Goal: Task Accomplishment & Management: Manage account settings

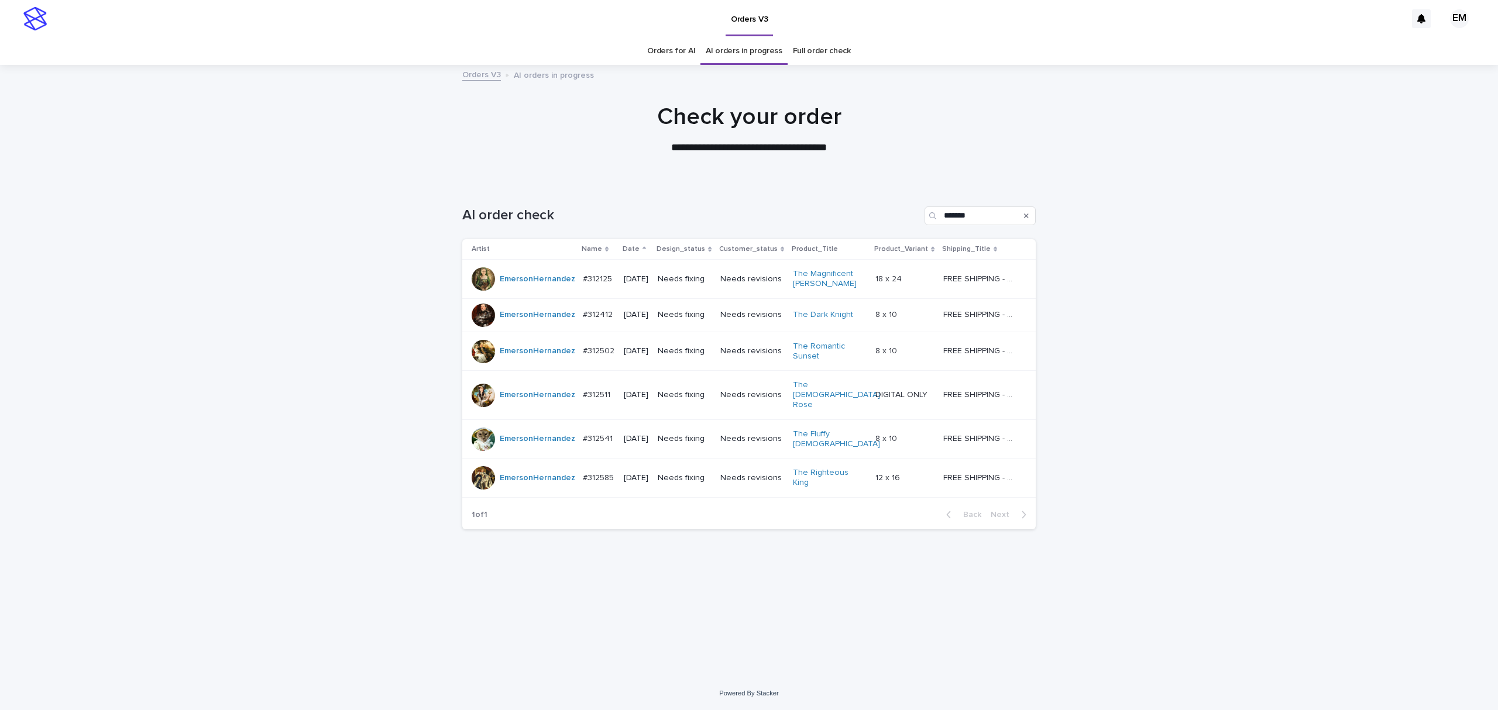
click at [169, 288] on div "Loading... Saving… Loading... Saving… AI order check ******* Artist Name Date D…" at bounding box center [749, 430] width 1498 height 494
click at [1180, 455] on div "Loading... Saving… Loading... Saving… AI order check ******* Artist Name Date D…" at bounding box center [749, 430] width 1498 height 494
click at [593, 435] on div "#312541 #312541" at bounding box center [599, 439] width 32 height 19
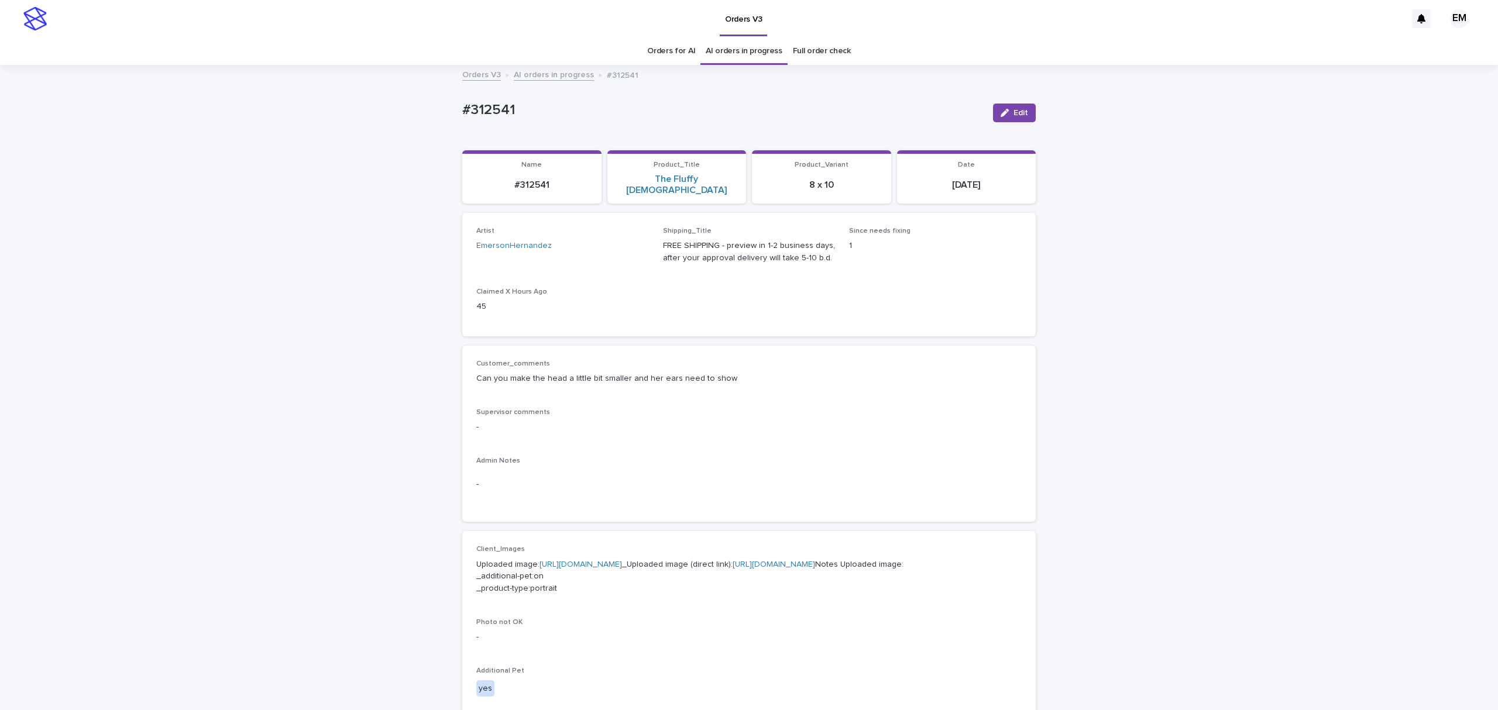
click at [326, 471] on div "Loading... Saving… Loading... Saving… #312541 Edit #312541 Edit Sorry, there wa…" at bounding box center [749, 634] width 1498 height 1136
click at [622, 561] on link "[URL][DOMAIN_NAME]" at bounding box center [581, 565] width 83 height 8
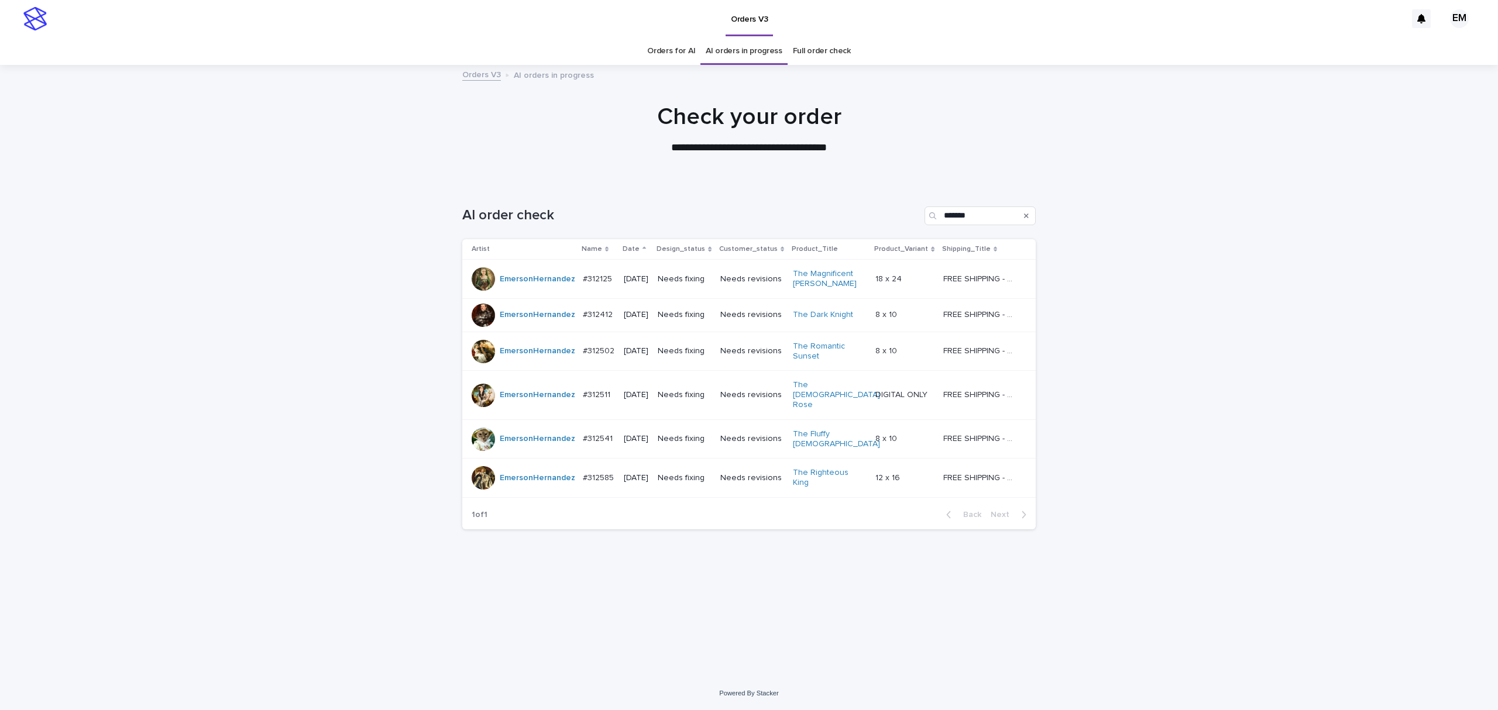
click at [600, 288] on div "#312125 #312125" at bounding box center [599, 279] width 32 height 19
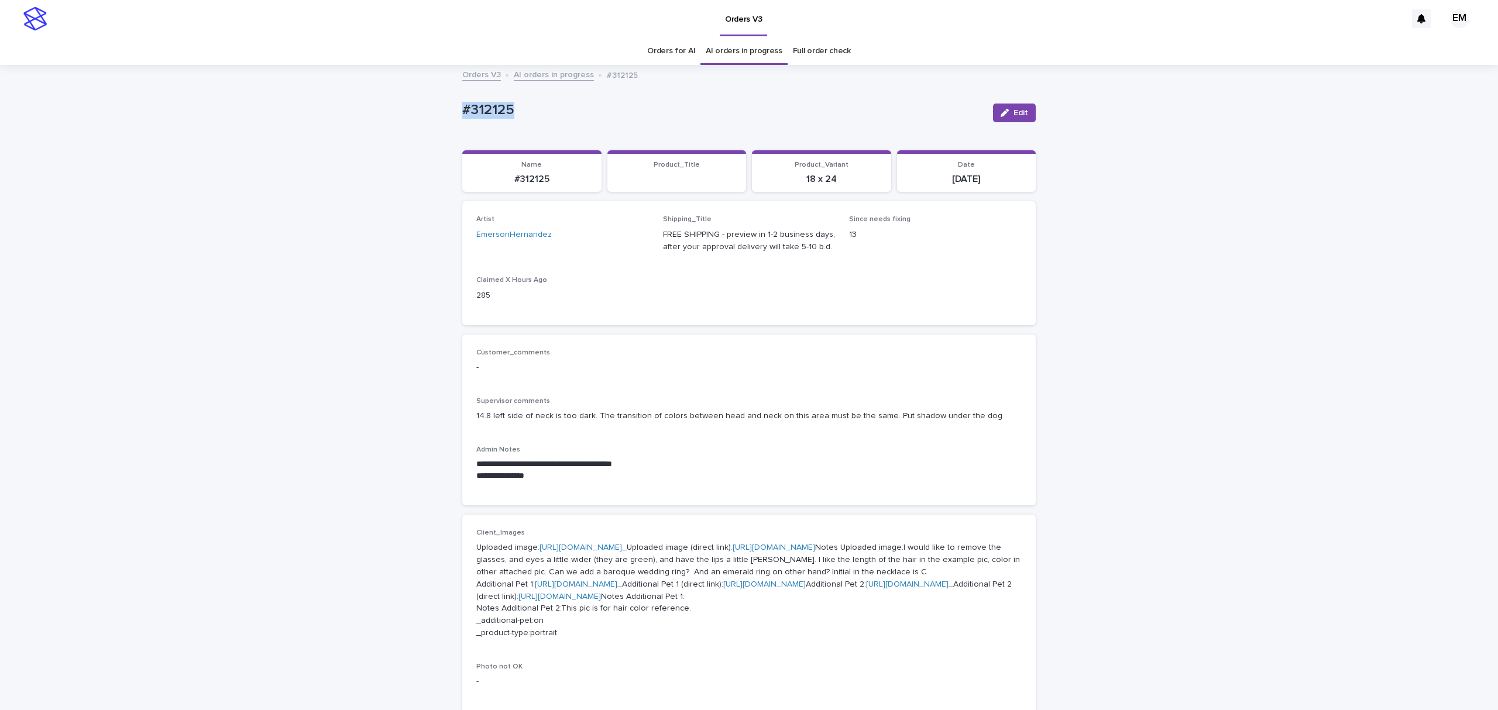
drag, startPoint x: 511, startPoint y: 113, endPoint x: 307, endPoint y: 106, distance: 203.8
click at [300, 105] on div "**********" at bounding box center [749, 711] width 1498 height 1290
copy p "#312125"
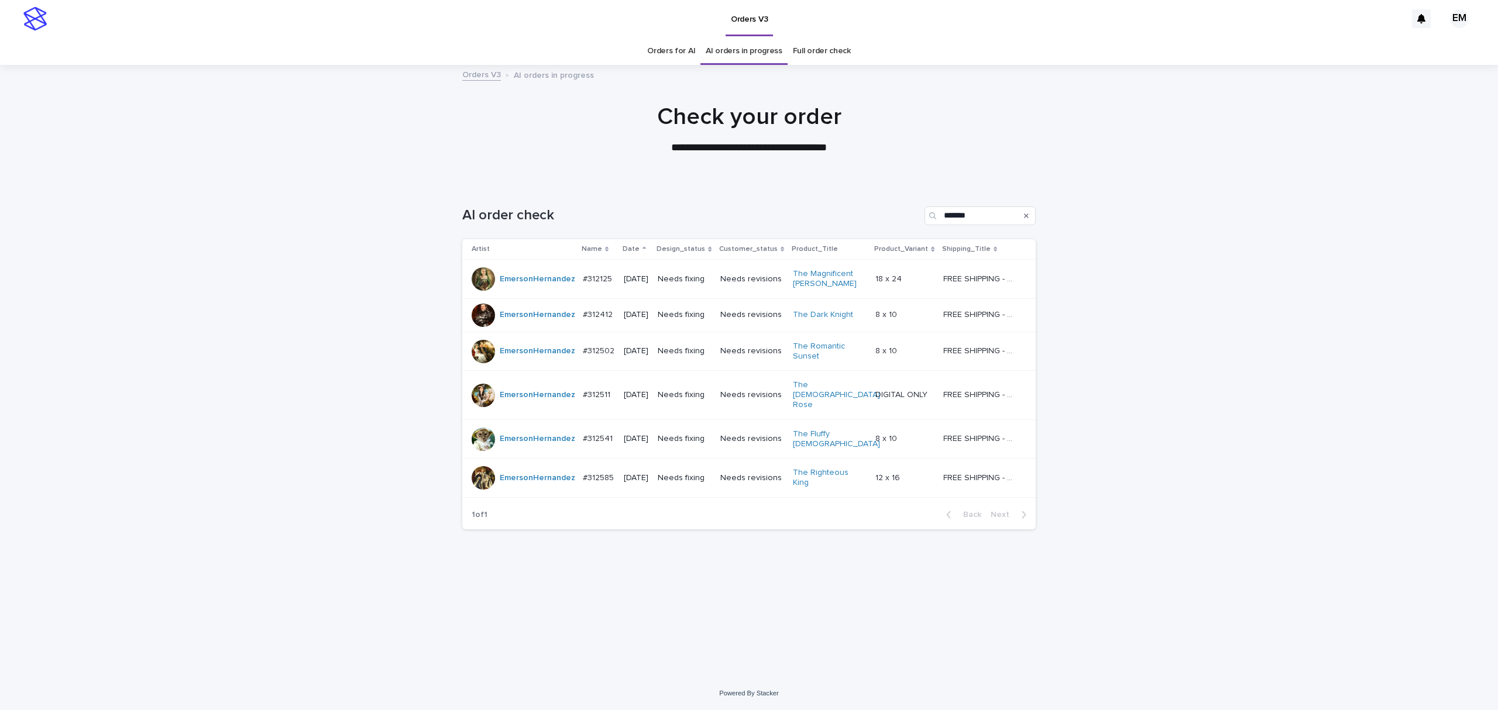
click at [609, 320] on p "#312412" at bounding box center [599, 314] width 32 height 12
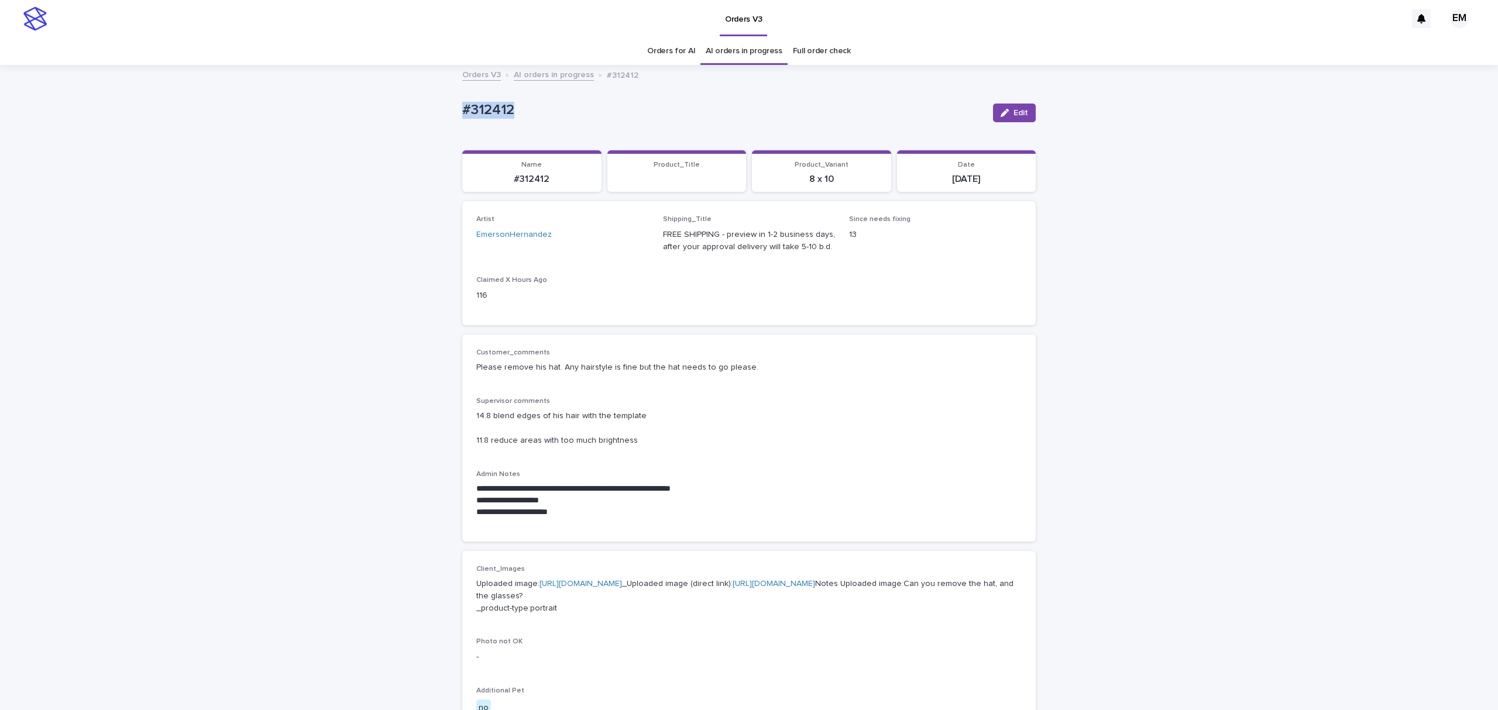
drag, startPoint x: 528, startPoint y: 108, endPoint x: 417, endPoint y: 98, distance: 111.6
click at [417, 98] on div "**********" at bounding box center [749, 643] width 1498 height 1155
copy p "#312412"
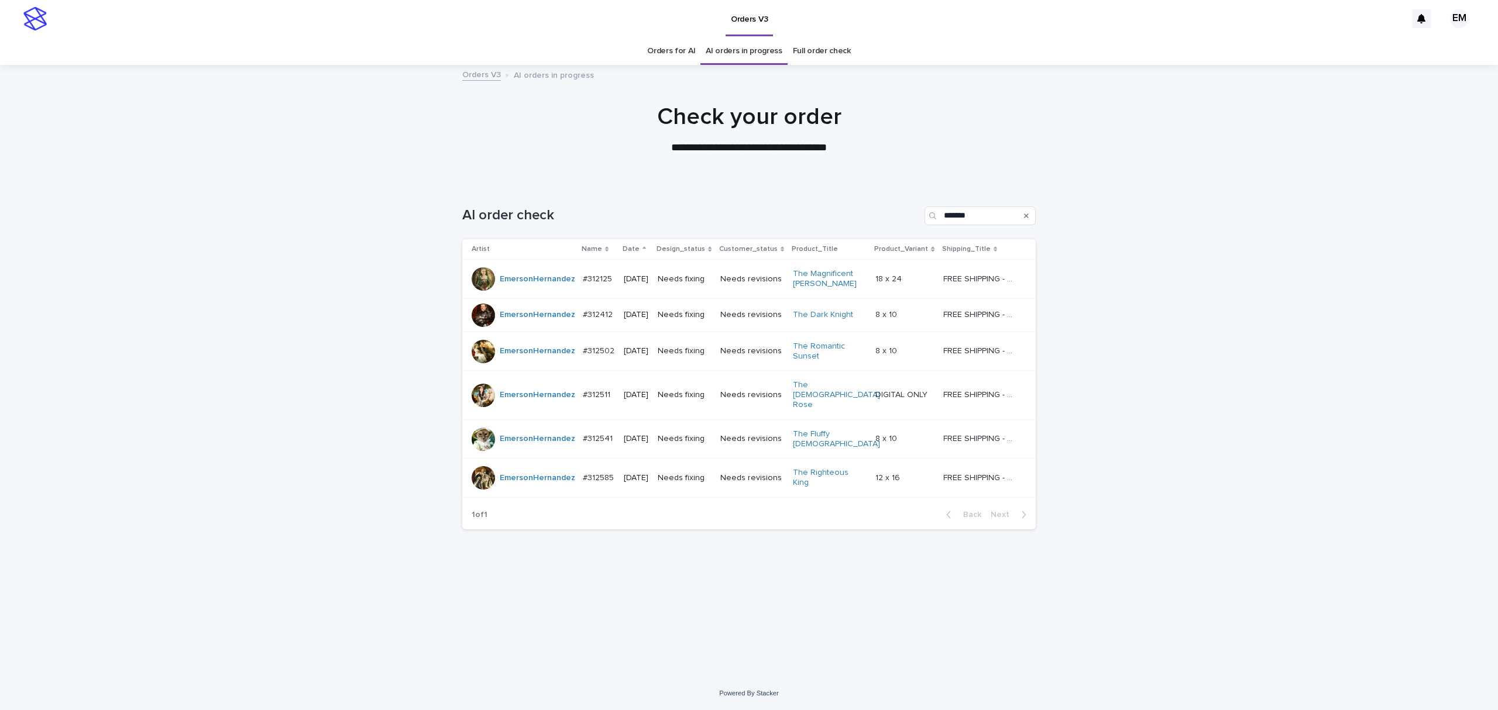
click at [602, 361] on div "#312502 #312502" at bounding box center [599, 351] width 32 height 19
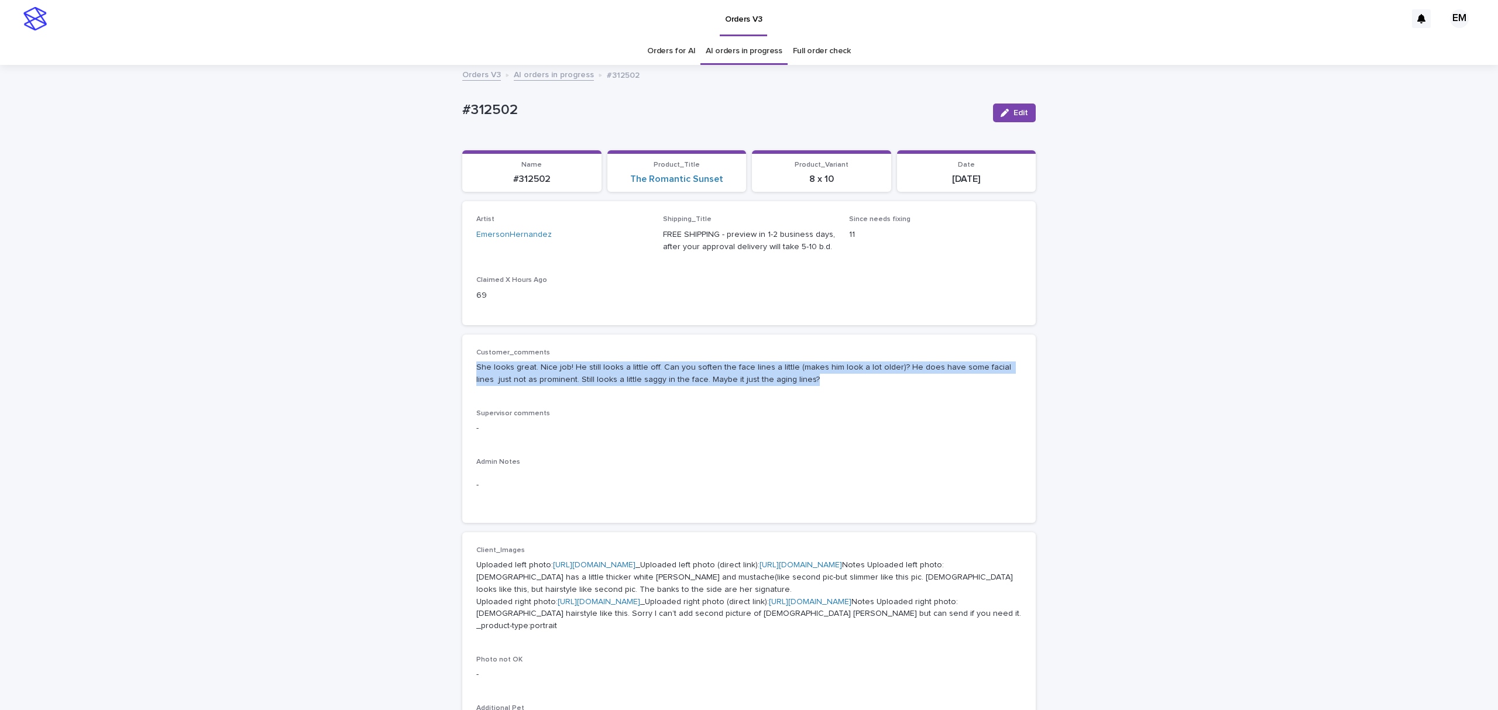
drag, startPoint x: 789, startPoint y: 378, endPoint x: 417, endPoint y: 368, distance: 371.7
click at [417, 368] on div "Loading... Saving… Loading... Saving… #312502 Edit #312502 Edit Sorry, there wa…" at bounding box center [749, 652] width 1498 height 1173
copy p "She looks great. Nice job! He still looks a little off. Can you soften the face…"
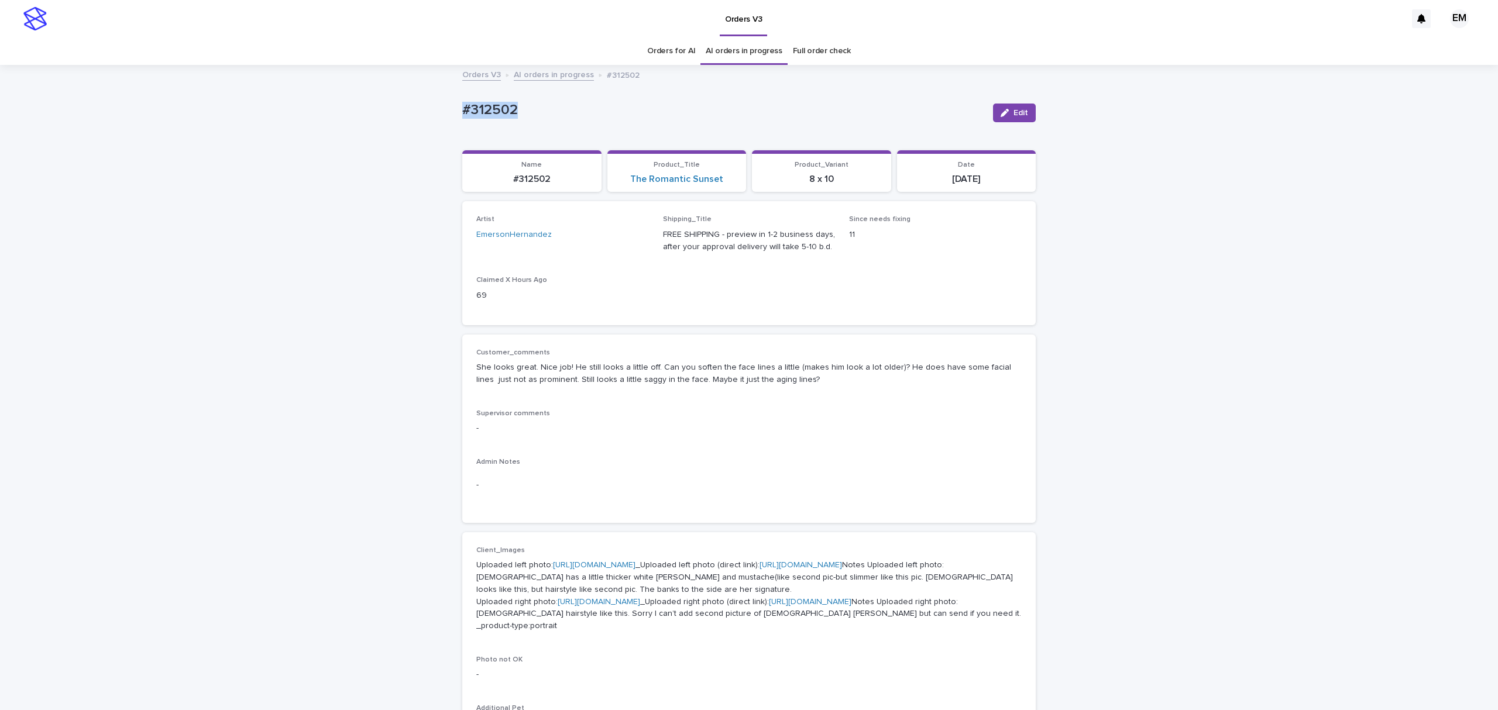
drag, startPoint x: 443, startPoint y: 110, endPoint x: 370, endPoint y: 113, distance: 72.6
click at [356, 110] on div "Loading... Saving… Loading... Saving… #312502 Edit #312502 Edit Sorry, there wa…" at bounding box center [749, 652] width 1498 height 1173
copy p "#312502"
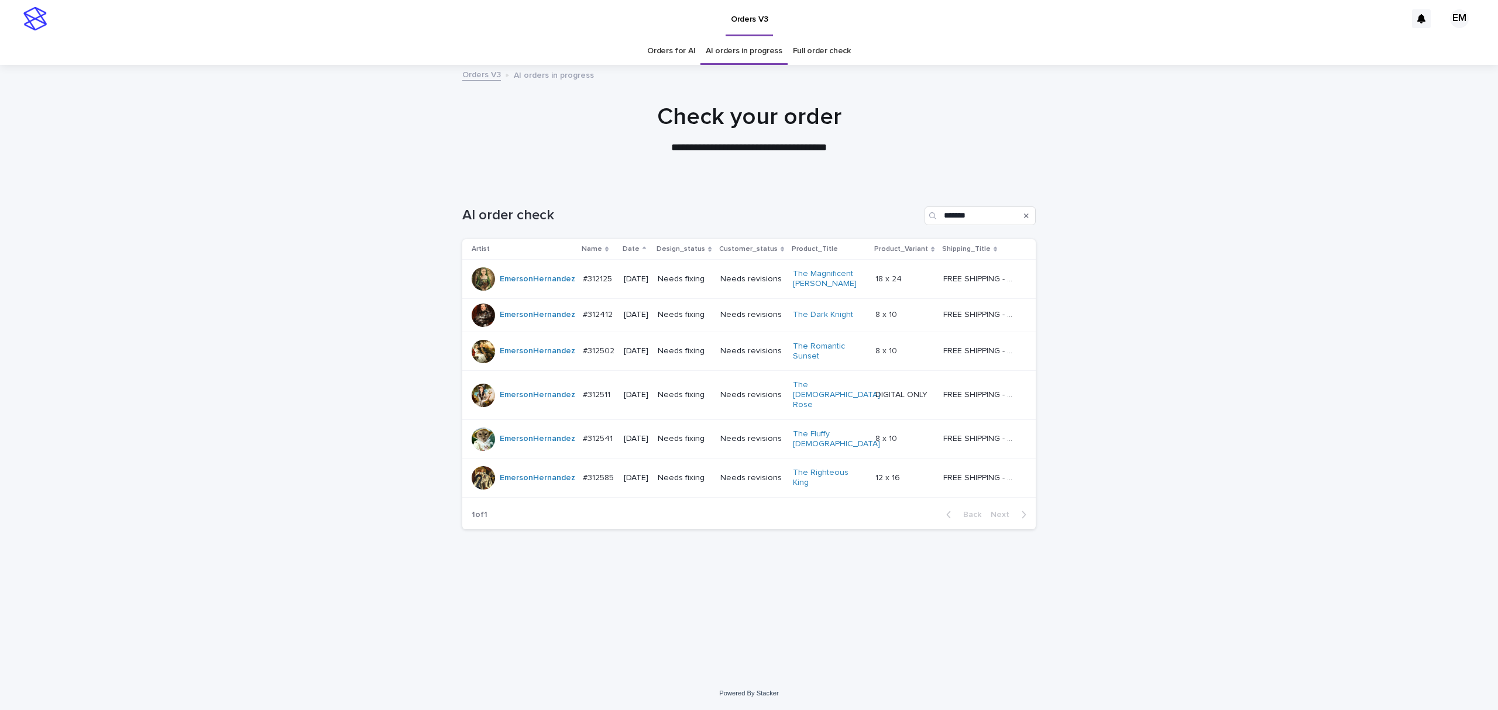
drag, startPoint x: 675, startPoint y: 630, endPoint x: 667, endPoint y: 590, distance: 40.6
click at [674, 592] on div "Loading... Saving… Loading... Saving… AI order check ******* Artist Name Date D…" at bounding box center [748, 415] width 585 height 465
click at [600, 403] on div "#312511 #312511" at bounding box center [599, 395] width 32 height 19
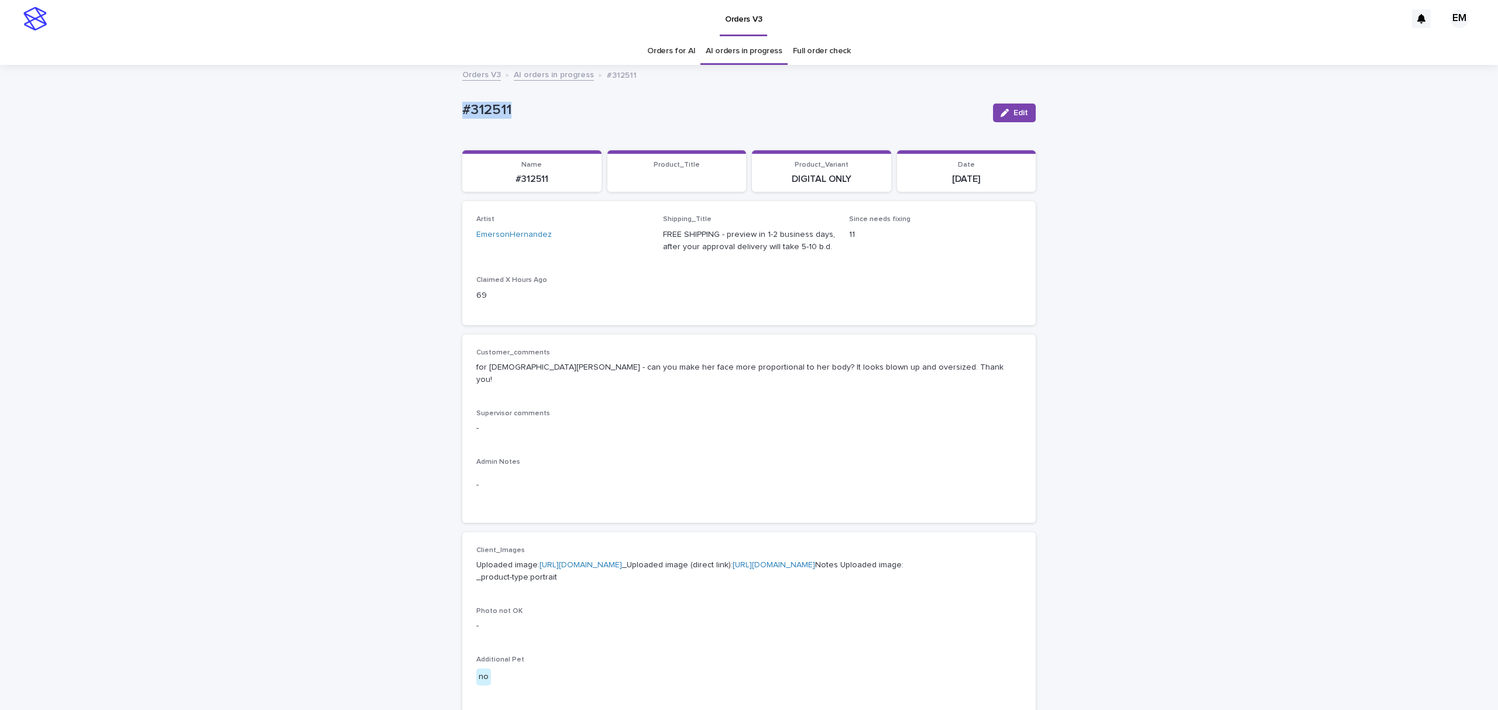
drag, startPoint x: 540, startPoint y: 106, endPoint x: 366, endPoint y: 115, distance: 173.5
click at [359, 115] on div "Loading... Saving… Loading... Saving… #312511 Edit #312511 Edit Sorry, there wa…" at bounding box center [749, 628] width 1498 height 1125
copy p "#312511"
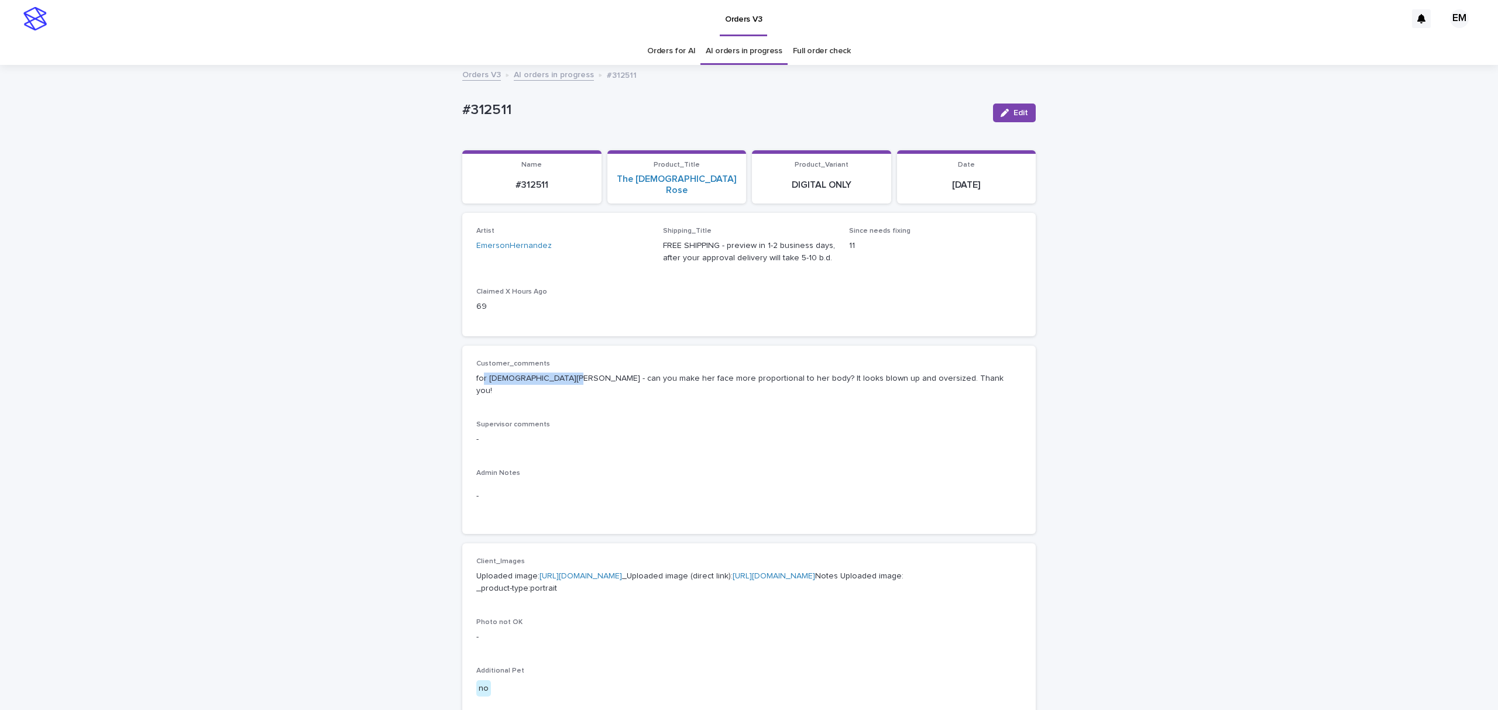
drag, startPoint x: 477, startPoint y: 373, endPoint x: 560, endPoint y: 375, distance: 82.5
click at [557, 375] on div "Customer_comments for [DEMOGRAPHIC_DATA] [PERSON_NAME] - can you make her face …" at bounding box center [748, 383] width 545 height 47
drag, startPoint x: 579, startPoint y: 377, endPoint x: 590, endPoint y: 377, distance: 11.7
click at [579, 377] on div "Customer_comments for [DEMOGRAPHIC_DATA] [PERSON_NAME] - can you make her face …" at bounding box center [748, 383] width 545 height 47
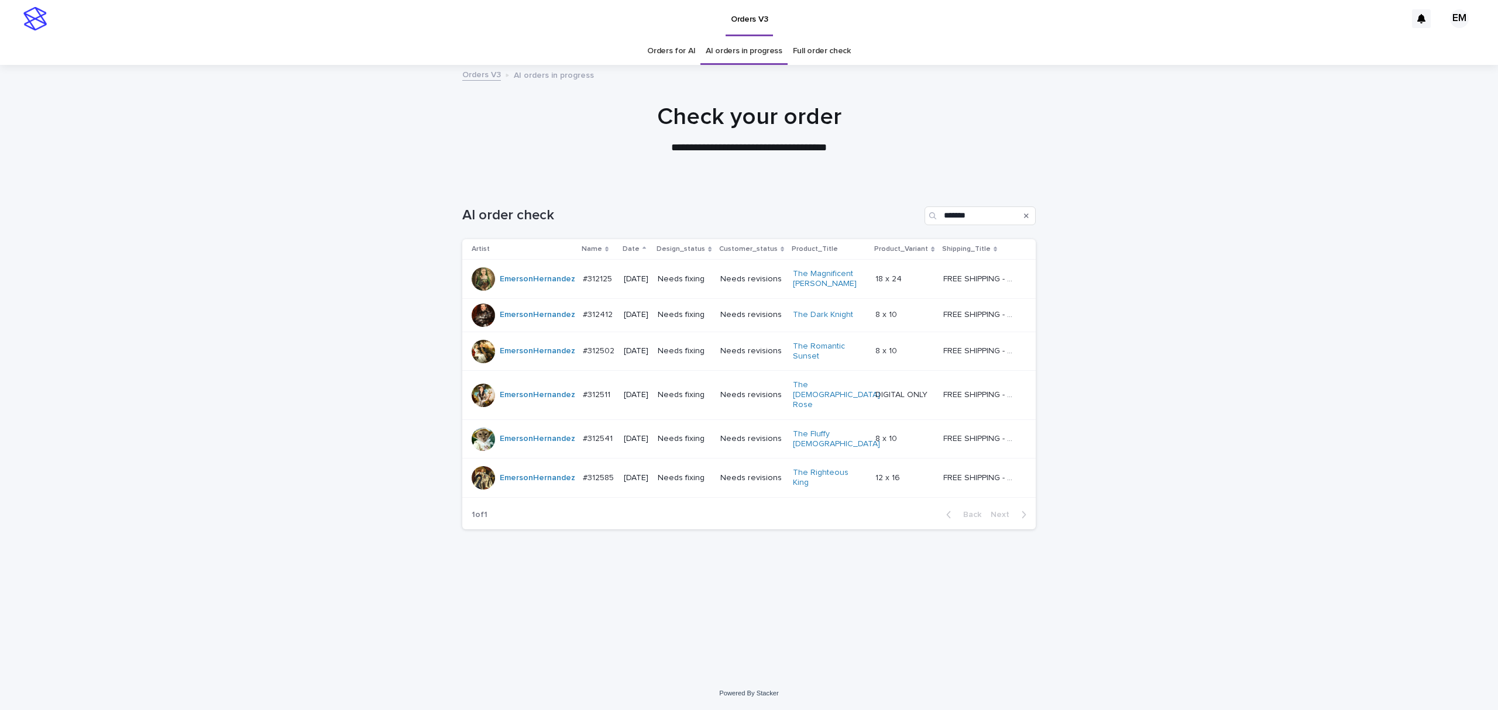
click at [592, 469] on div "#312585 #312585" at bounding box center [599, 478] width 32 height 19
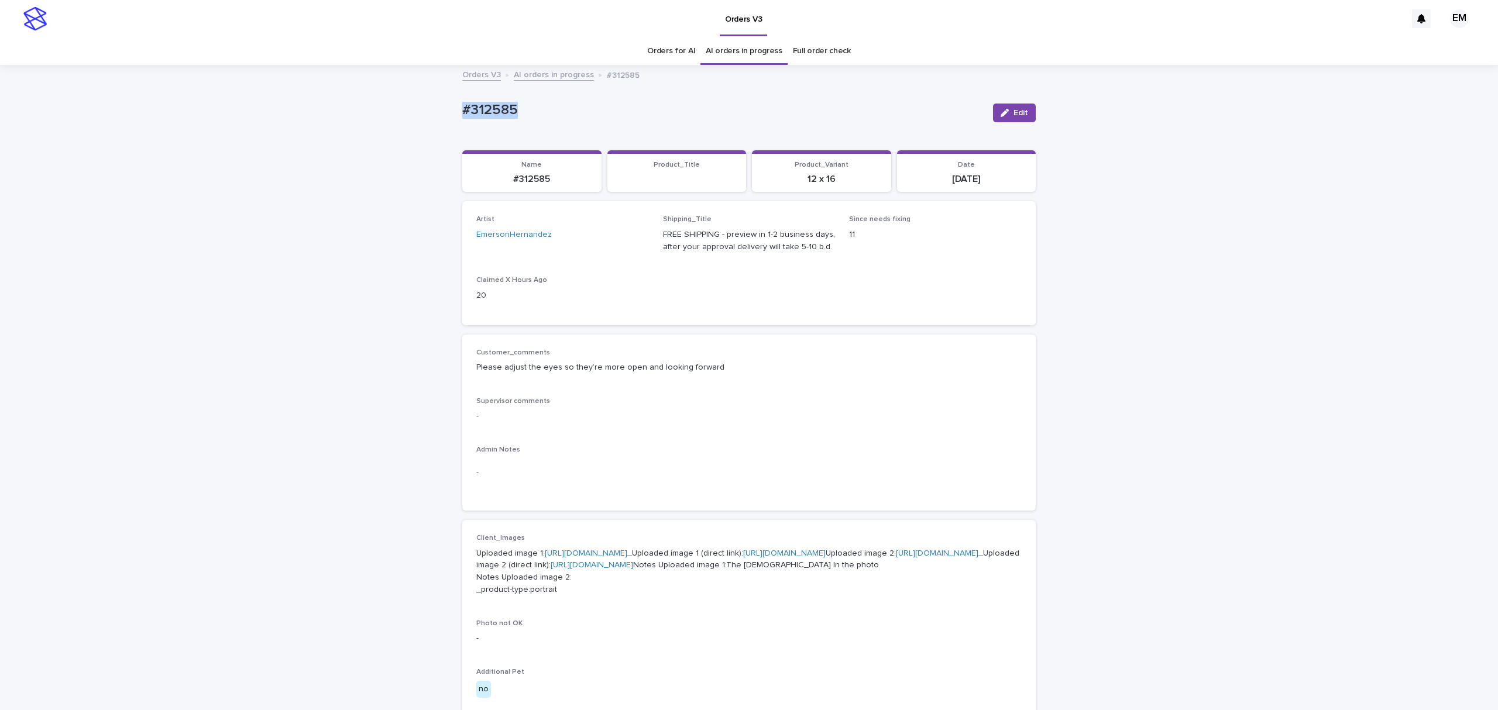
click at [417, 127] on div "Loading... Saving… Loading... Saving… #312585 Edit #312585 Edit Sorry, there wa…" at bounding box center [749, 634] width 1498 height 1137
copy p "#312585"
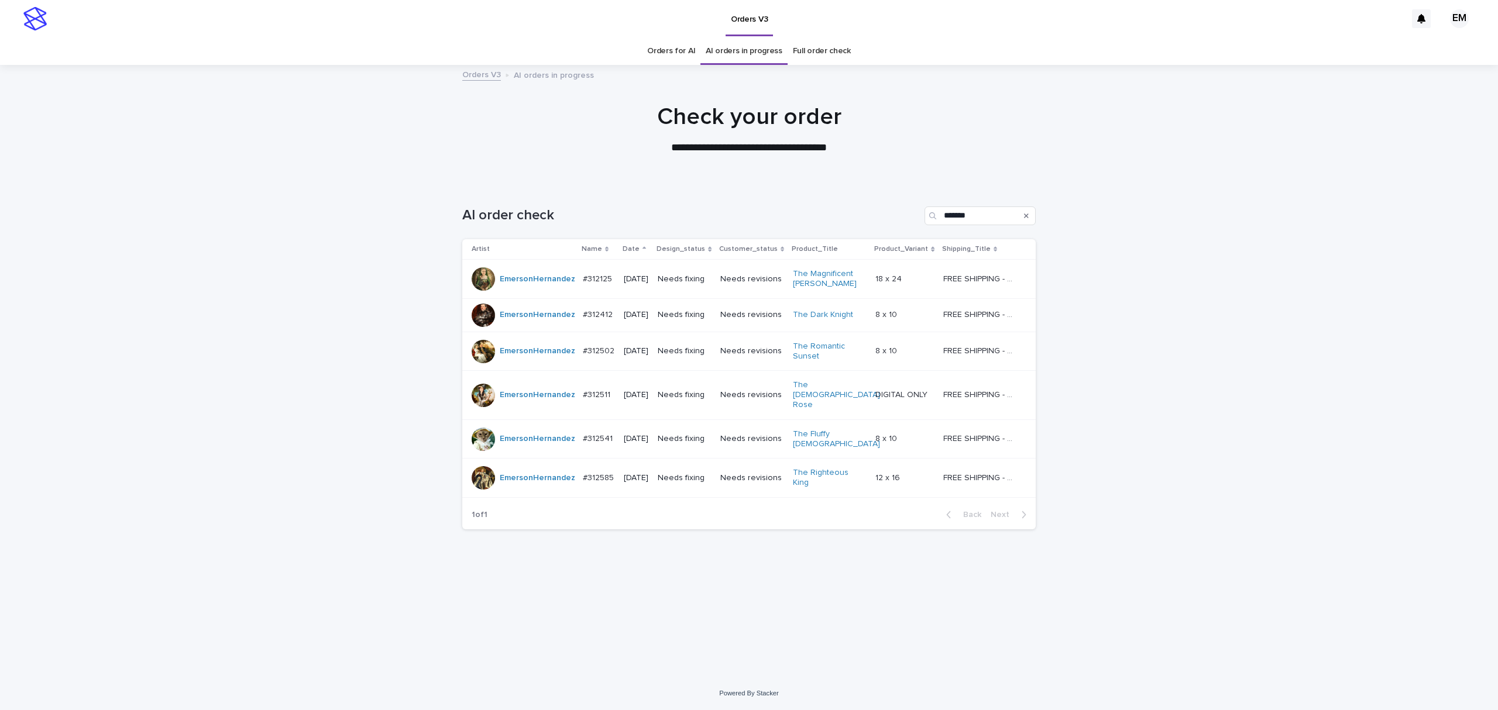
click at [600, 432] on p "#312541" at bounding box center [599, 438] width 32 height 12
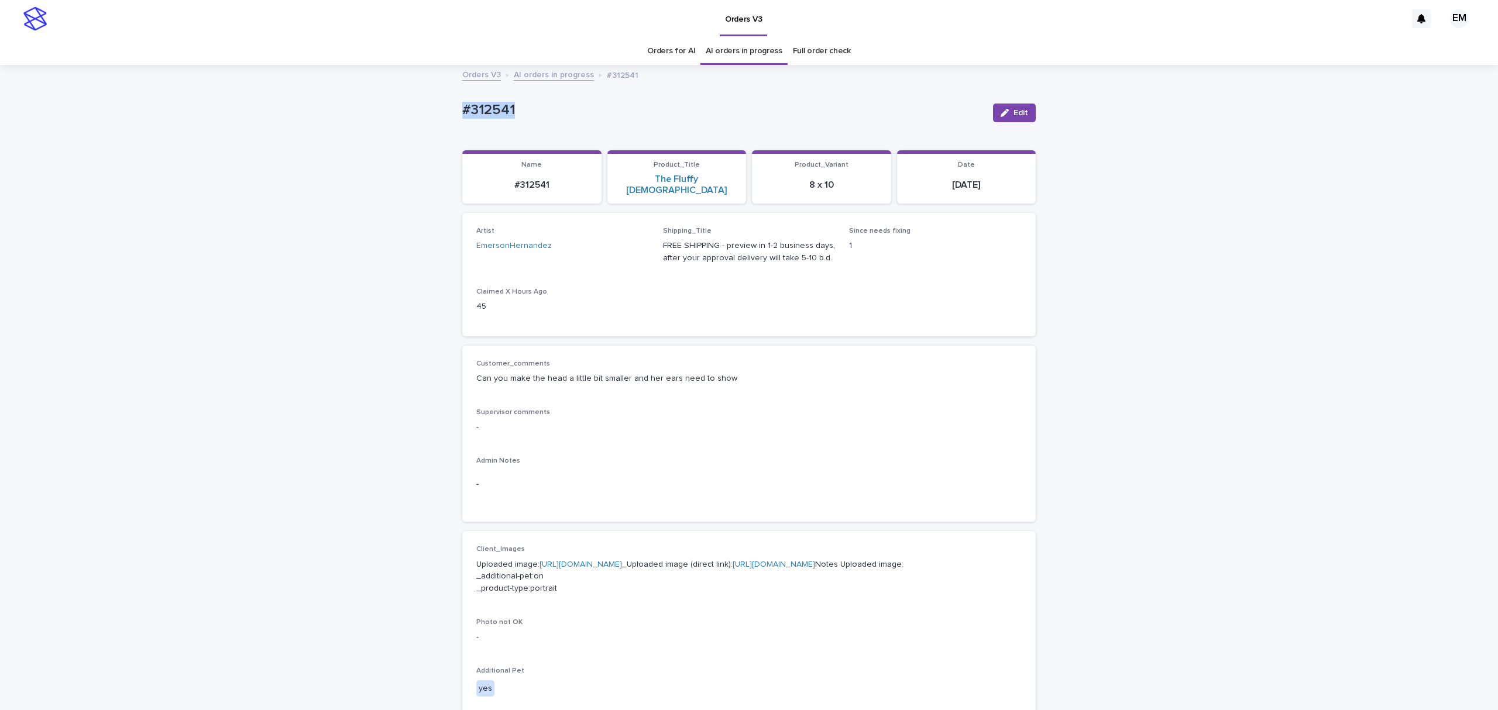
drag, startPoint x: 652, startPoint y: 117, endPoint x: 843, endPoint y: 110, distance: 191.5
click at [314, 112] on div "Loading... Saving… Loading... Saving… #312541 Edit #312541 Edit Sorry, there wa…" at bounding box center [749, 634] width 1498 height 1136
copy p "#312541"
click at [1013, 112] on span "Edit" at bounding box center [1020, 113] width 15 height 8
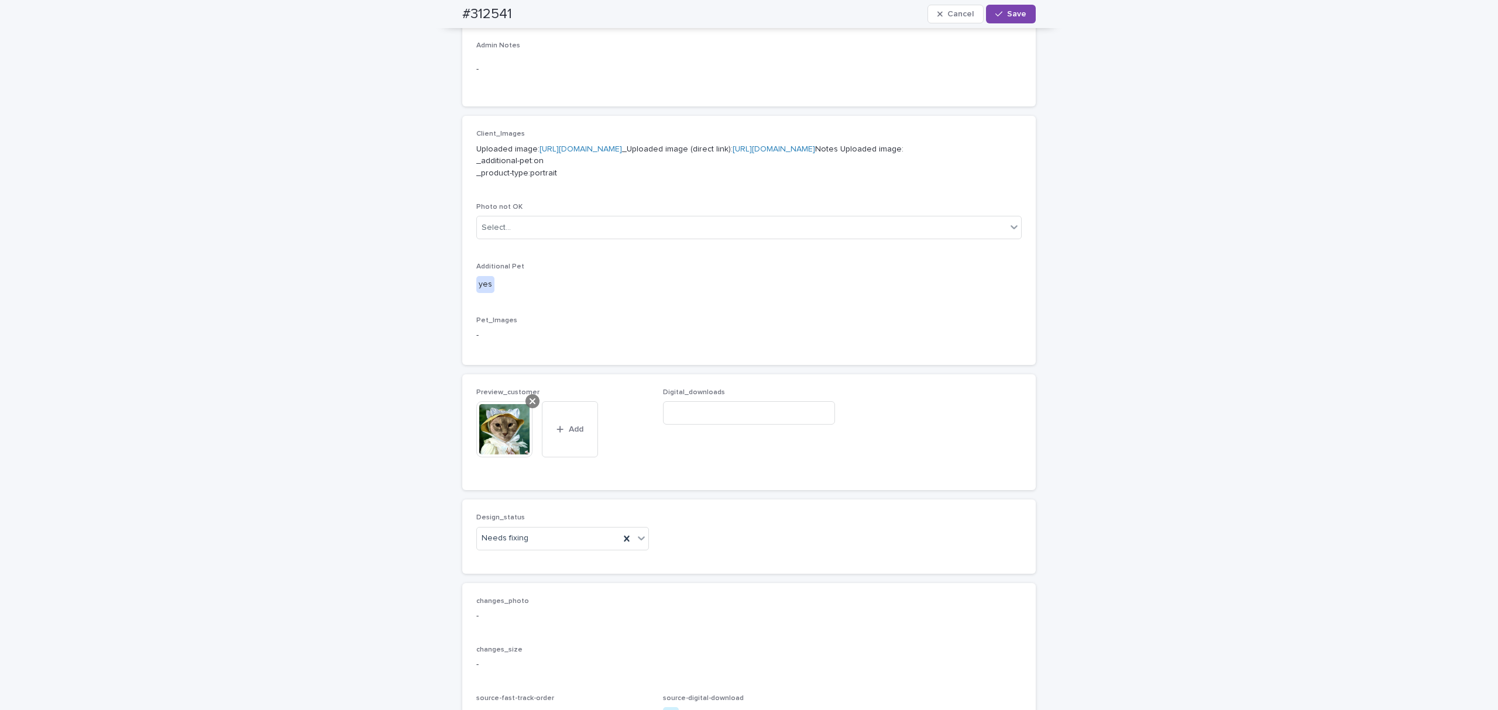
click at [530, 406] on icon at bounding box center [533, 401] width 6 height 9
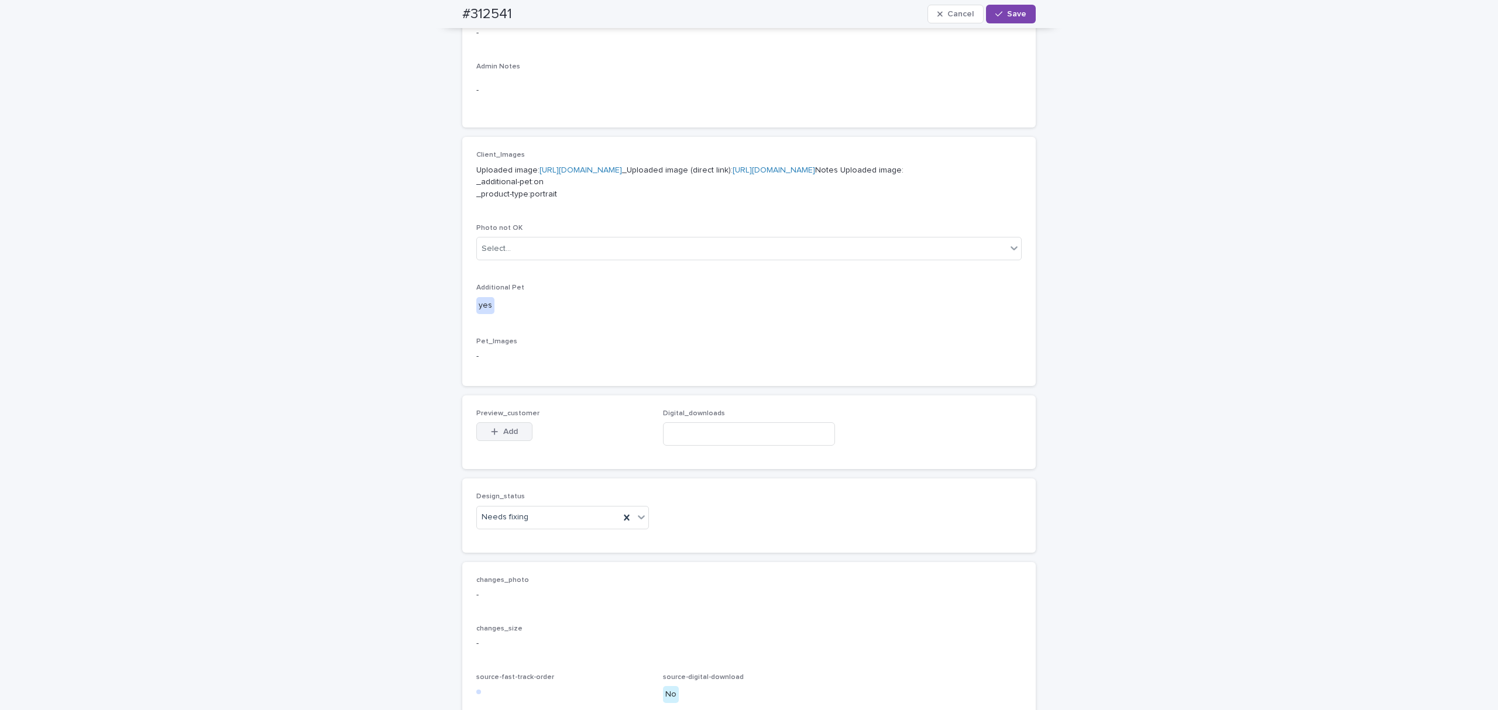
click at [500, 441] on button "Add" at bounding box center [504, 431] width 56 height 19
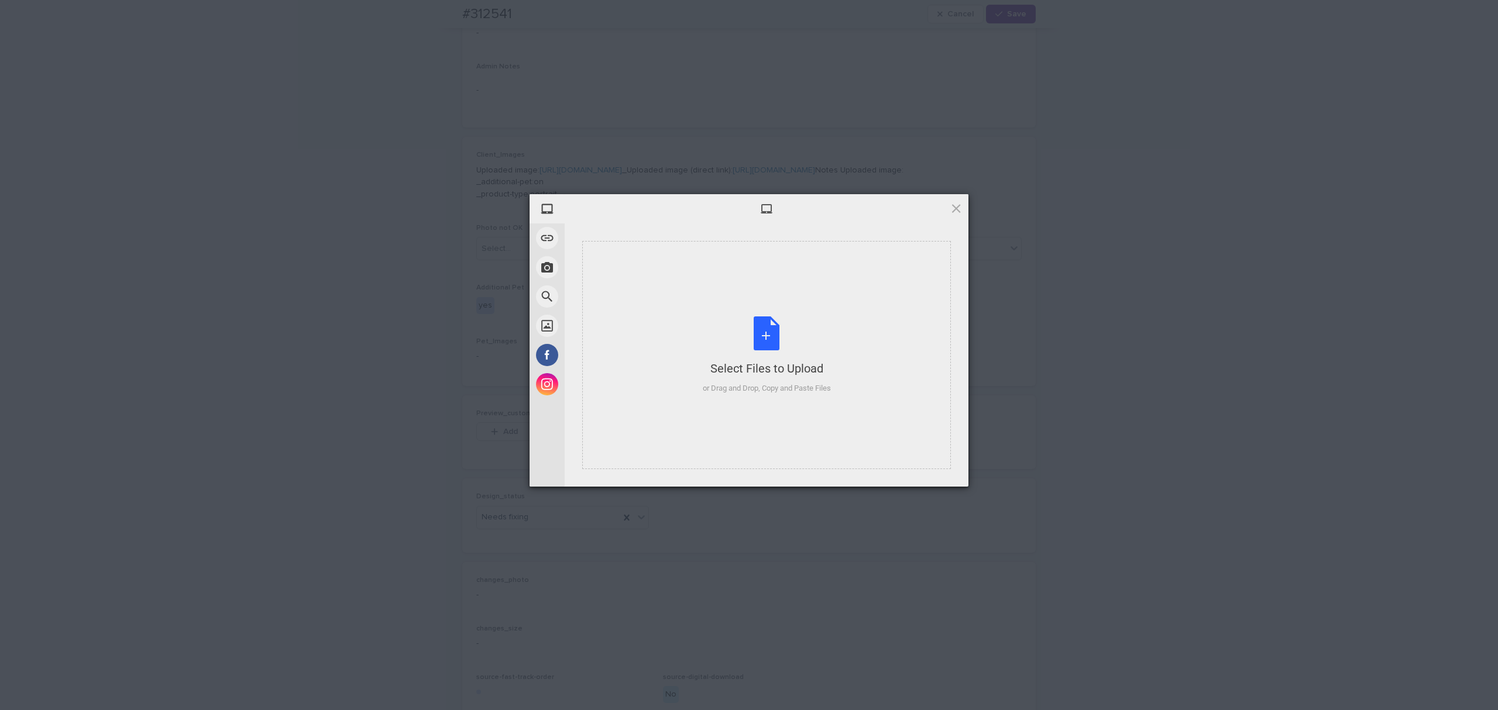
click at [690, 291] on div "Select Files to Upload or Drag and Drop, Copy and Paste Files" at bounding box center [766, 355] width 369 height 228
click at [934, 454] on div "Images #312541_The Fluffy [DEMOGRAPHIC_DATA] 8x10_V01_Preview.jpg 407KB Edit" at bounding box center [767, 355] width 404 height 263
click at [939, 462] on span "Upload 1" at bounding box center [932, 472] width 59 height 22
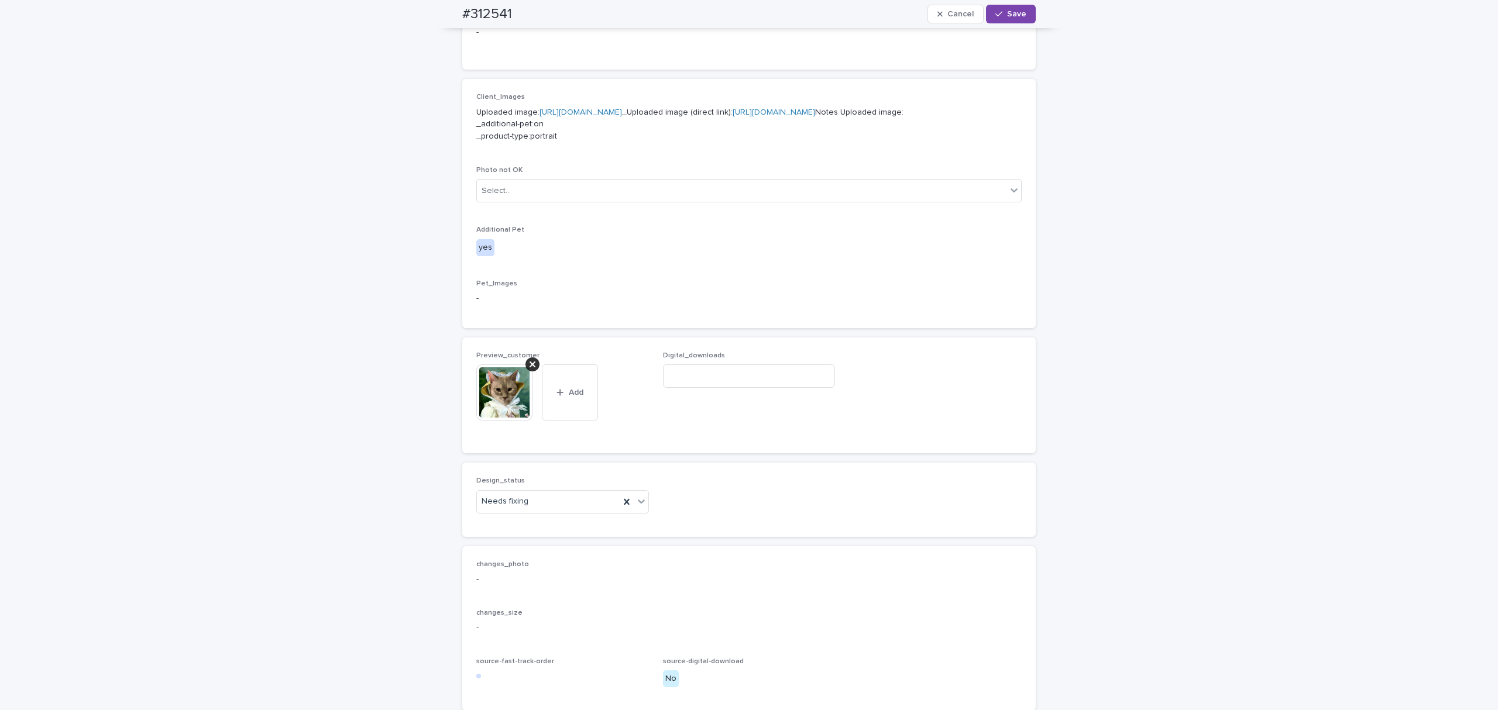
scroll to position [520, 0]
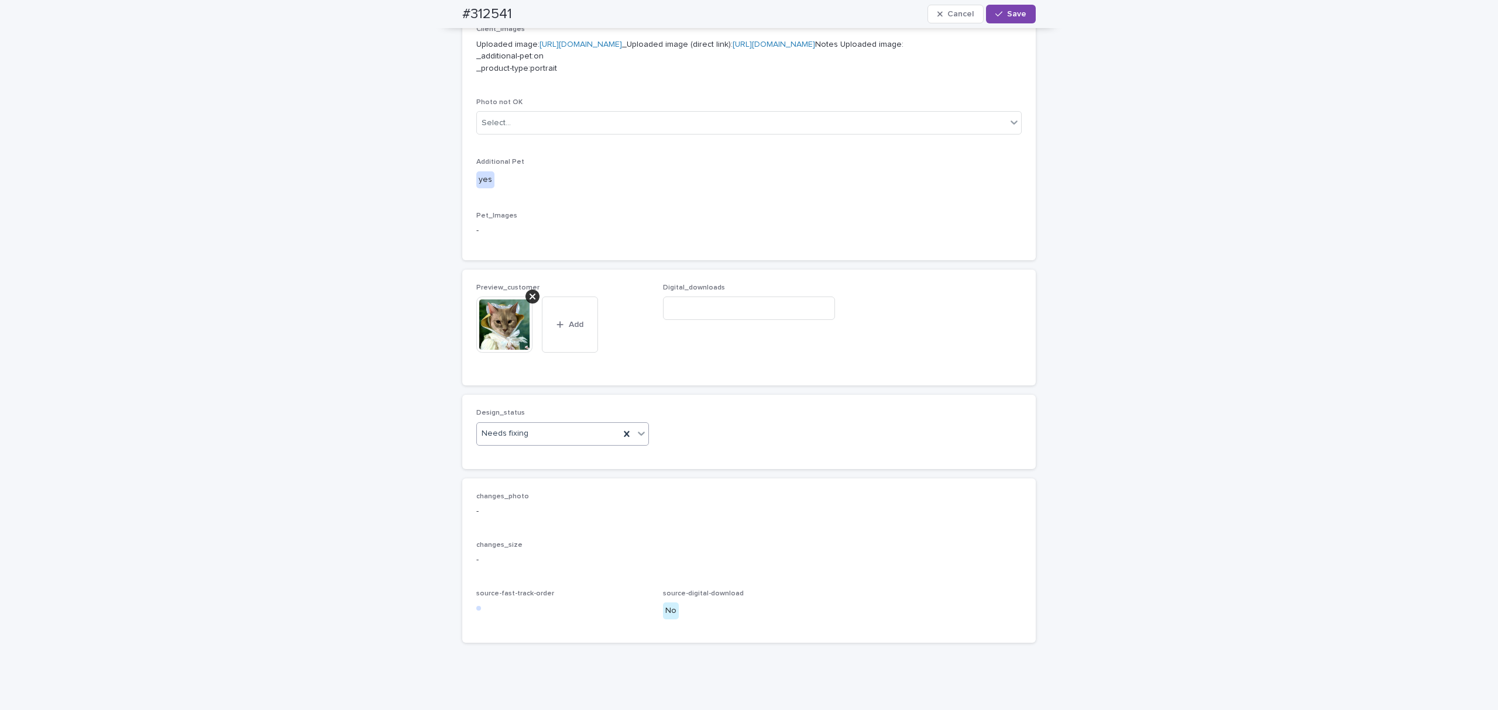
click at [537, 444] on div "Needs fixing" at bounding box center [548, 433] width 143 height 19
click at [532, 520] on div "Uploaded" at bounding box center [556, 519] width 171 height 20
click at [991, 22] on button "Save" at bounding box center [1011, 14] width 50 height 19
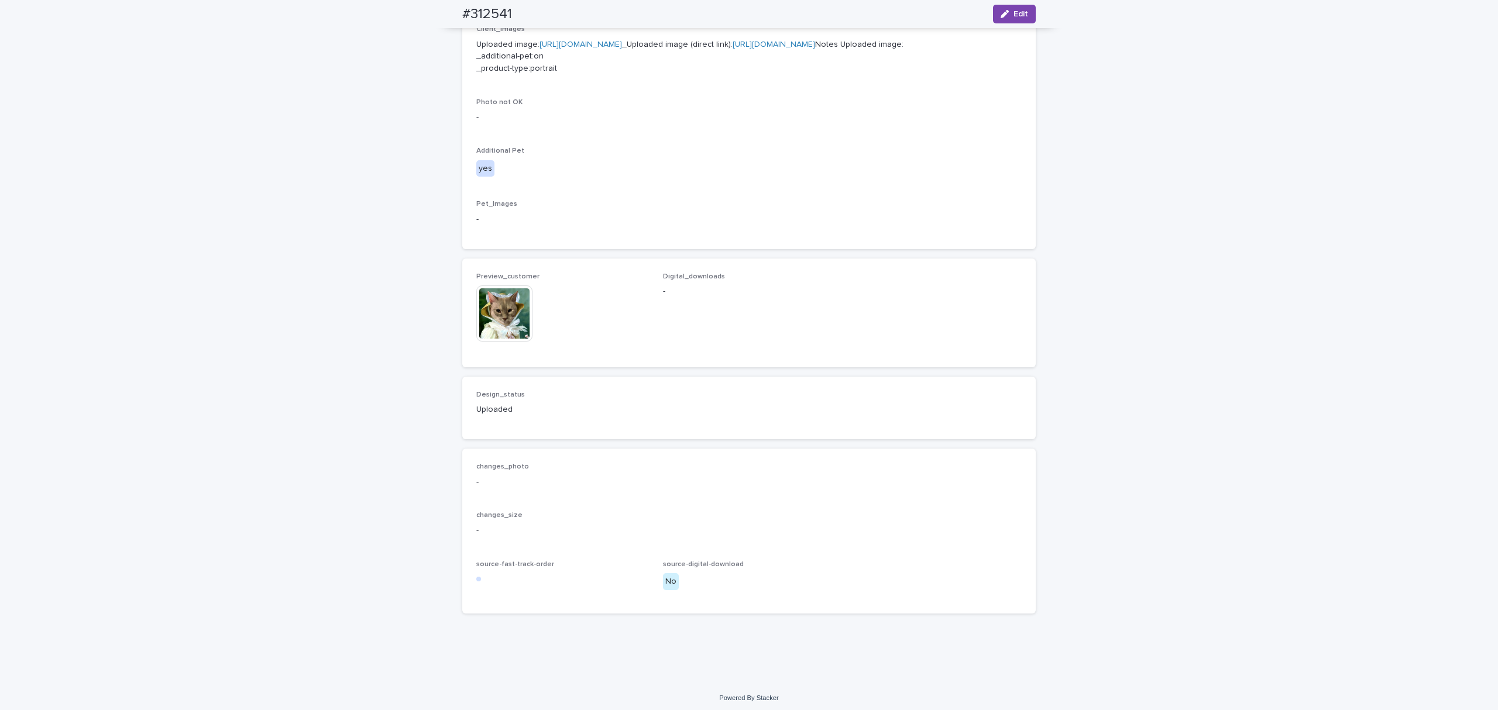
scroll to position [504, 0]
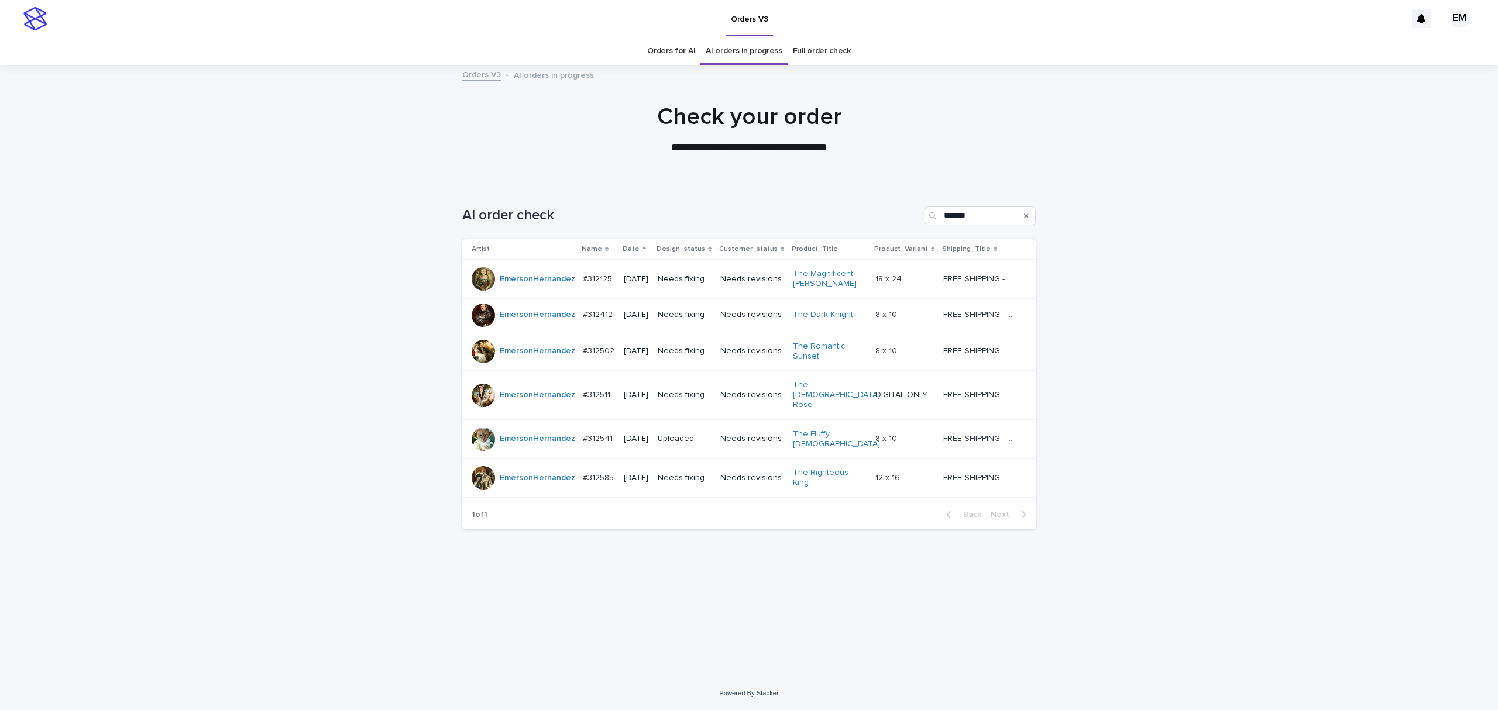
click at [640, 473] on p "[DATE]" at bounding box center [636, 478] width 25 height 10
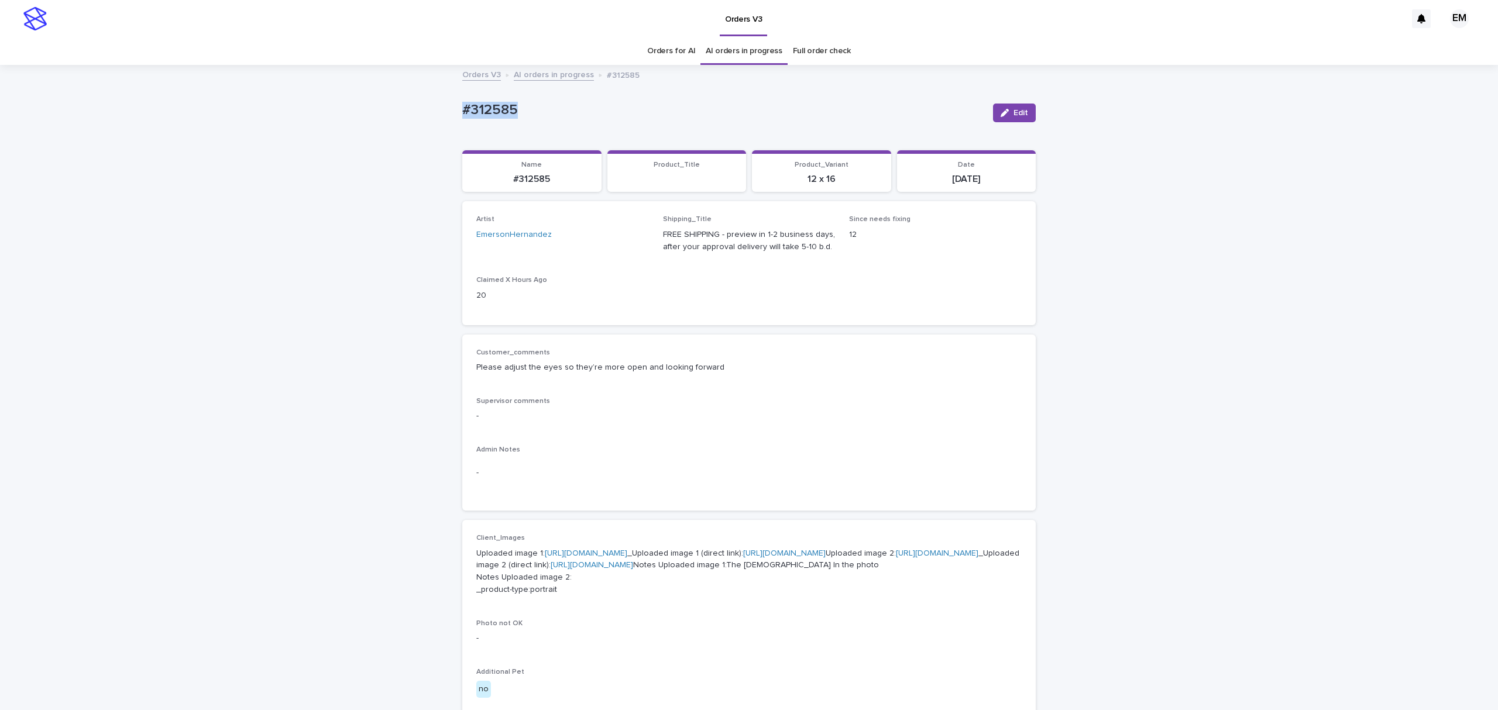
drag, startPoint x: 475, startPoint y: 98, endPoint x: 353, endPoint y: 94, distance: 121.8
click at [353, 94] on div "Loading... Saving… Loading... Saving… #312585 Edit #312585 Edit Sorry, there wa…" at bounding box center [749, 634] width 1498 height 1137
copy p "#312585"
click at [1016, 105] on button "Edit" at bounding box center [1014, 113] width 43 height 19
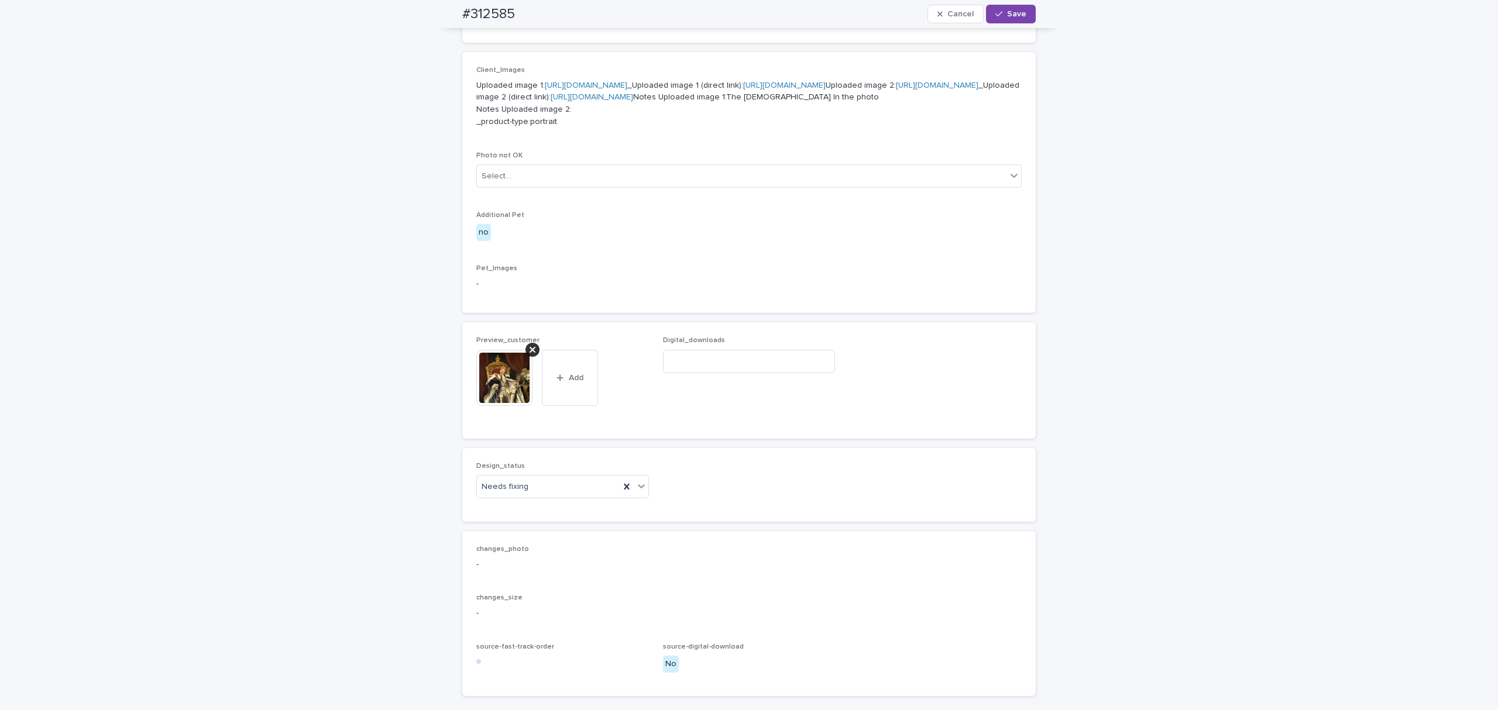
click at [530, 355] on icon at bounding box center [533, 349] width 6 height 9
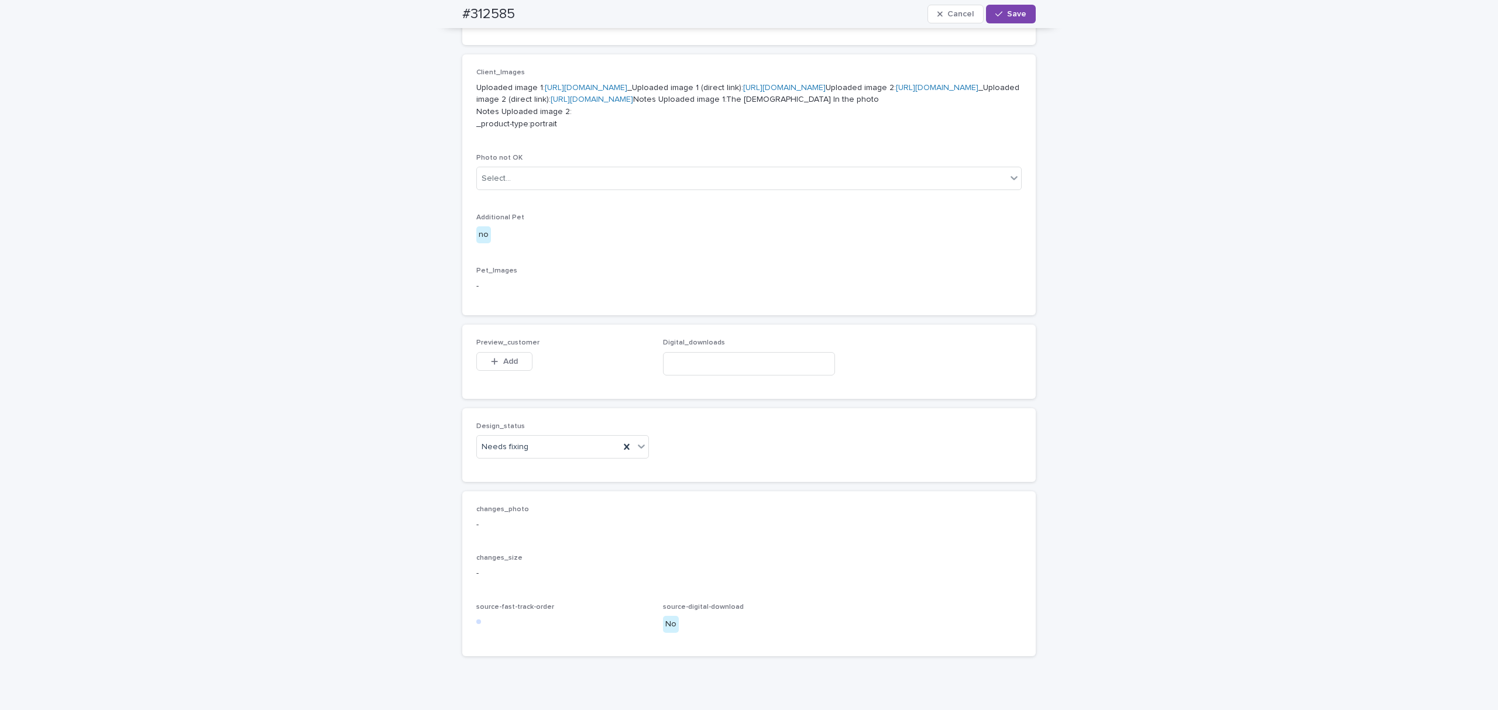
scroll to position [447, 0]
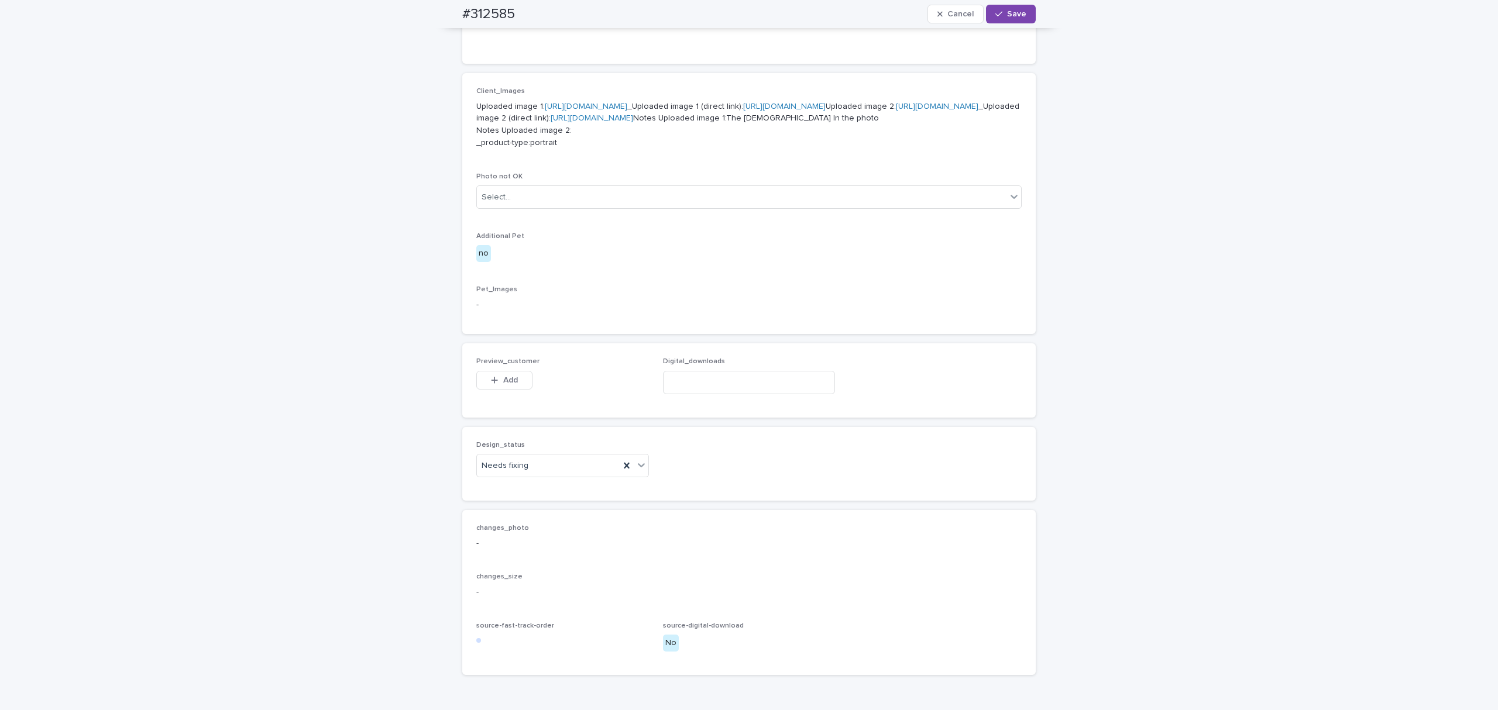
click at [495, 384] on div "button" at bounding box center [497, 380] width 12 height 8
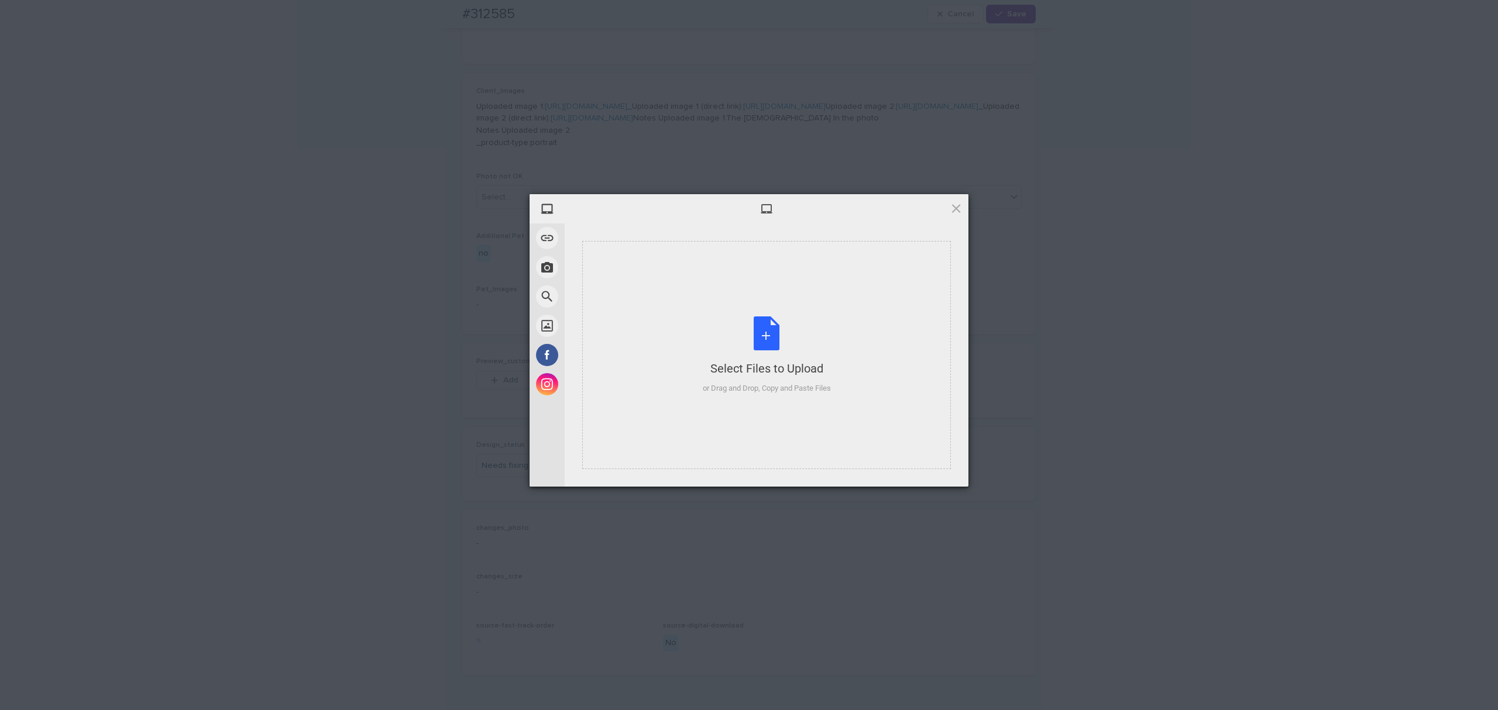
click at [686, 310] on div "Select Files to Upload or Drag and Drop, Copy and Paste Files" at bounding box center [766, 355] width 369 height 228
drag, startPoint x: 937, startPoint y: 471, endPoint x: 733, endPoint y: 206, distance: 335.0
click at [939, 471] on span "Upload 1" at bounding box center [933, 472] width 23 height 9
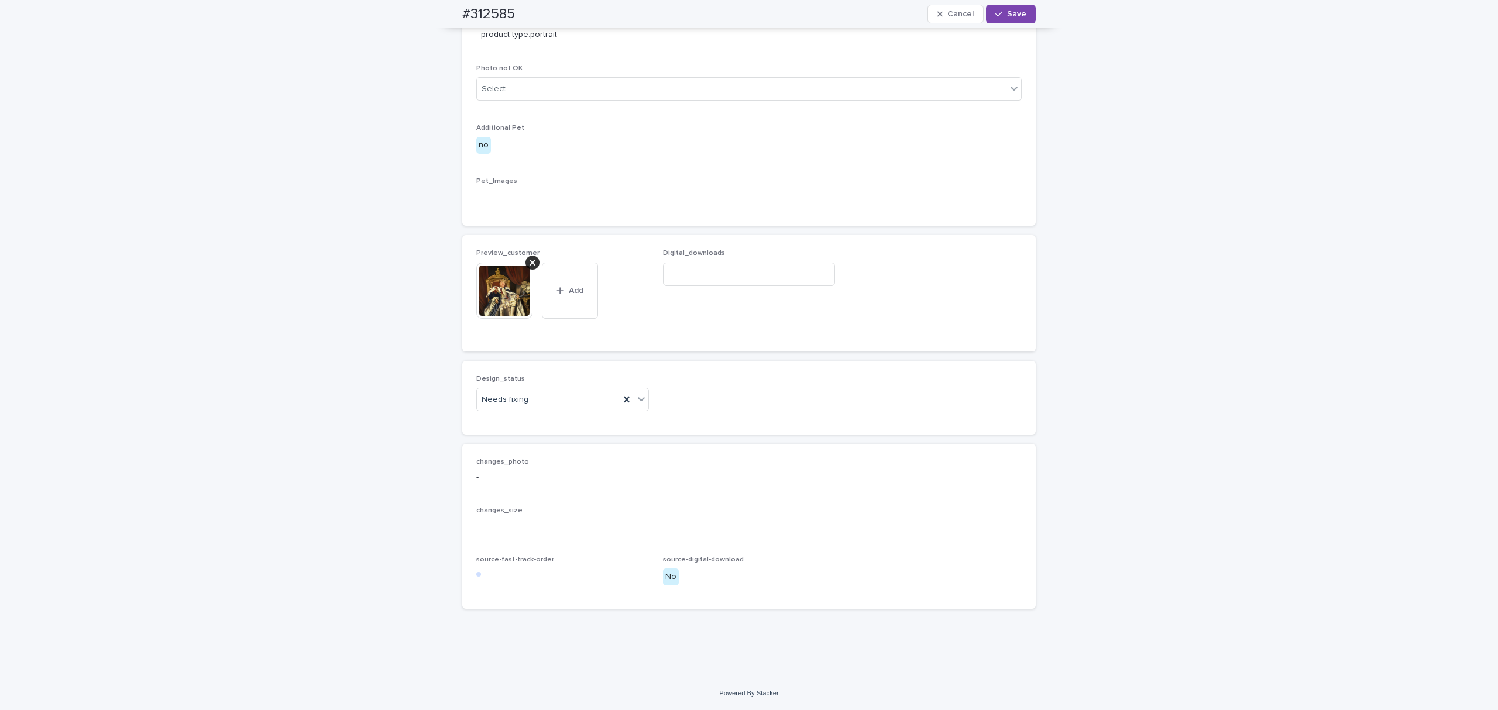
scroll to position [572, 0]
click at [586, 410] on div "Needs fixing" at bounding box center [548, 399] width 143 height 19
click at [575, 524] on div "Uploaded" at bounding box center [556, 516] width 171 height 20
click at [1002, 26] on div "#312585 Cancel Save" at bounding box center [748, 14] width 573 height 28
click at [1003, 26] on div "#312585 Cancel Save" at bounding box center [748, 14] width 573 height 28
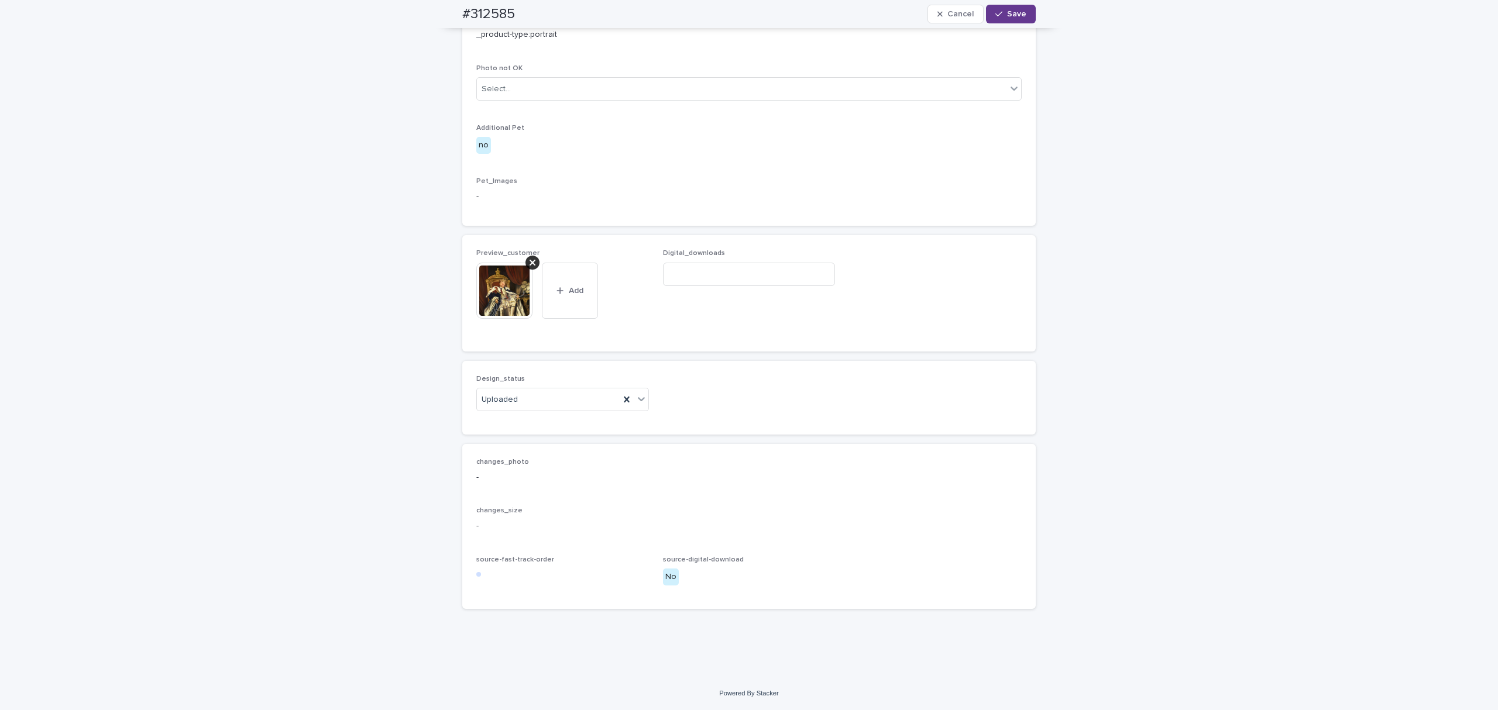
click at [1012, 17] on span "Save" at bounding box center [1016, 14] width 19 height 8
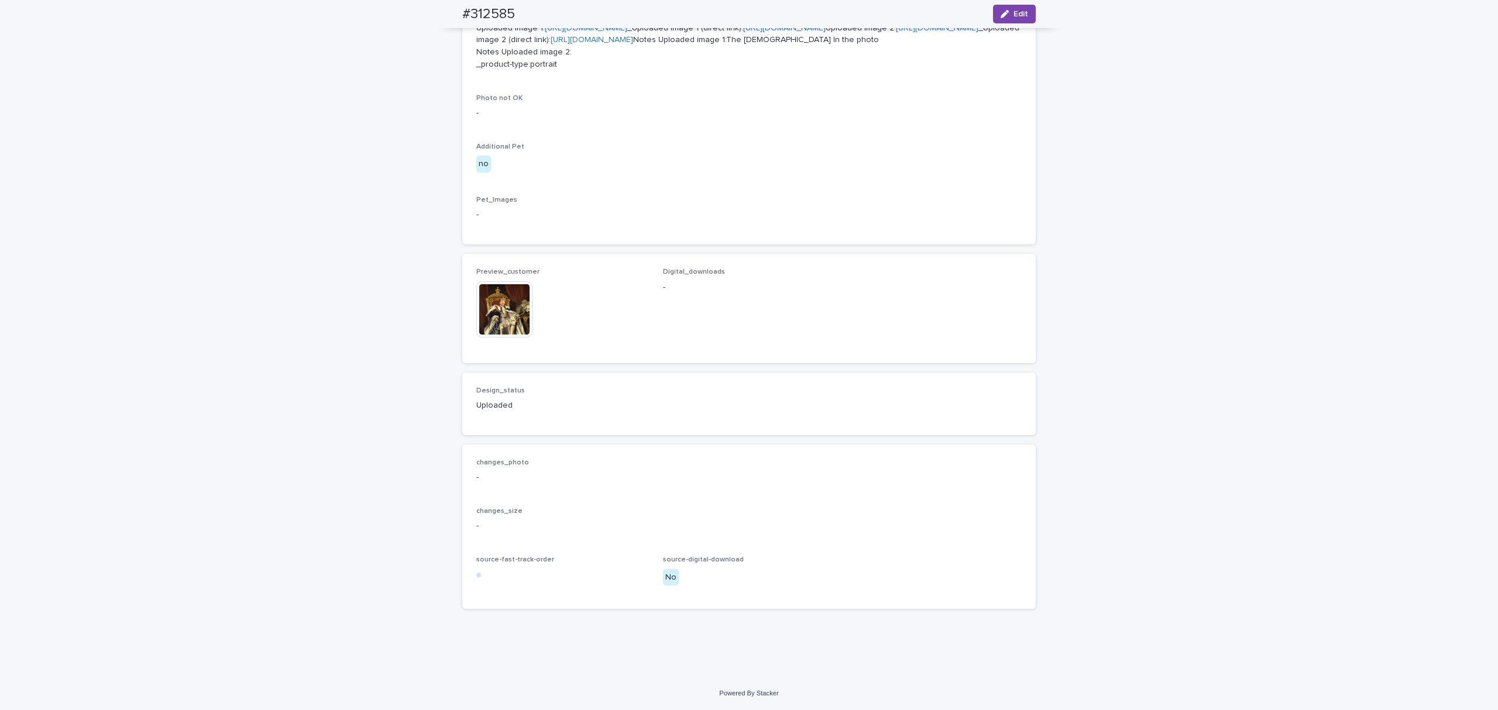
scroll to position [556, 0]
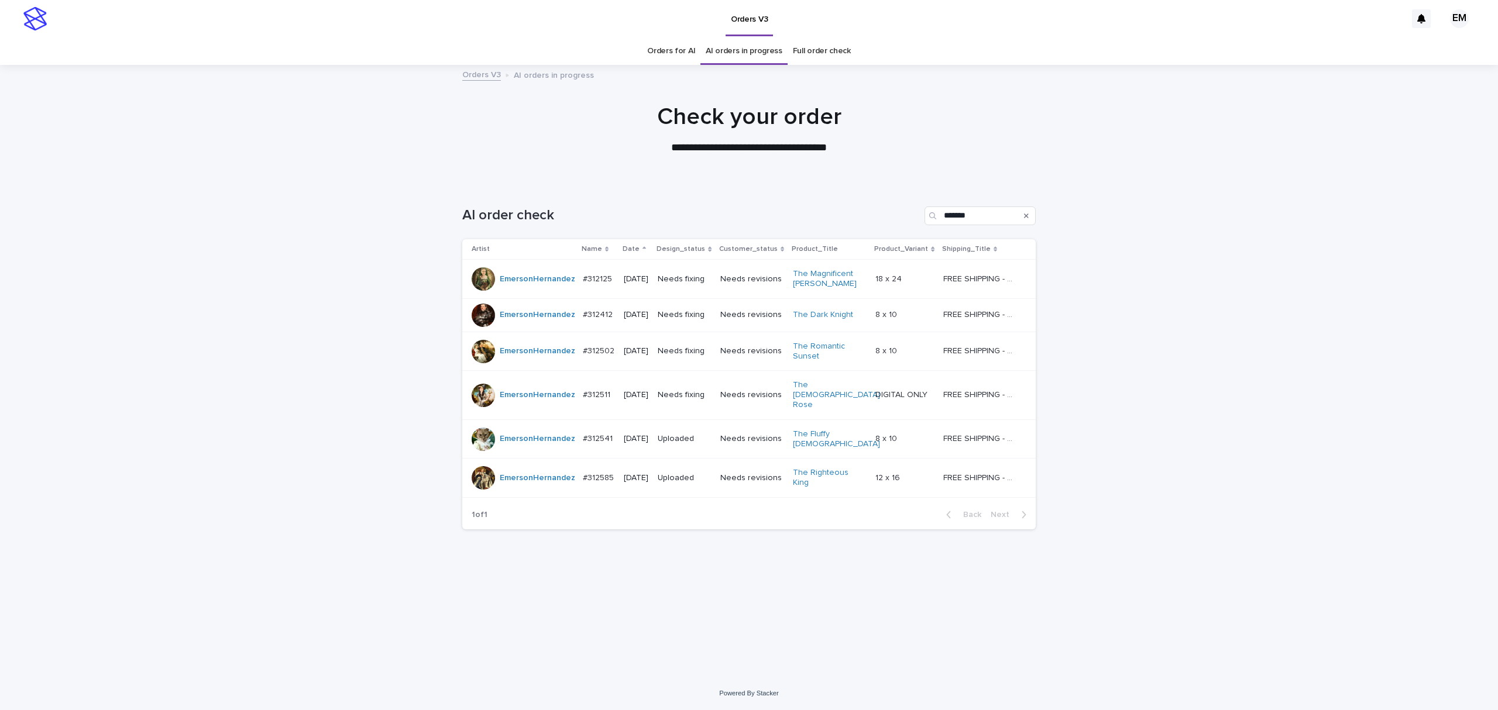
click at [609, 399] on div "#312511 #312511" at bounding box center [599, 395] width 32 height 19
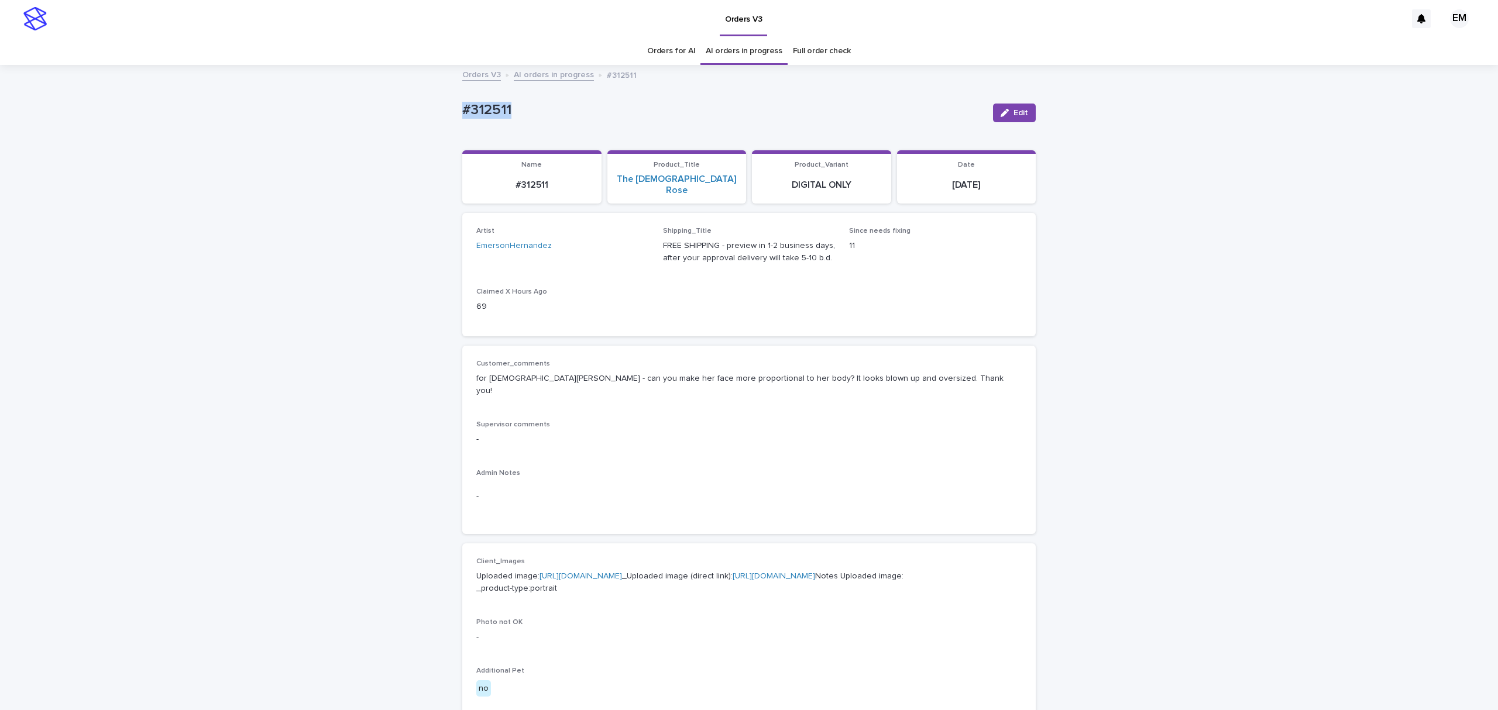
drag, startPoint x: 463, startPoint y: 109, endPoint x: 413, endPoint y: 111, distance: 50.4
click at [413, 111] on div "Loading... Saving… Loading... Saving… #312511 Edit #312511 Edit Sorry, there wa…" at bounding box center [749, 634] width 1498 height 1136
copy p "#312511"
click at [1003, 106] on button "Edit" at bounding box center [1014, 113] width 43 height 19
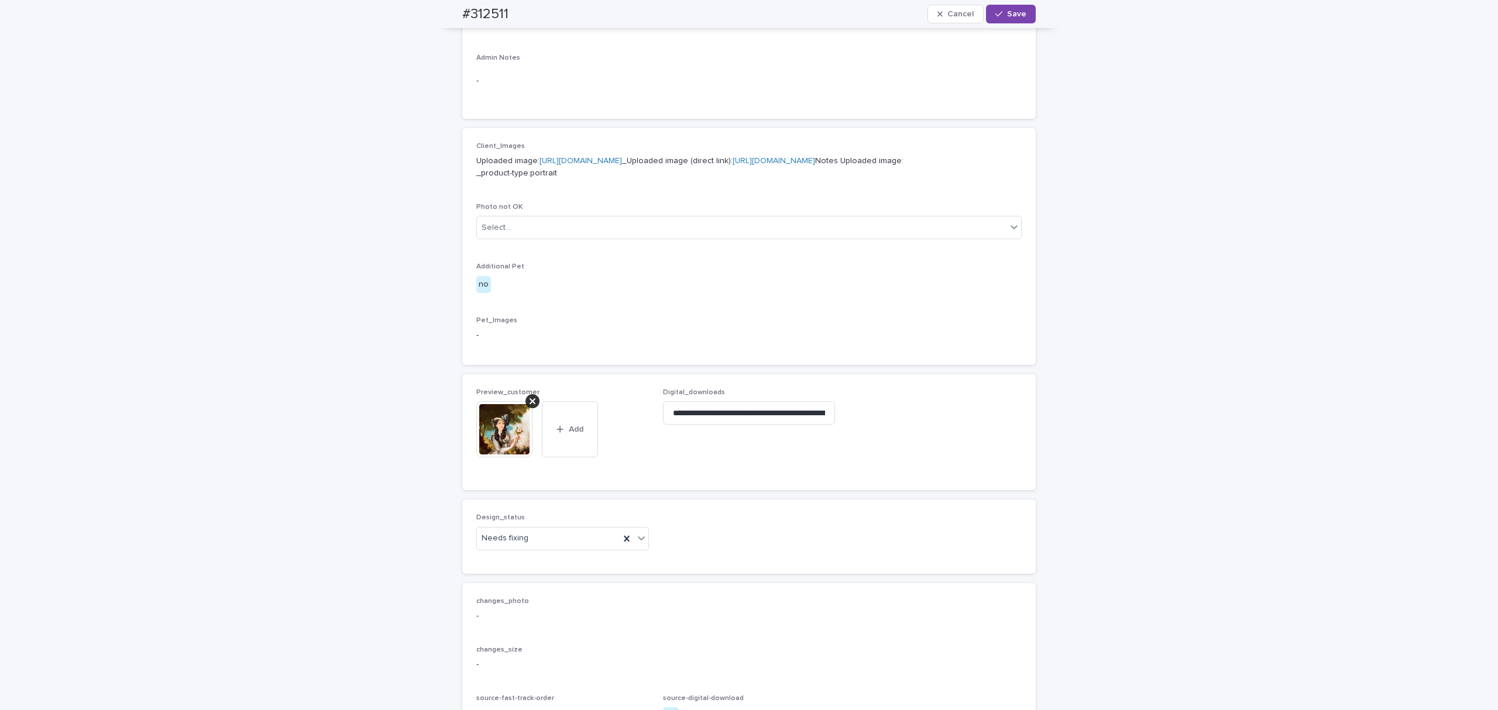
click at [530, 406] on icon at bounding box center [533, 401] width 6 height 9
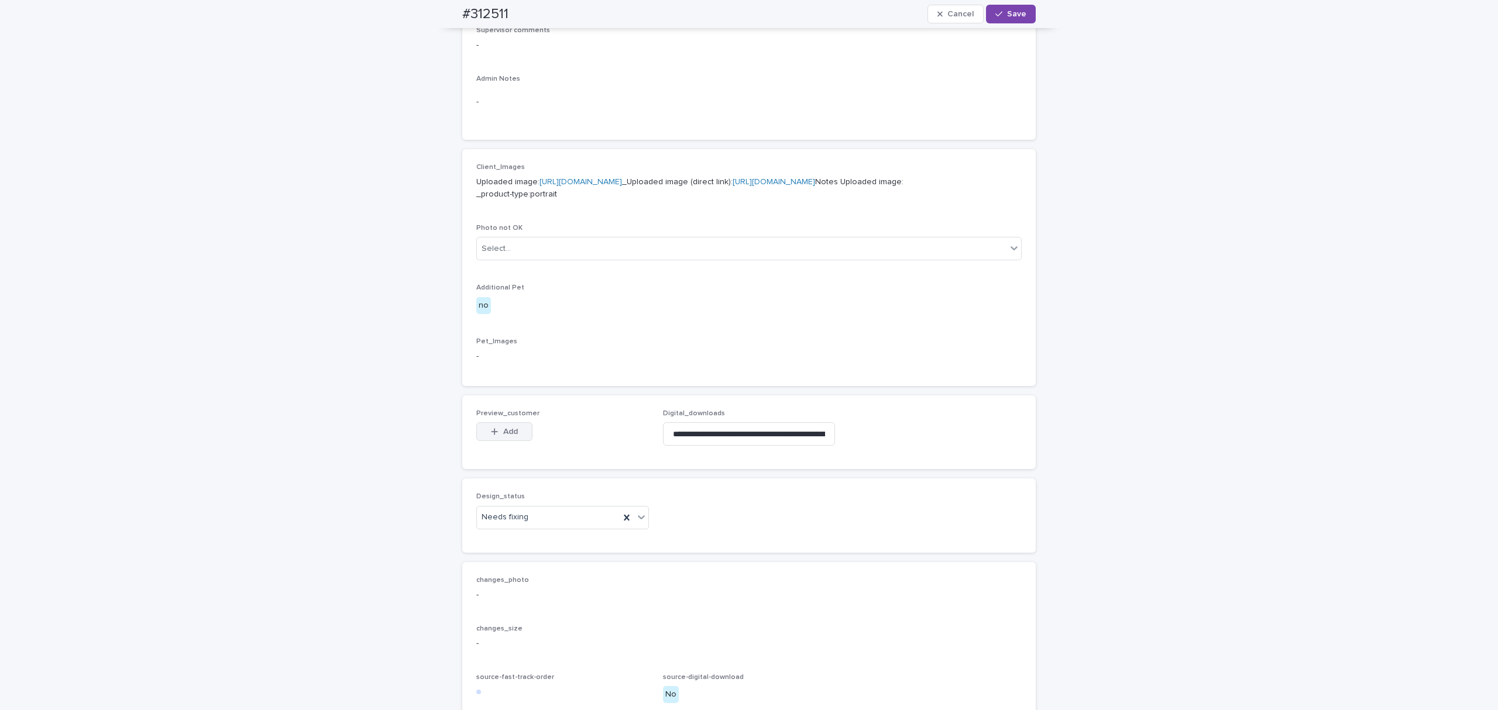
click at [493, 436] on div "button" at bounding box center [497, 432] width 12 height 8
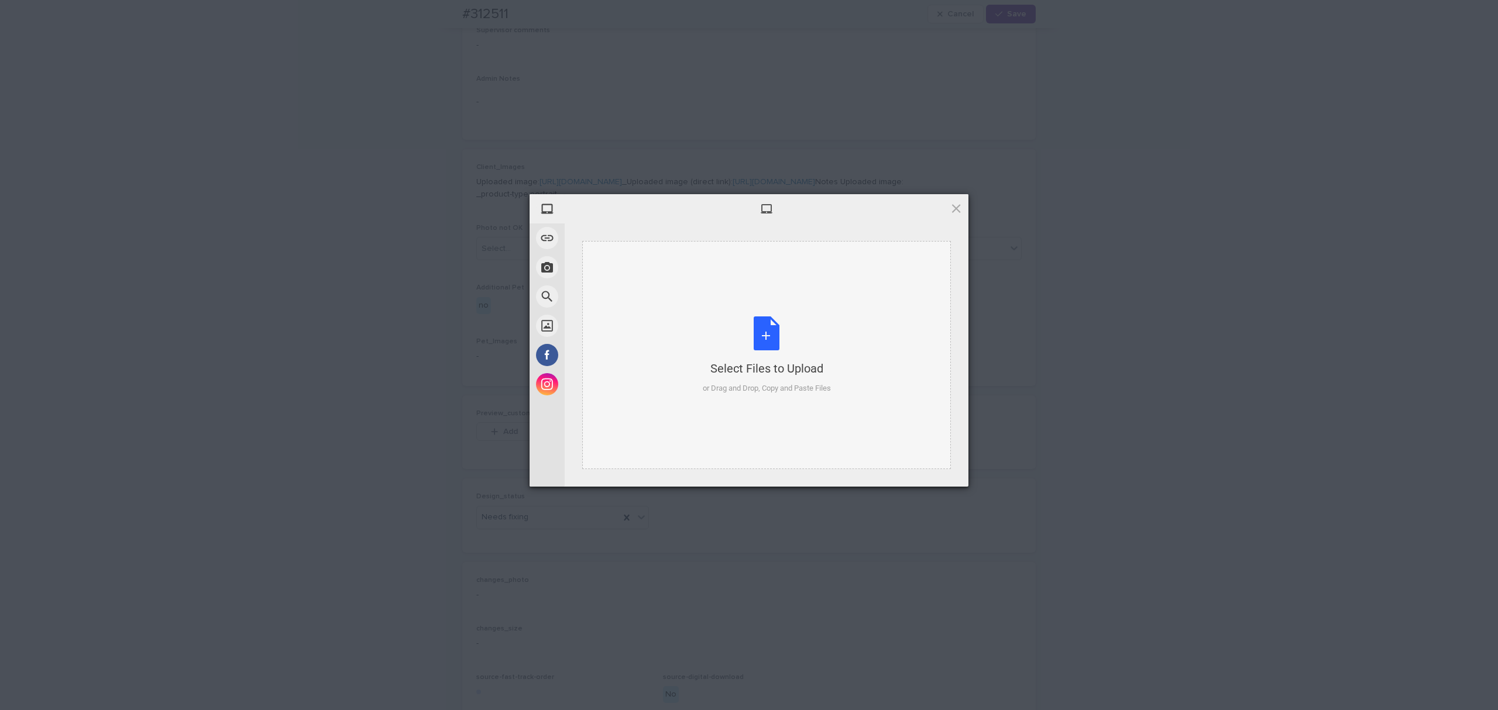
click at [740, 268] on div "Select Files to Upload or Drag and Drop, Copy and Paste Files" at bounding box center [766, 355] width 369 height 228
click at [923, 468] on span "Upload 1" at bounding box center [933, 472] width 23 height 9
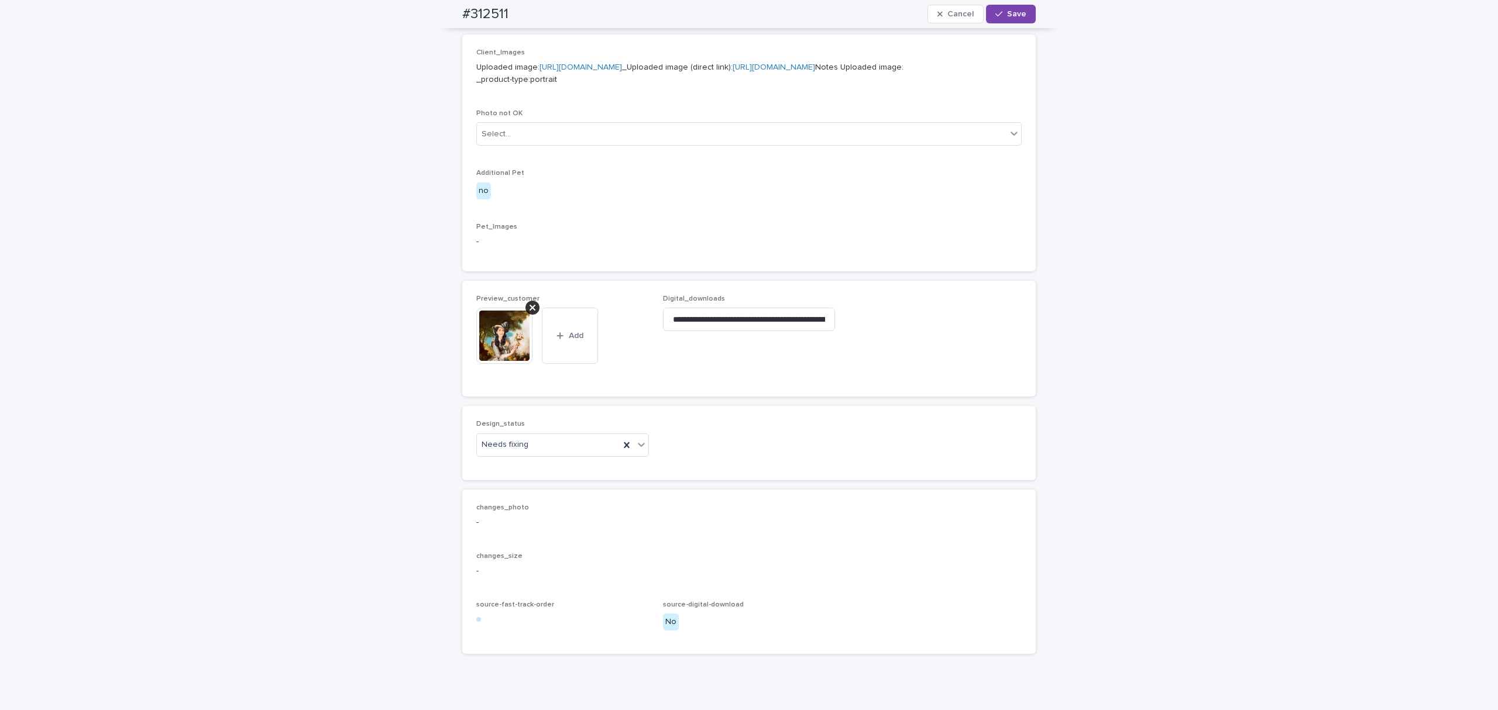
scroll to position [520, 0]
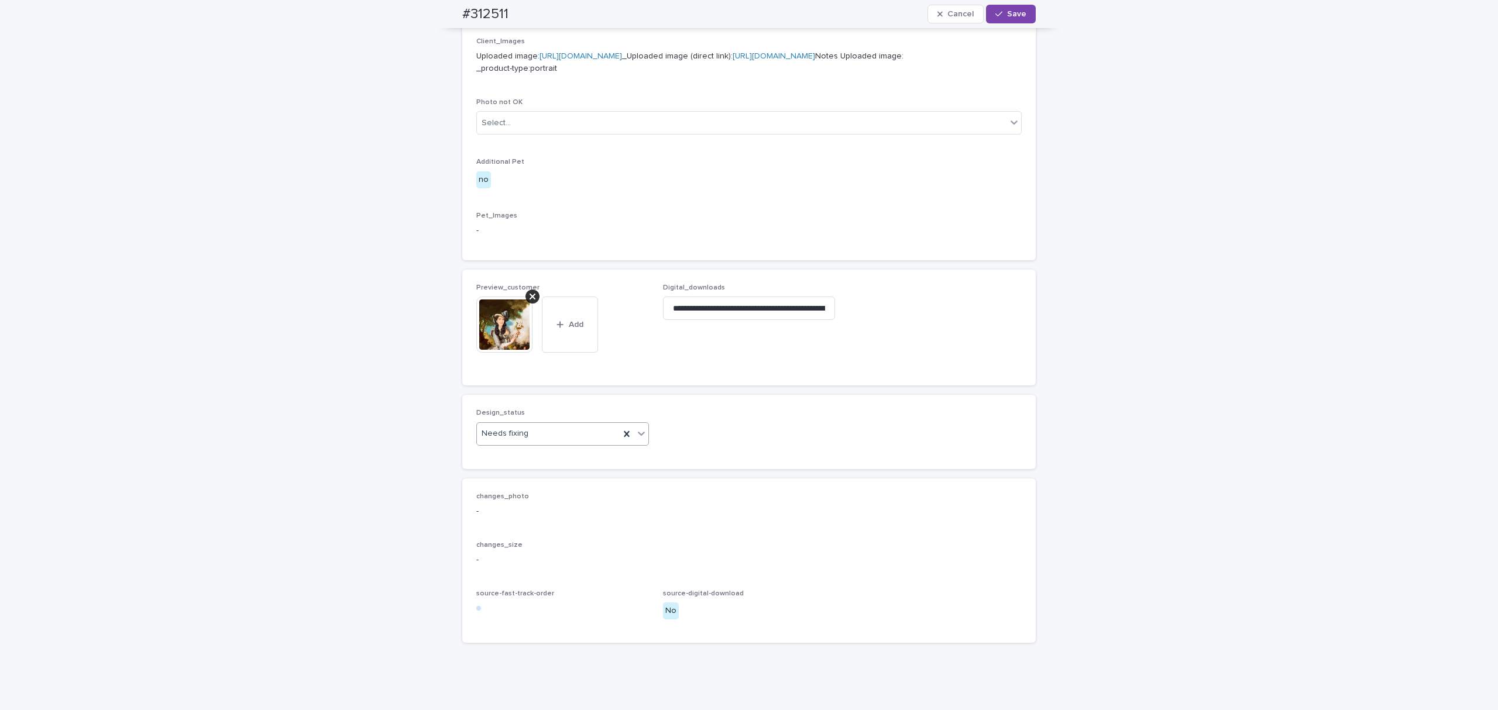
click at [544, 444] on div "Needs fixing" at bounding box center [548, 433] width 143 height 19
click at [543, 493] on div "Uploaded" at bounding box center [556, 494] width 171 height 20
click at [998, 5] on div "#312511 Cancel Save" at bounding box center [748, 14] width 573 height 28
click at [1001, 8] on button "Save" at bounding box center [1011, 14] width 50 height 19
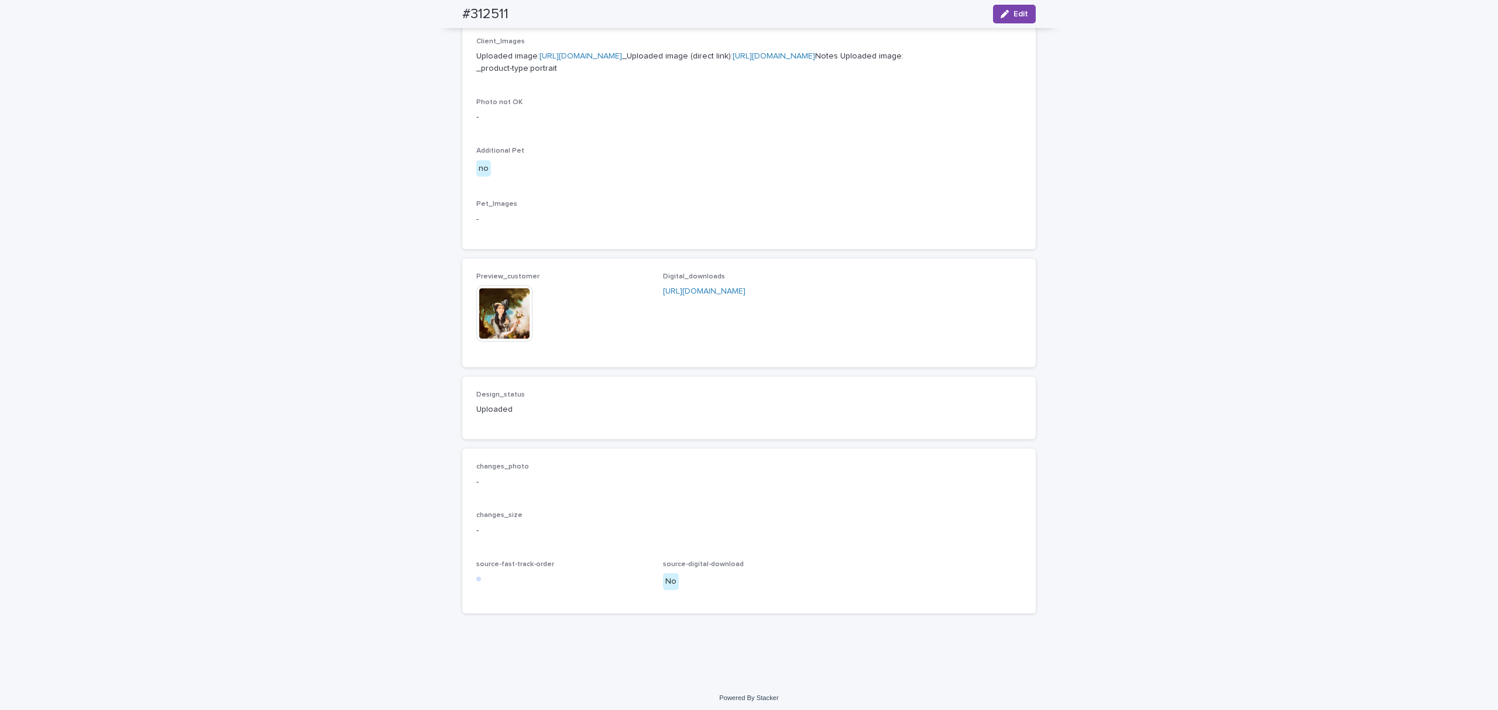
scroll to position [506, 0]
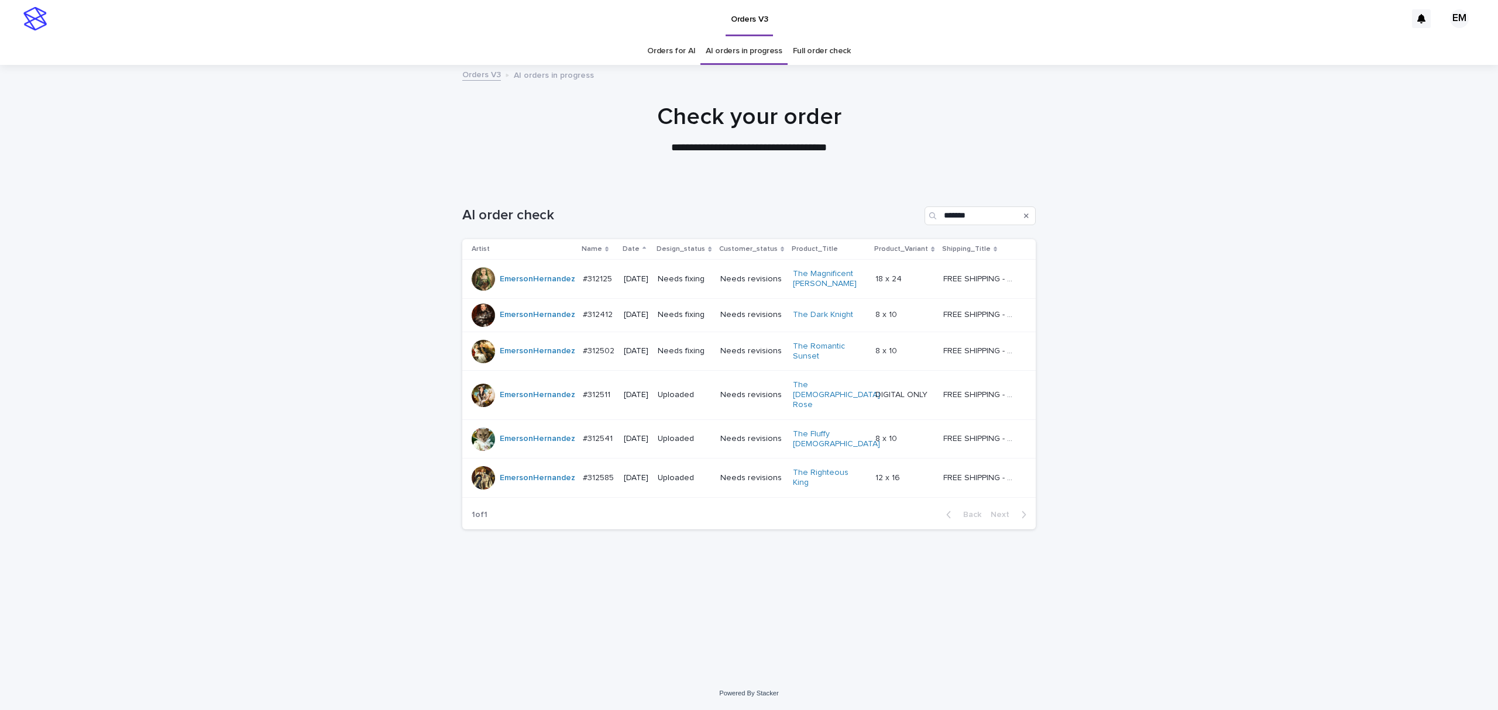
click at [773, 542] on div "Loading... Saving… Loading... Saving… AI order check ******* Artist Name Date D…" at bounding box center [748, 415] width 585 height 465
click at [597, 361] on div "#312502 #312502" at bounding box center [599, 351] width 32 height 19
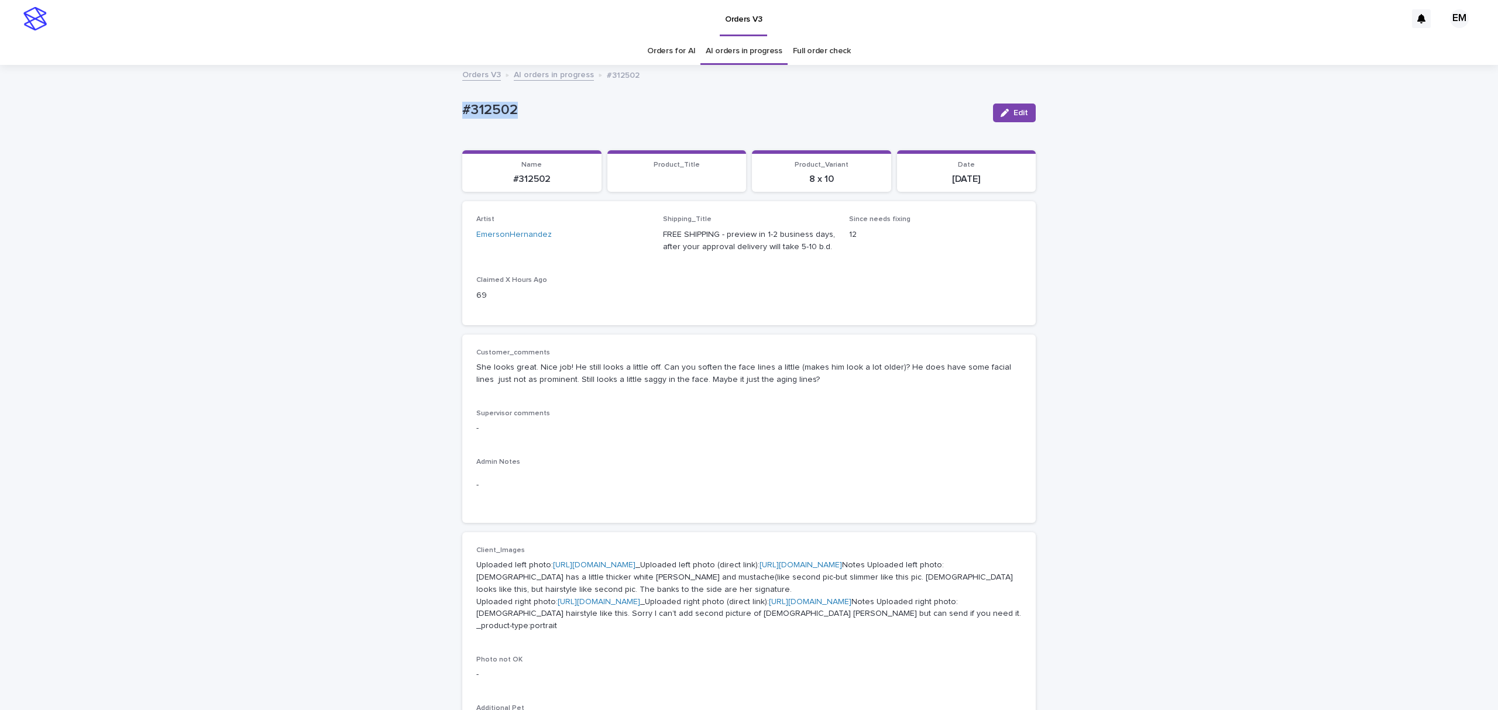
drag, startPoint x: 544, startPoint y: 101, endPoint x: 532, endPoint y: 130, distance: 31.2
click at [399, 108] on div "Loading... Saving… Loading... Saving… #312502 Edit #312502 Edit Sorry, there wa…" at bounding box center [749, 652] width 1498 height 1173
copy p "#312502"
click at [1001, 114] on icon "button" at bounding box center [1005, 113] width 8 height 8
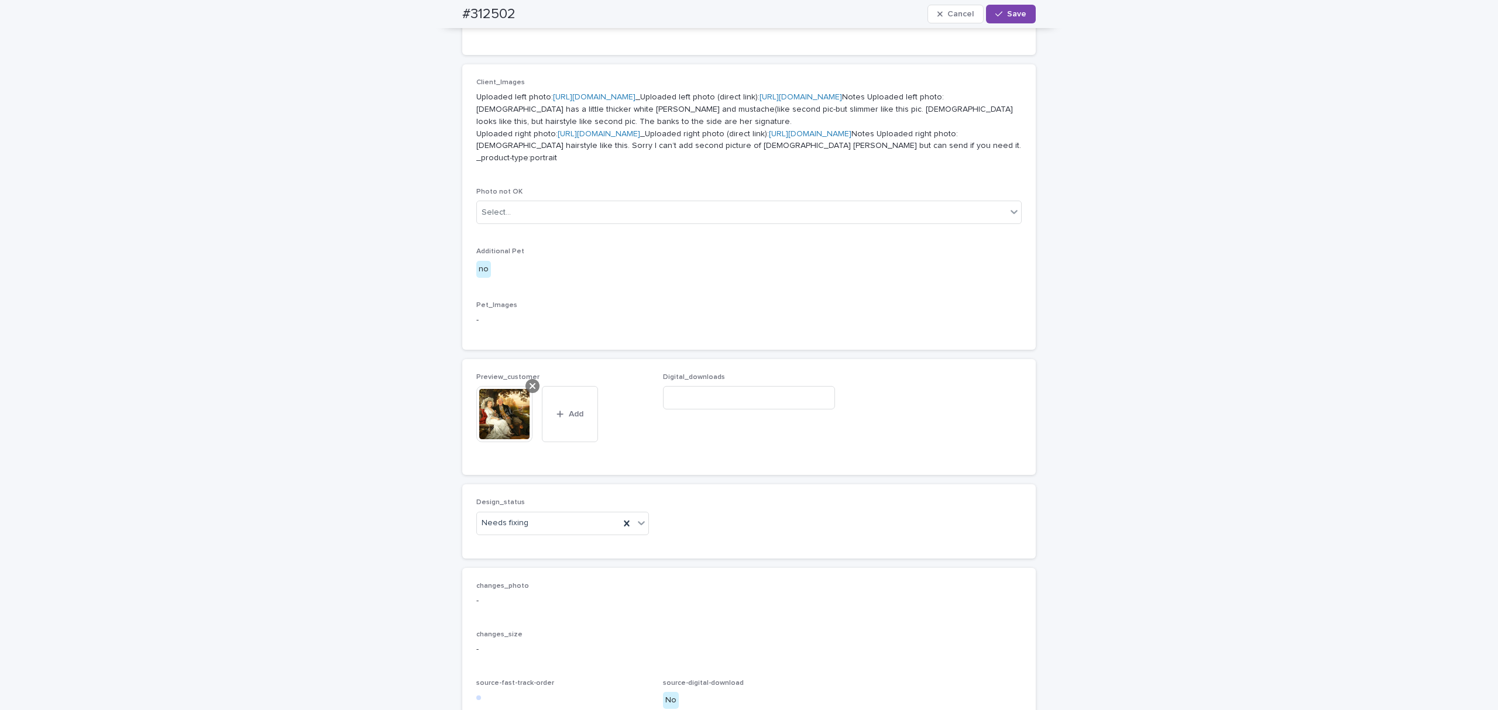
click at [530, 391] on icon at bounding box center [533, 386] width 6 height 9
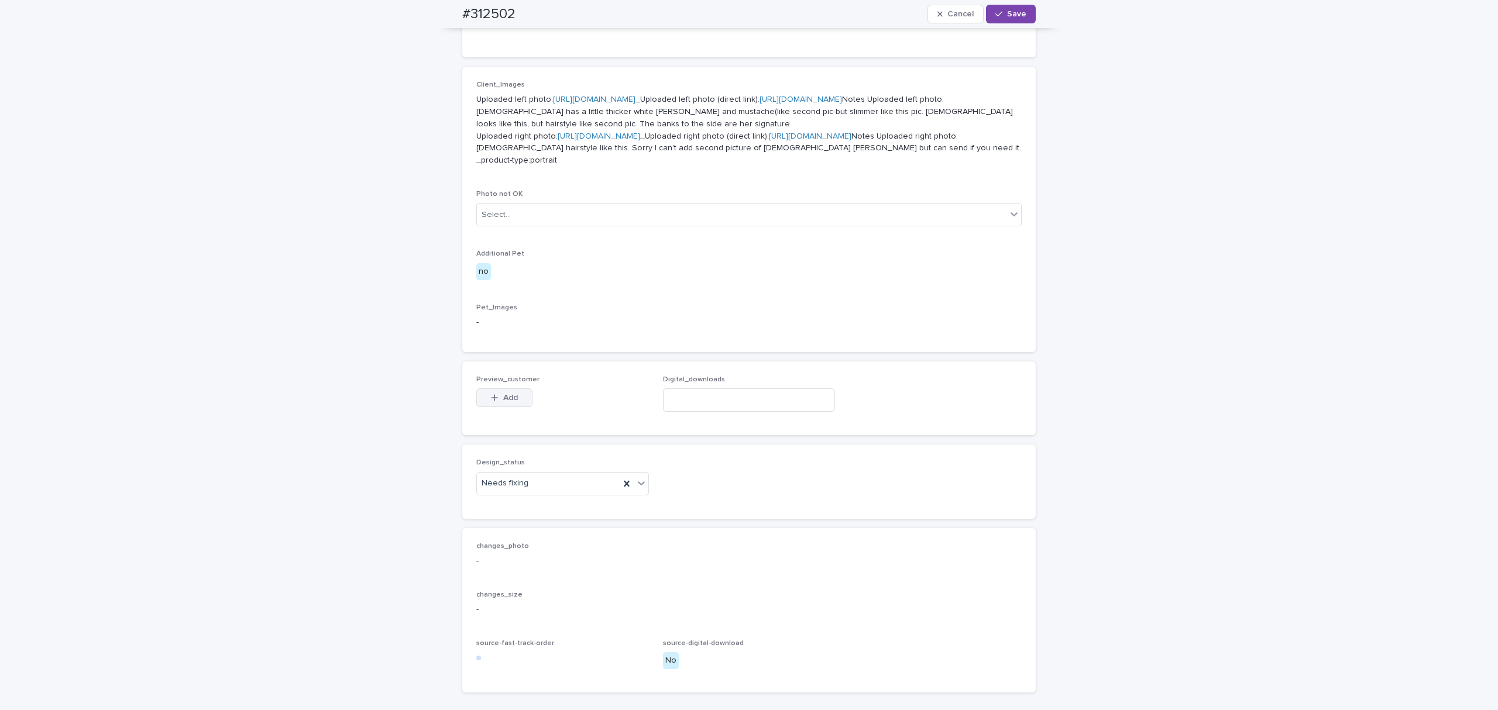
scroll to position [447, 0]
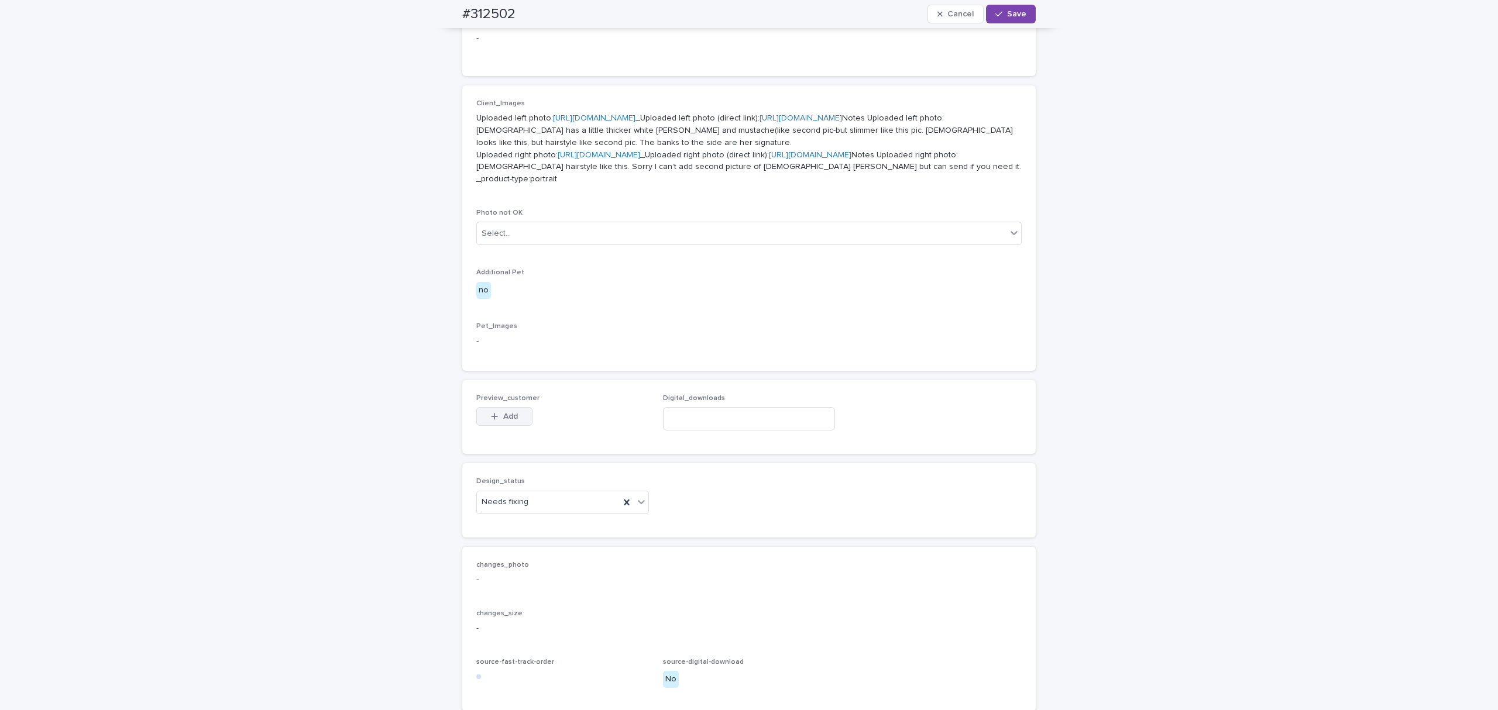
click at [507, 421] on span "Add" at bounding box center [510, 417] width 15 height 8
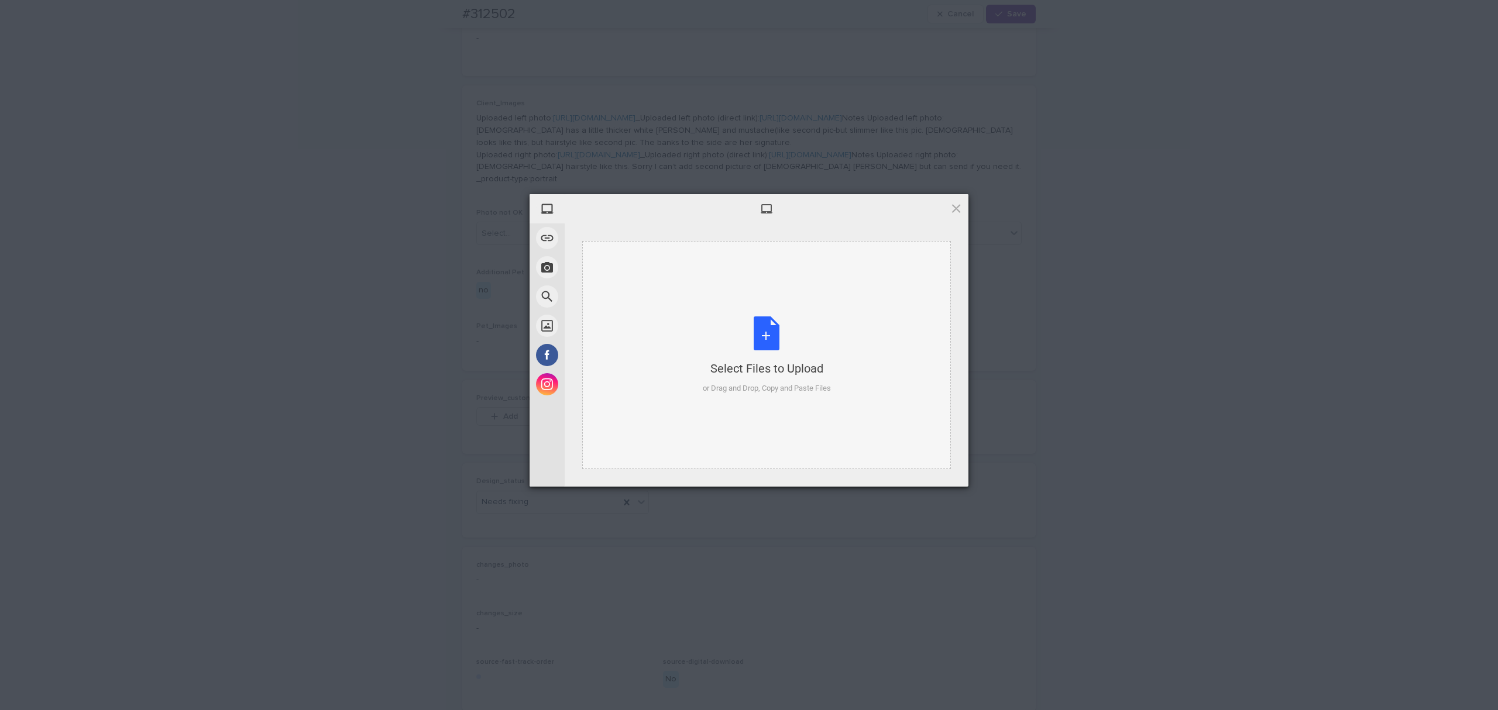
click at [770, 305] on div "Select Files to Upload or Drag and Drop, Copy and Paste Files" at bounding box center [766, 355] width 369 height 228
click at [926, 465] on span "Upload 1" at bounding box center [932, 472] width 59 height 22
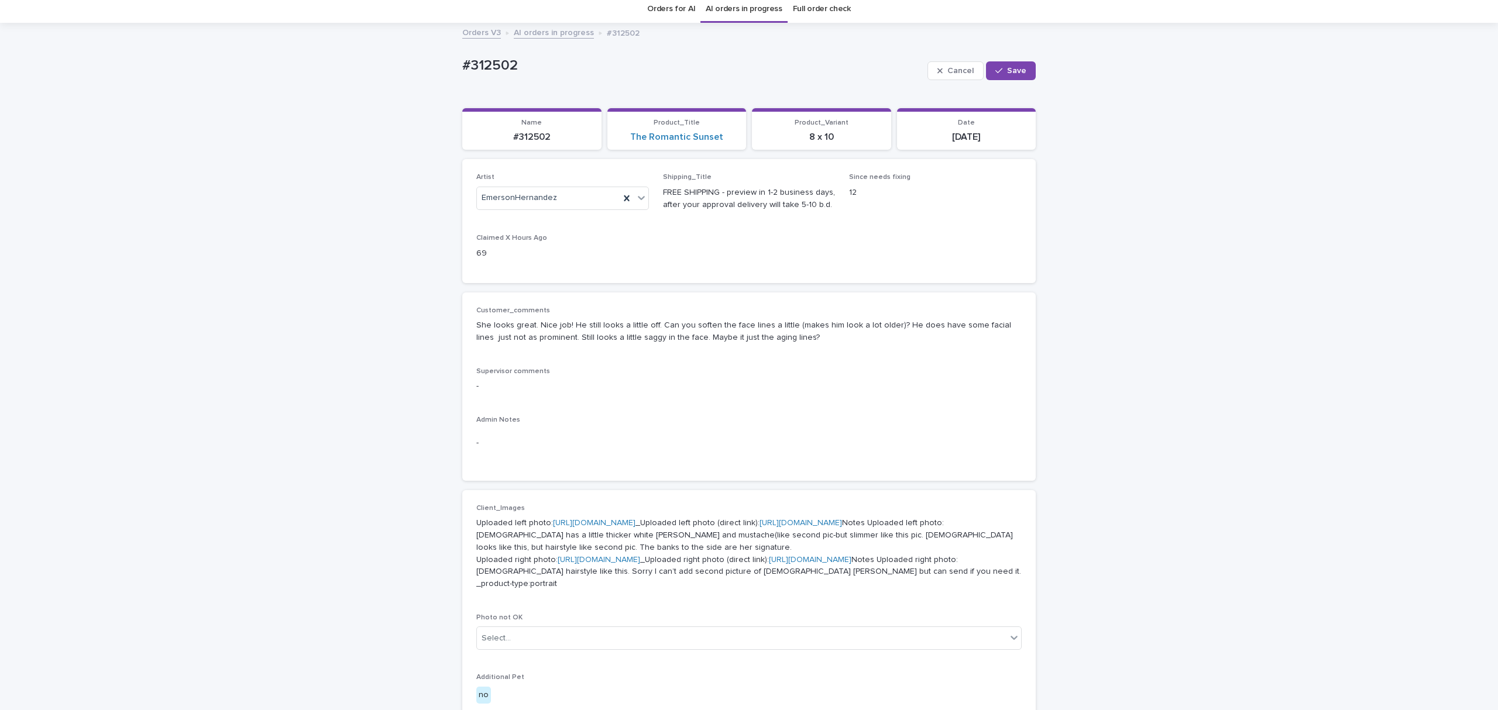
scroll to position [0, 0]
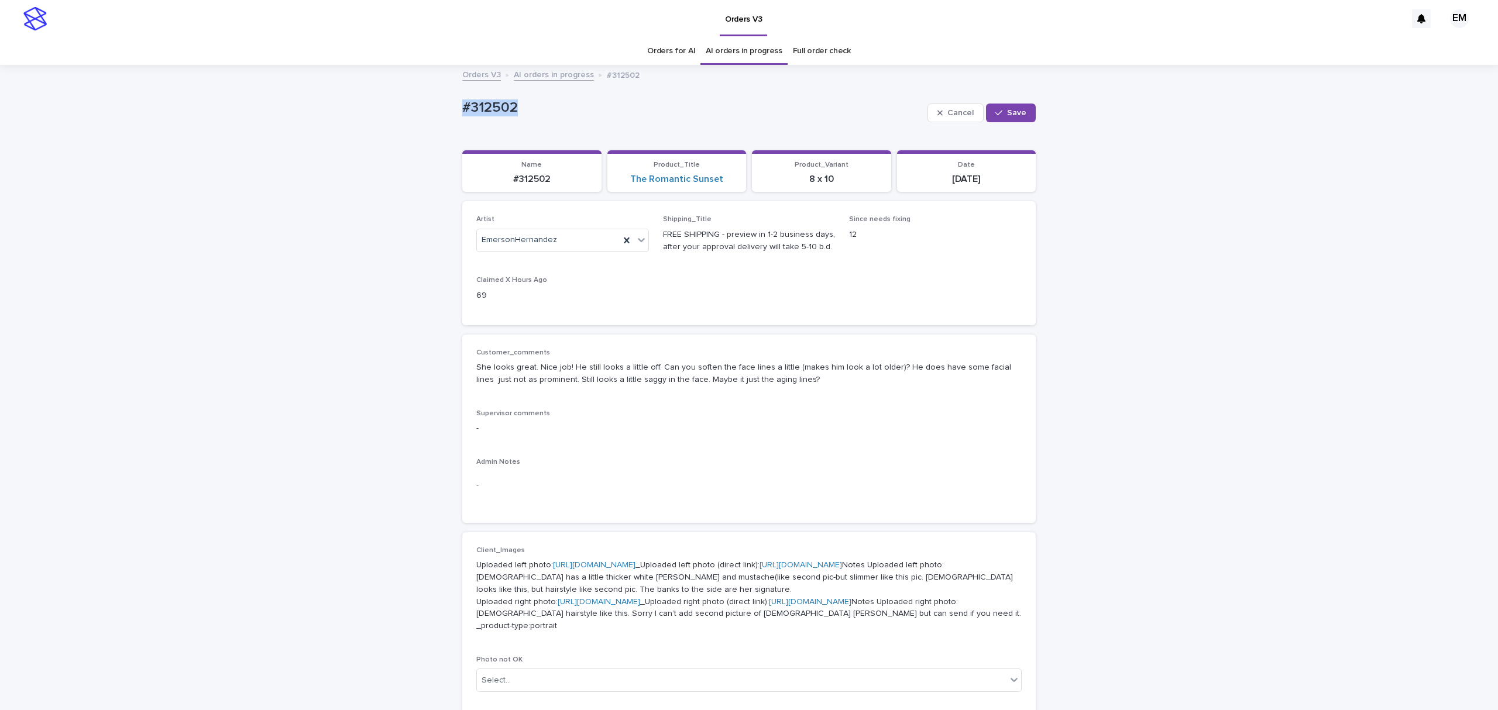
drag, startPoint x: 528, startPoint y: 97, endPoint x: 433, endPoint y: 98, distance: 94.8
click at [433, 98] on div "Loading... Saving… Loading... Saving… #312502 Cancel Save #312502 Cancel Save S…" at bounding box center [749, 667] width 1498 height 1202
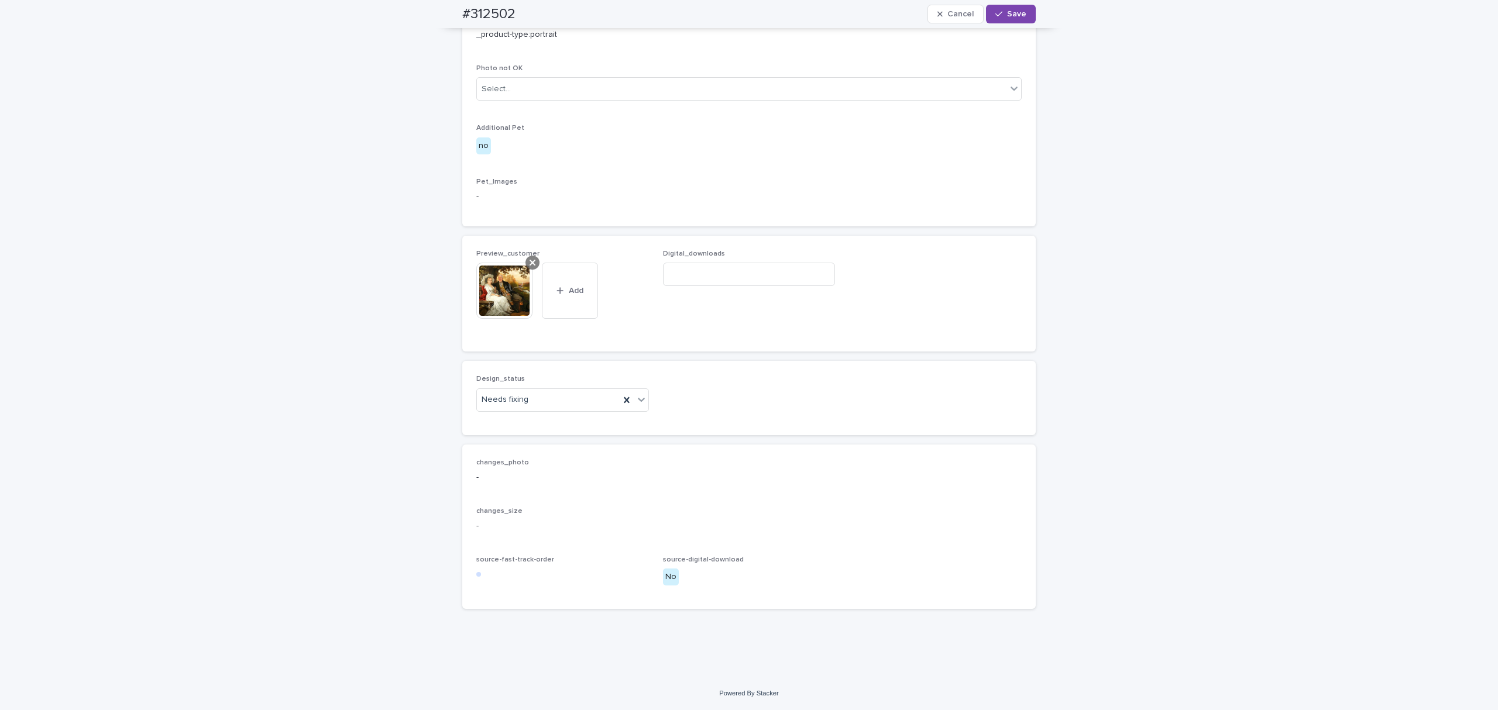
click at [525, 270] on div at bounding box center [532, 263] width 14 height 14
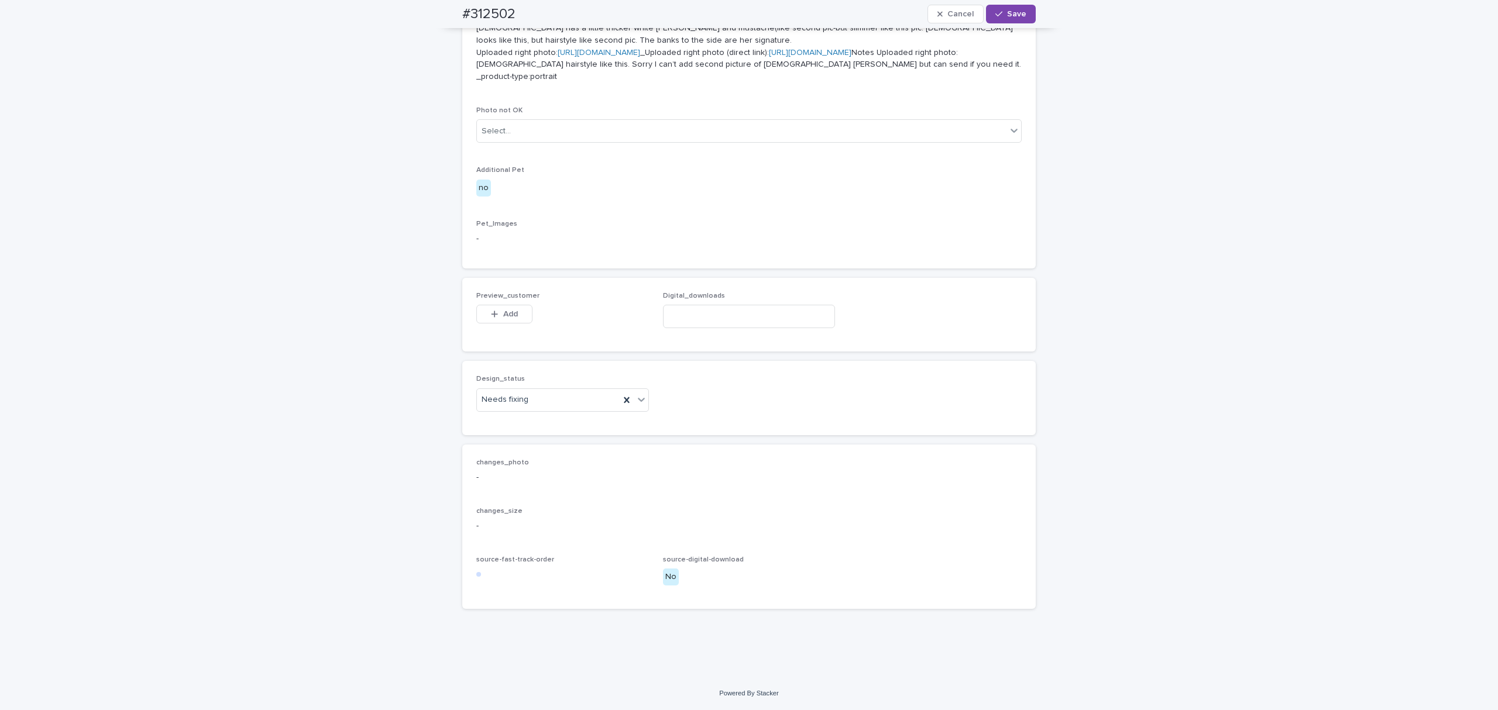
click at [506, 324] on button "Add" at bounding box center [504, 314] width 56 height 19
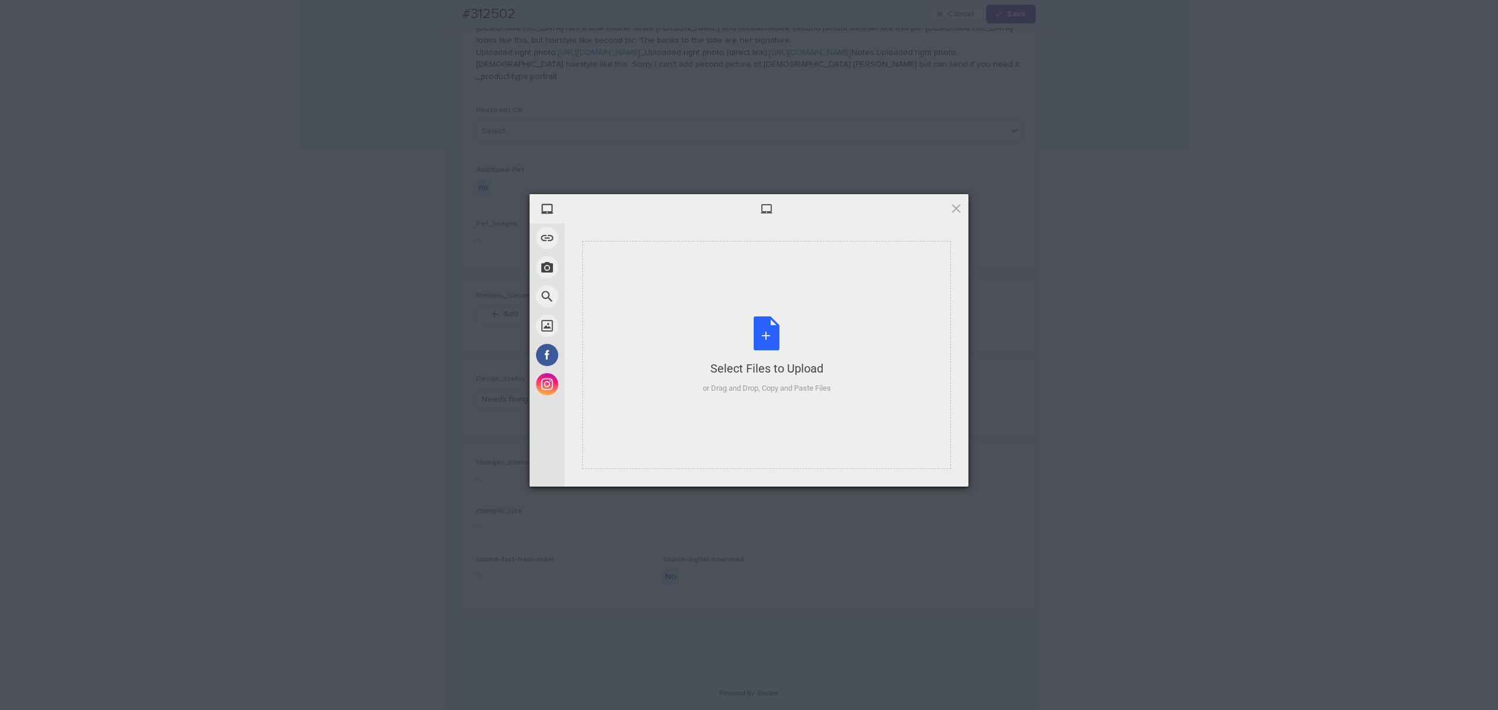
click at [641, 277] on div "Select Files to Upload or Drag and Drop, Copy and Paste Files" at bounding box center [766, 355] width 369 height 228
click at [944, 464] on span "Upload 1" at bounding box center [932, 472] width 59 height 22
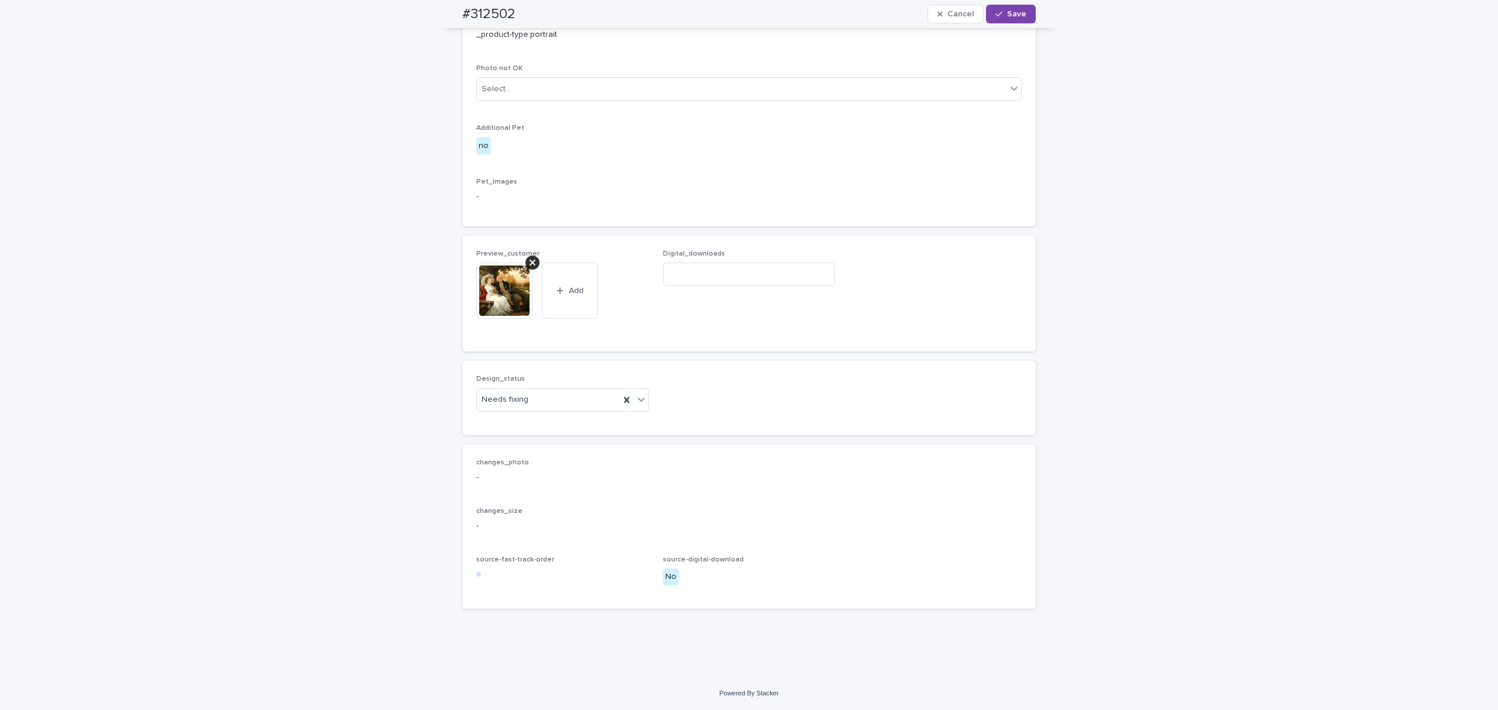
scroll to position [689, 0]
click at [514, 427] on div "Uploaded" at bounding box center [556, 423] width 171 height 20
click at [1007, 17] on span "Save" at bounding box center [1016, 14] width 19 height 8
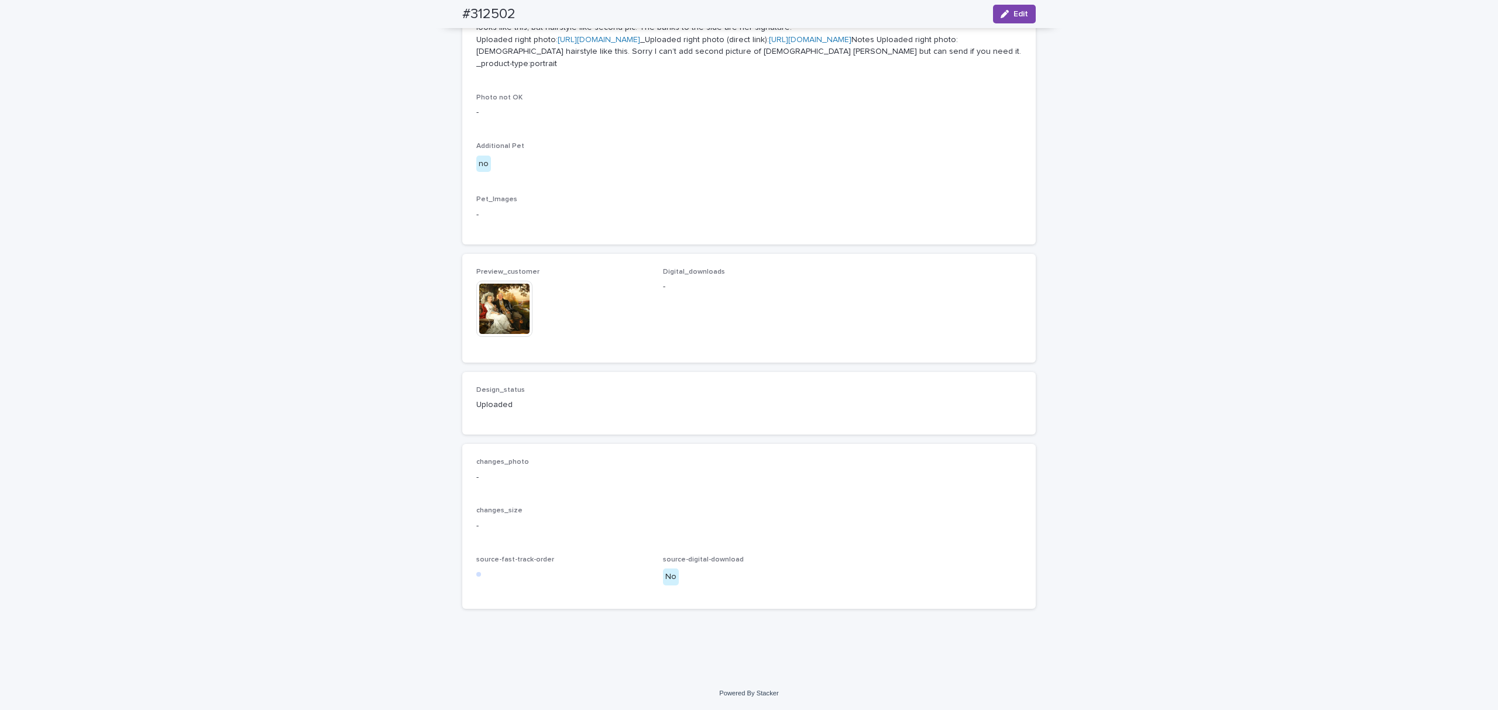
scroll to position [658, 0]
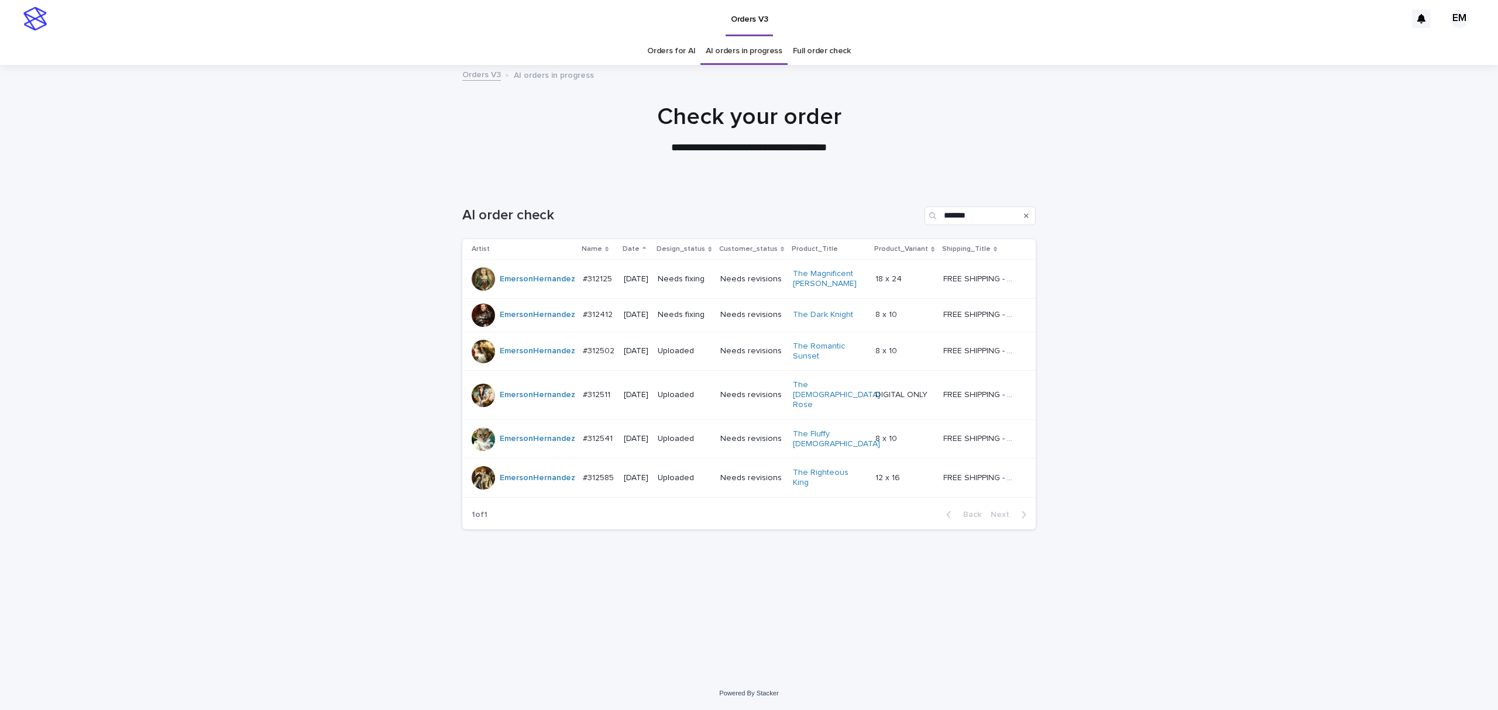
click at [648, 320] on p "[DATE]" at bounding box center [636, 315] width 25 height 10
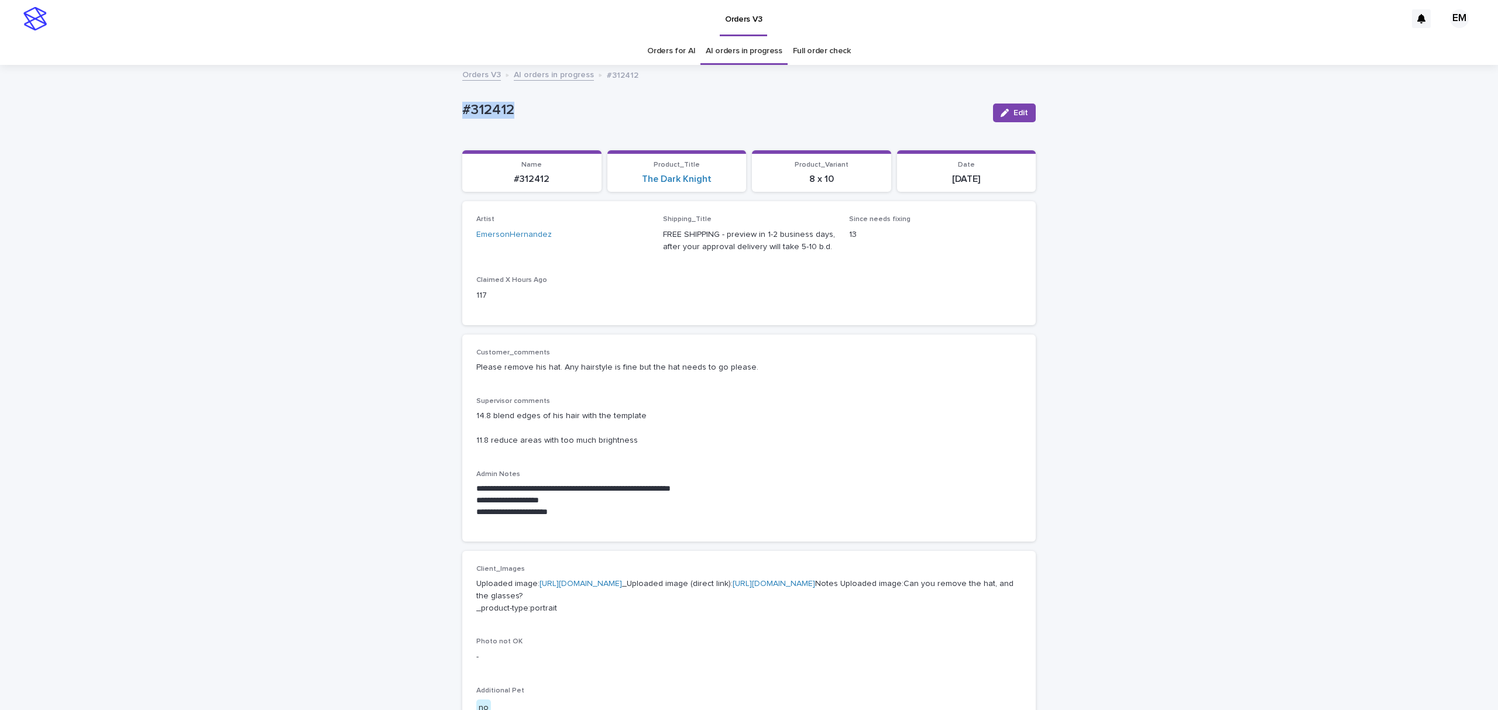
drag, startPoint x: 314, startPoint y: 98, endPoint x: 422, endPoint y: 111, distance: 108.4
click at [300, 97] on div "**********" at bounding box center [749, 643] width 1498 height 1155
click at [1019, 106] on button "Edit" at bounding box center [1014, 113] width 43 height 19
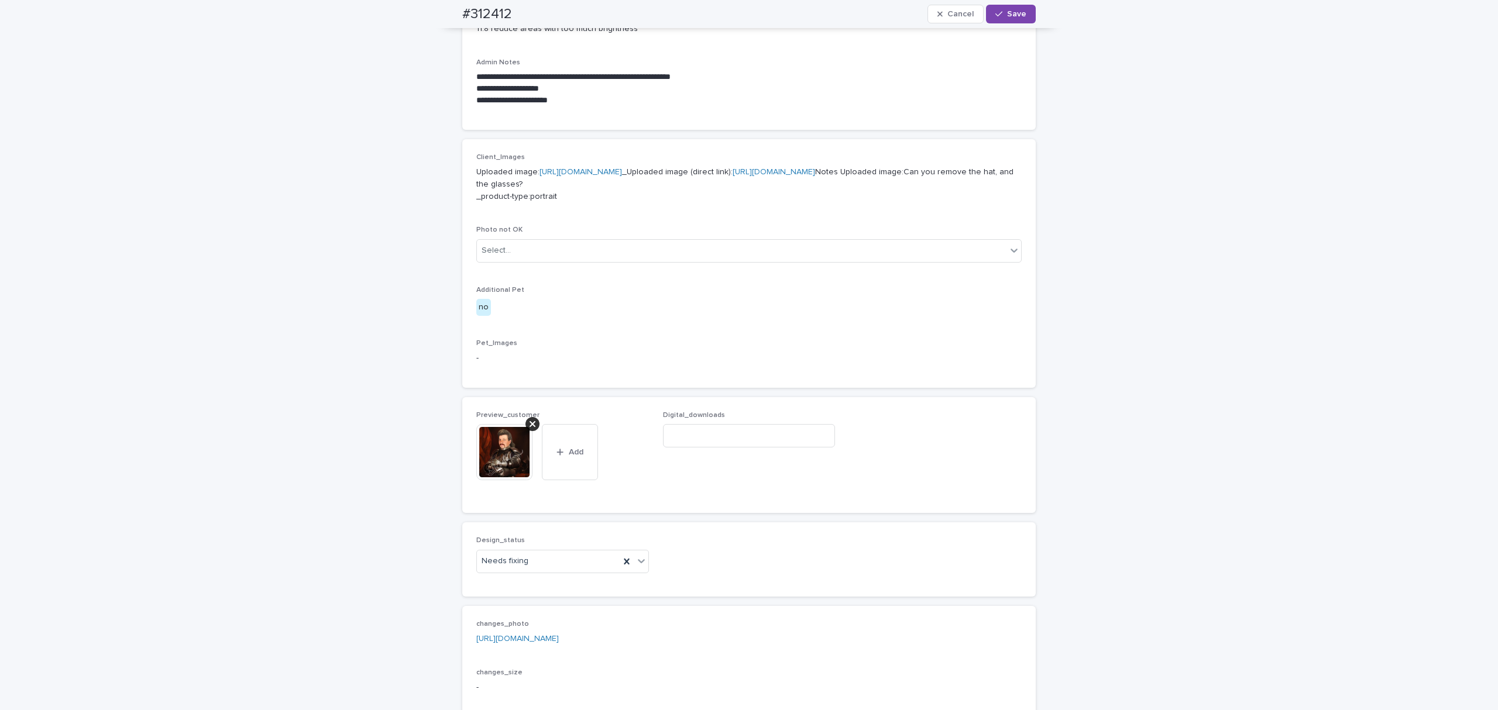
scroll to position [415, 0]
click at [530, 424] on icon at bounding box center [533, 421] width 6 height 6
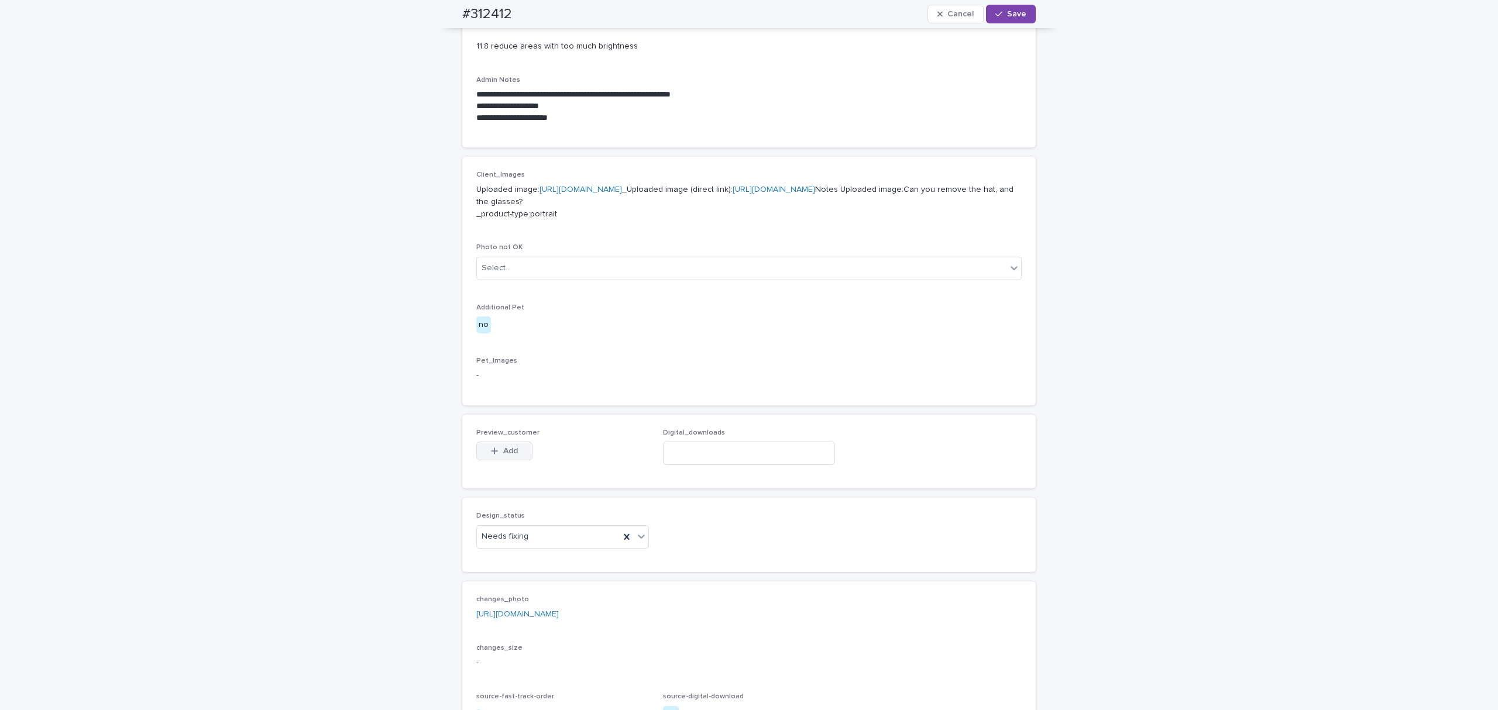
click at [499, 461] on button "Add" at bounding box center [504, 451] width 56 height 19
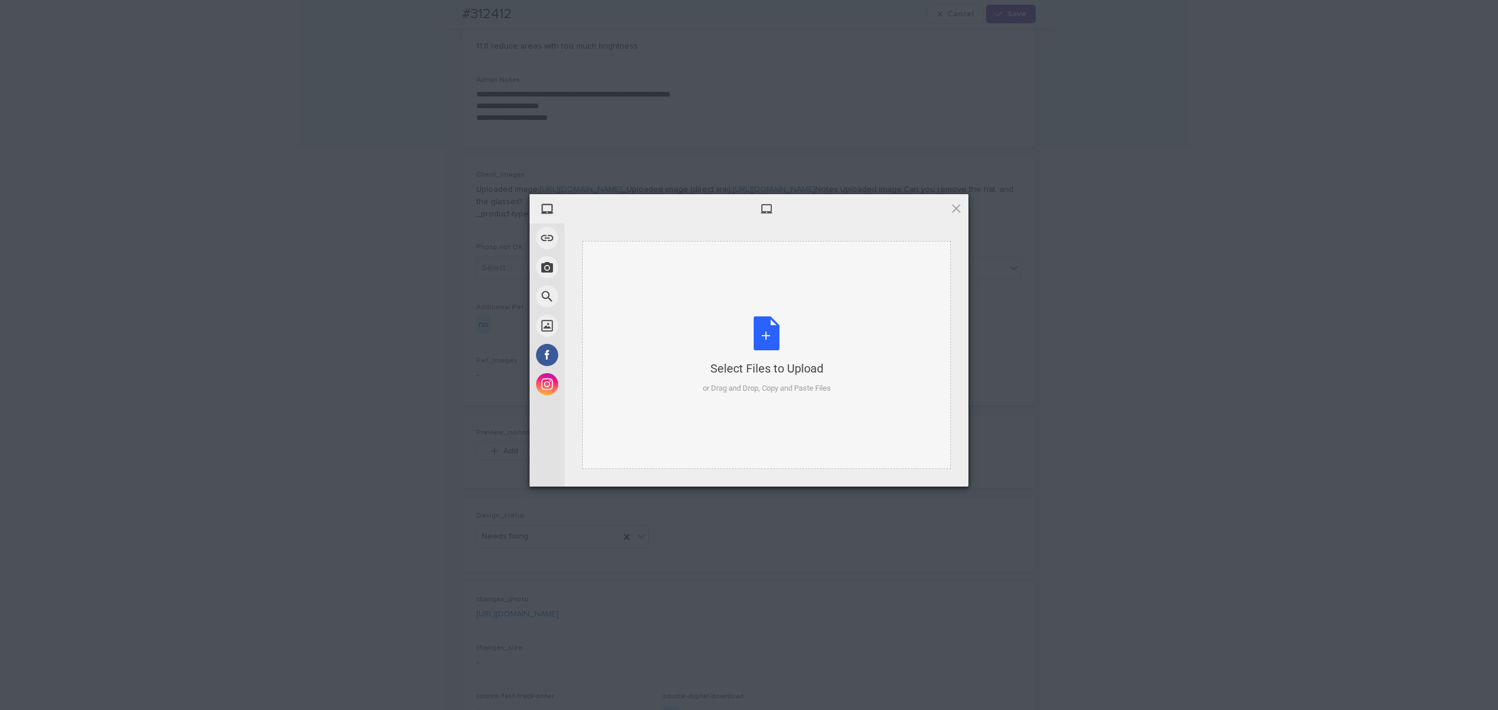
click at [652, 331] on div "Select Files to Upload or Drag and Drop, Copy and Paste Files" at bounding box center [766, 355] width 369 height 228
click at [926, 464] on span "Upload 1" at bounding box center [932, 472] width 59 height 22
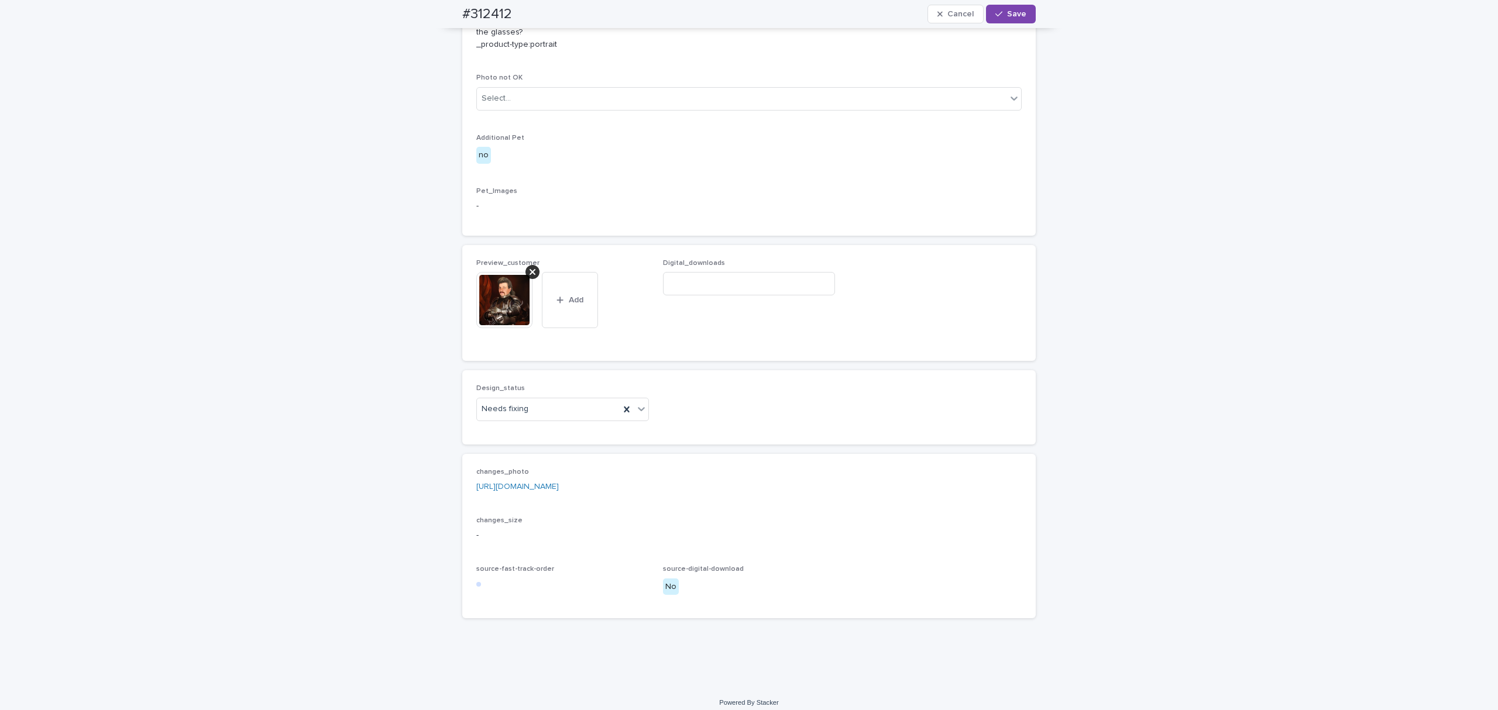
scroll to position [572, 0]
click at [559, 411] on div "Needs fixing" at bounding box center [548, 401] width 143 height 19
click at [549, 478] on div "Uploaded" at bounding box center [556, 485] width 171 height 20
click at [1011, 16] on span "Save" at bounding box center [1016, 14] width 19 height 8
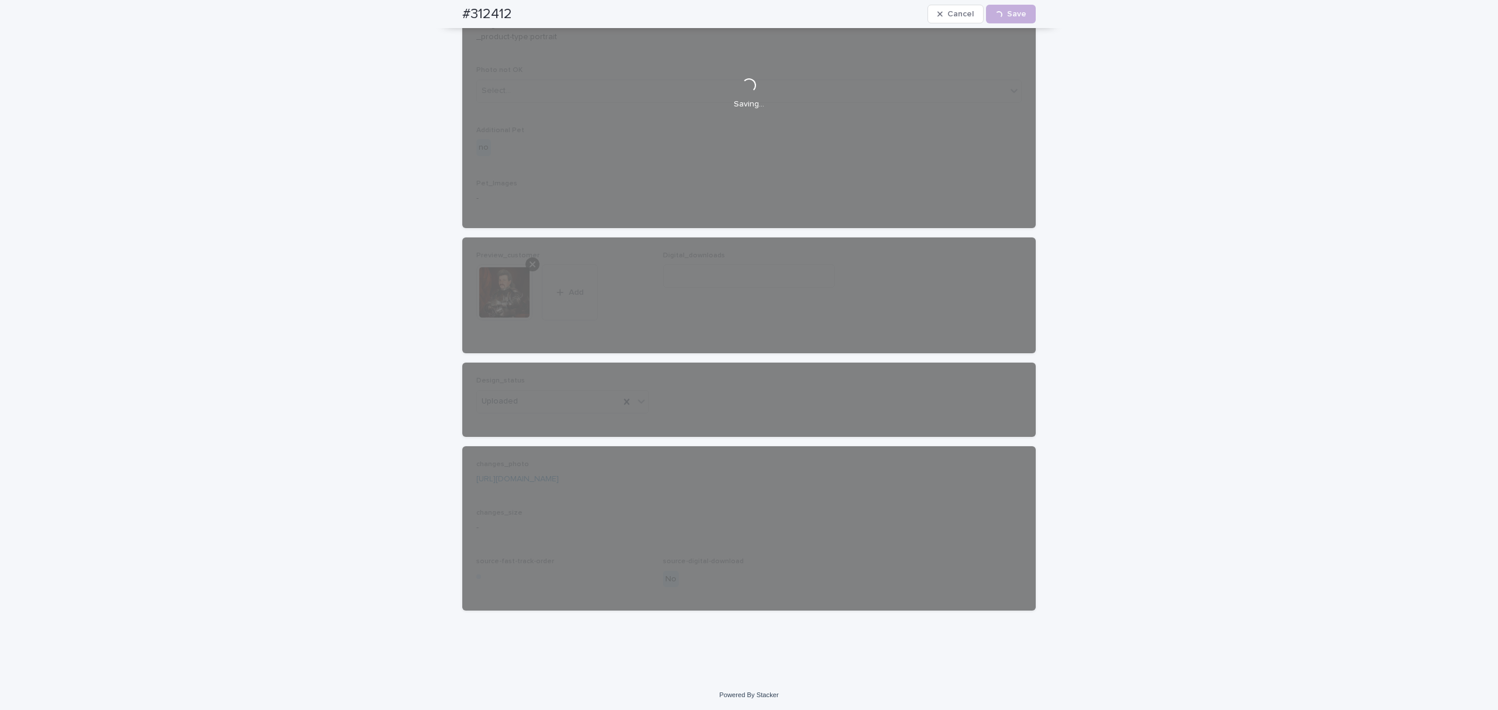
scroll to position [556, 0]
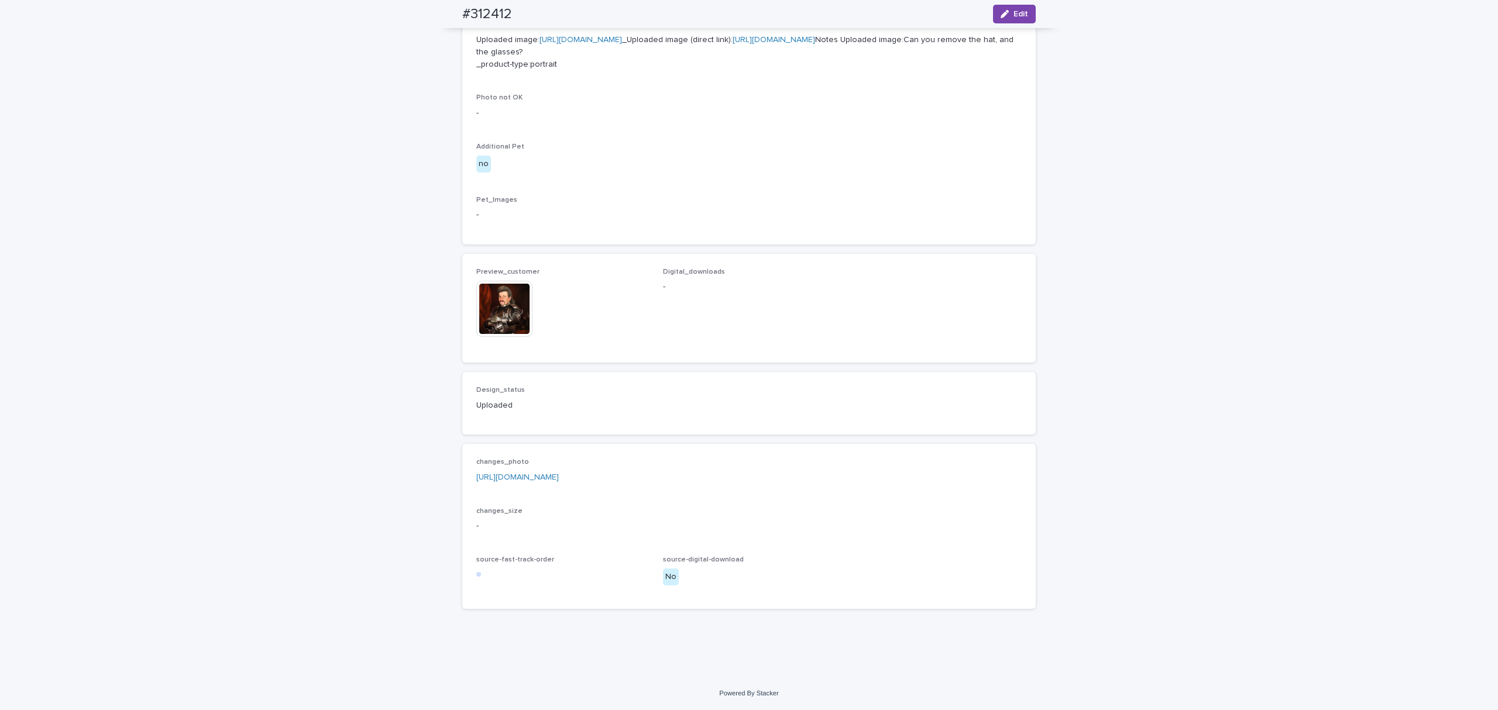
click at [1141, 421] on div "**********" at bounding box center [749, 99] width 1498 height 1155
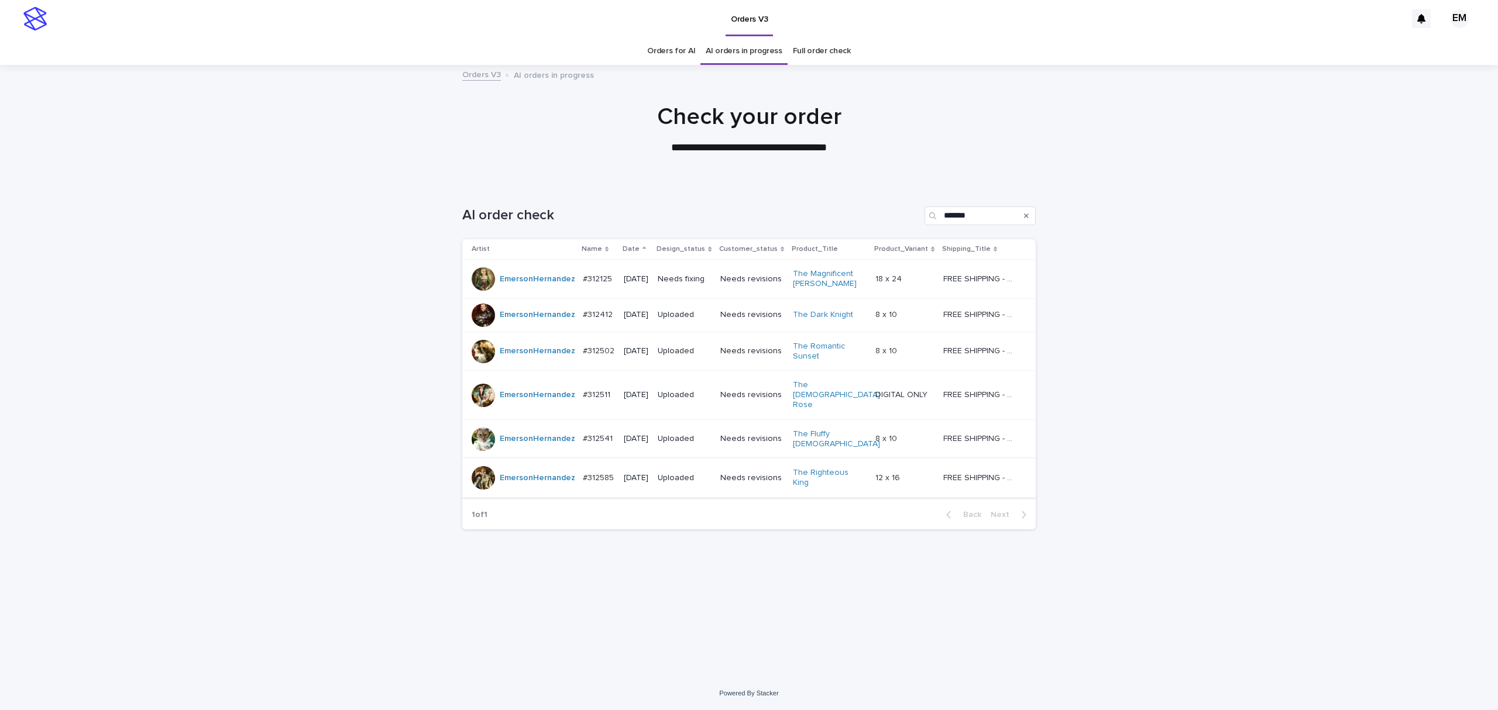
drag, startPoint x: 626, startPoint y: 579, endPoint x: 656, endPoint y: 473, distance: 110.0
click at [626, 579] on div "Loading... Saving… Loading... Saving… AI order check ******* Artist Name Date D…" at bounding box center [748, 415] width 585 height 465
drag, startPoint x: 603, startPoint y: 290, endPoint x: 600, endPoint y: 298, distance: 8.0
click at [600, 298] on td "#312125 #312125" at bounding box center [598, 279] width 41 height 39
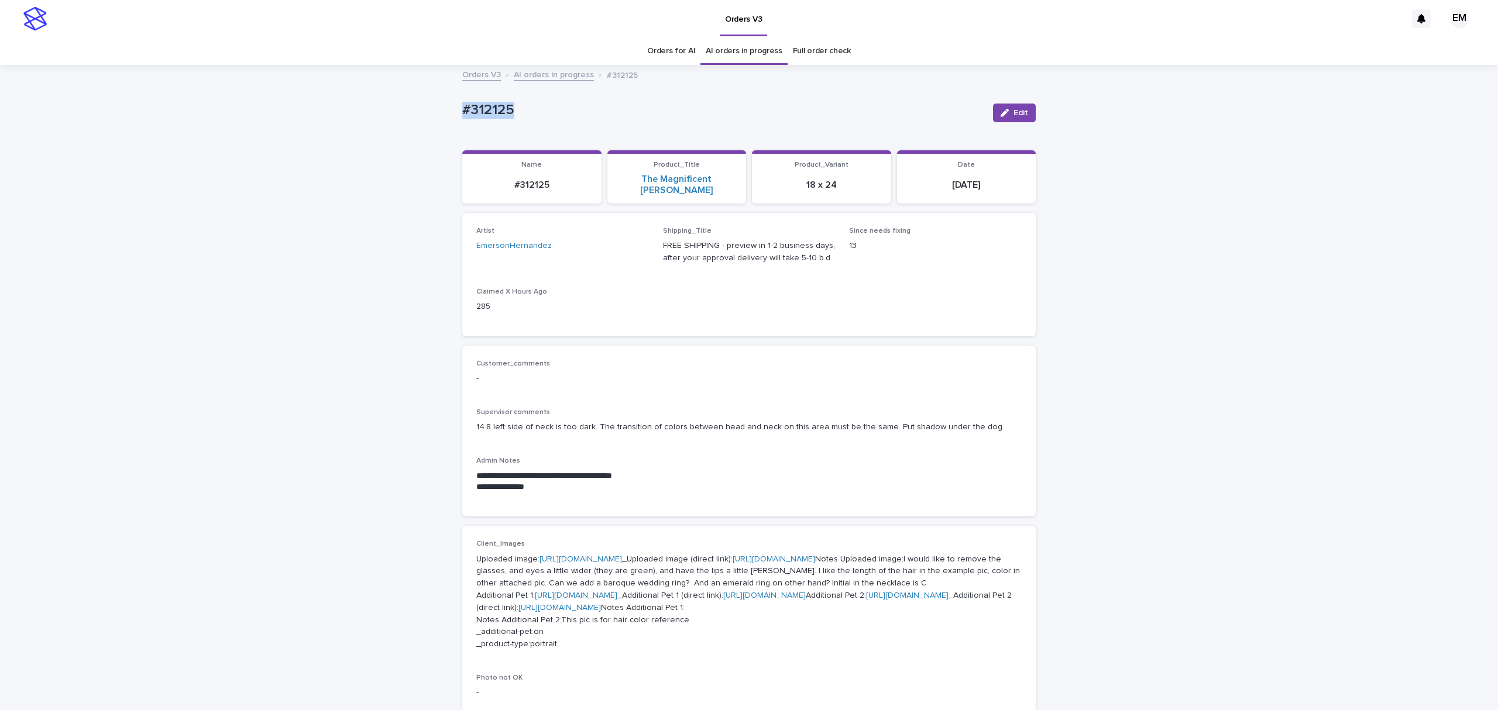
drag, startPoint x: 534, startPoint y: 111, endPoint x: 417, endPoint y: 95, distance: 118.2
click at [417, 95] on div "**********" at bounding box center [749, 716] width 1498 height 1301
click at [1013, 113] on span "Edit" at bounding box center [1020, 113] width 15 height 8
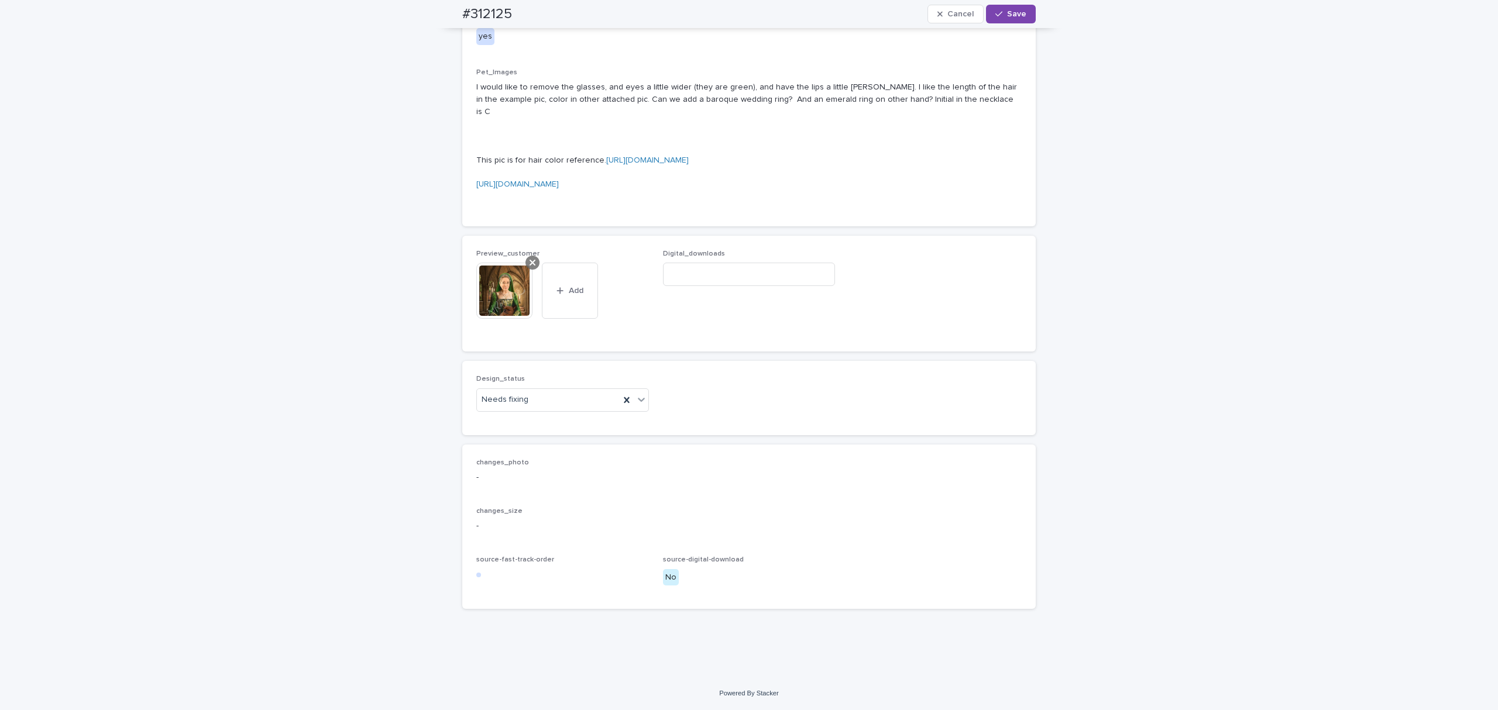
click at [525, 270] on div at bounding box center [532, 263] width 14 height 14
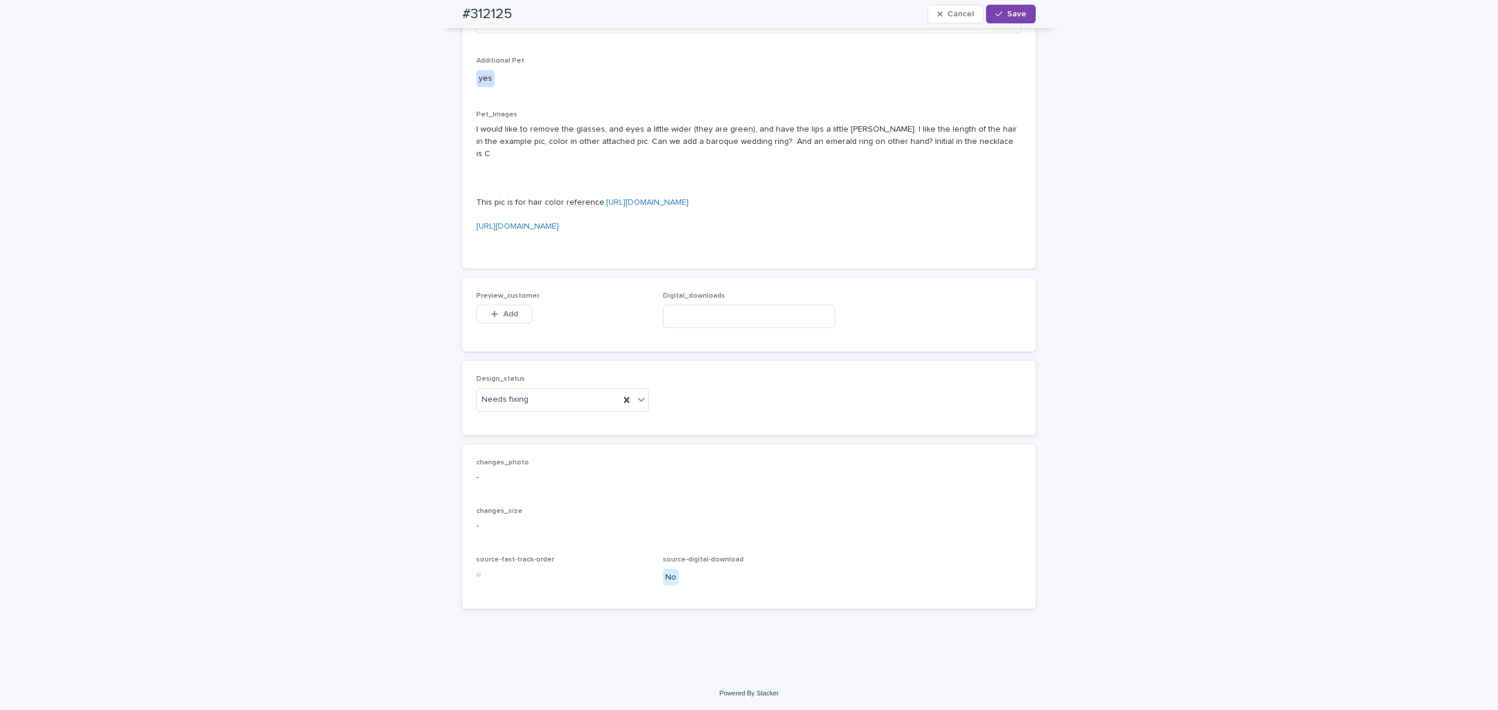
scroll to position [759, 0]
click at [495, 324] on button "Add" at bounding box center [504, 314] width 56 height 19
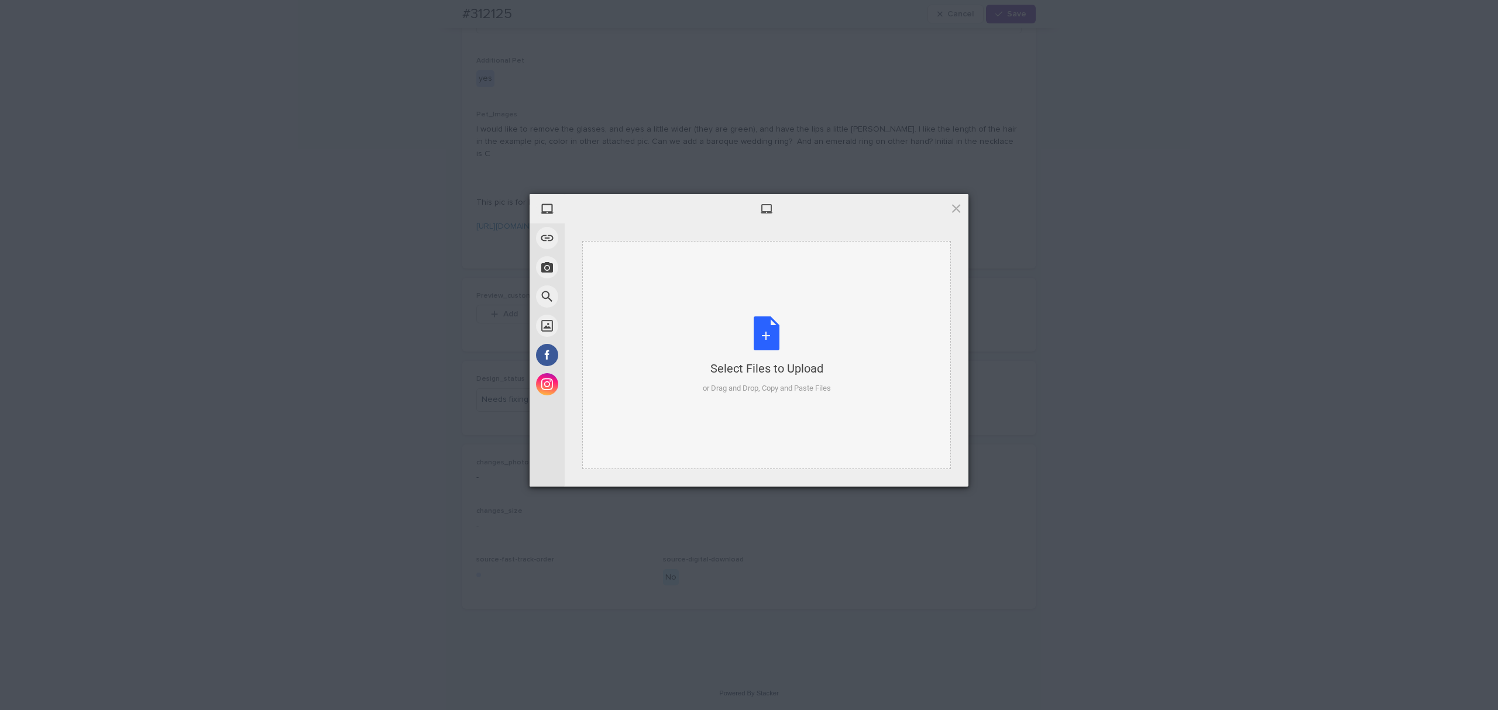
click at [731, 288] on div "Select Files to Upload or Drag and Drop, Copy and Paste Files" at bounding box center [766, 355] width 369 height 228
click at [944, 474] on span "Upload 1" at bounding box center [932, 472] width 59 height 22
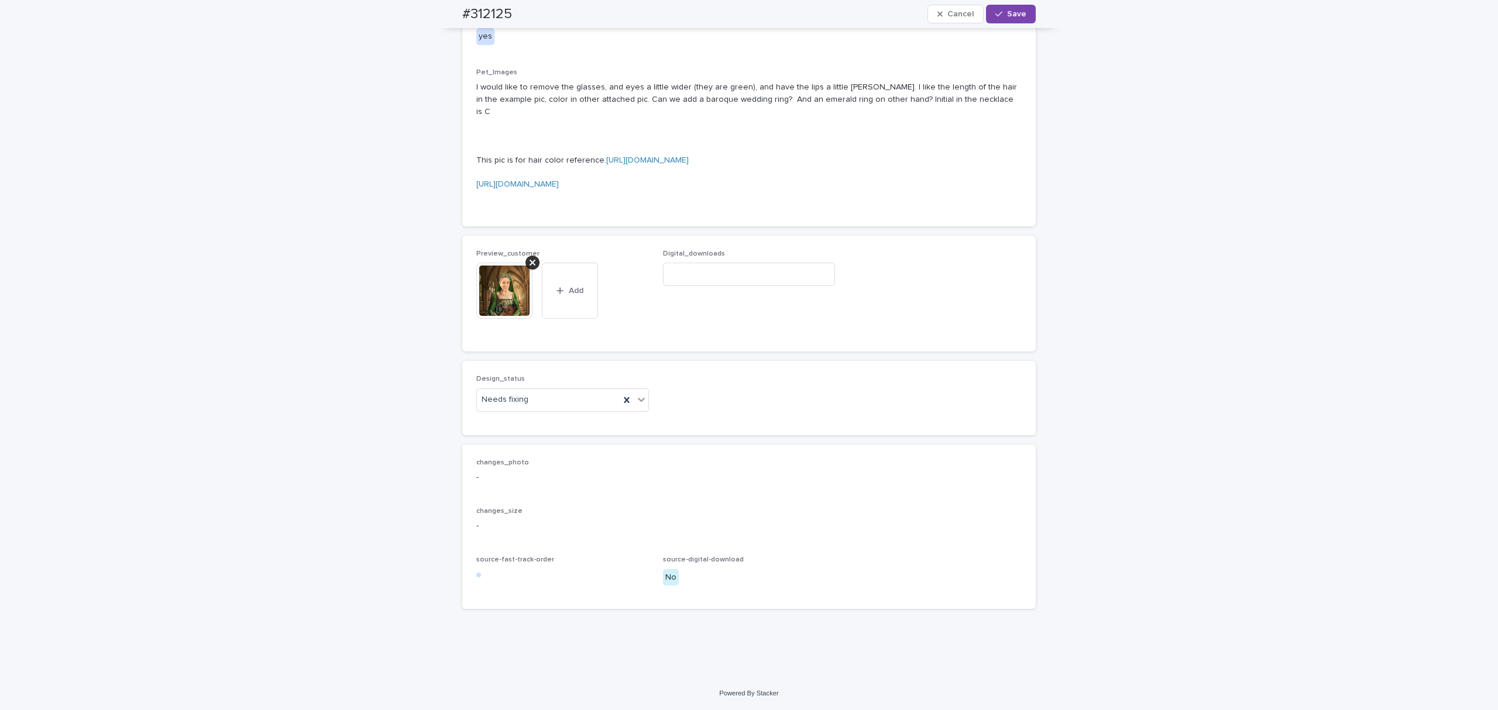
scroll to position [780, 0]
click at [531, 412] on div "Needs fixing" at bounding box center [562, 400] width 173 height 23
click at [523, 592] on div "Uploaded" at bounding box center [556, 630] width 171 height 20
click at [992, 23] on div "#312125 Cancel Save" at bounding box center [748, 14] width 573 height 28
click at [1009, 13] on span "Save" at bounding box center [1016, 14] width 19 height 8
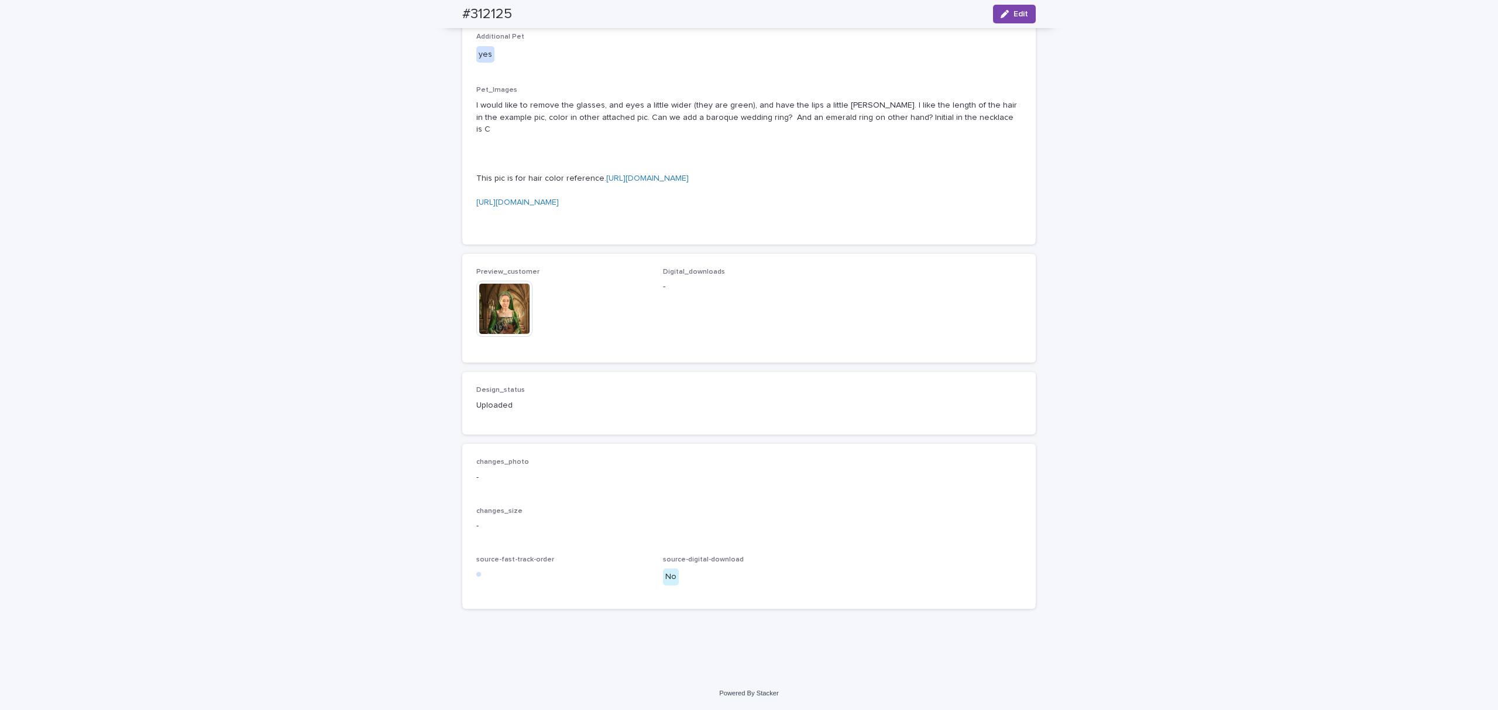
scroll to position [765, 0]
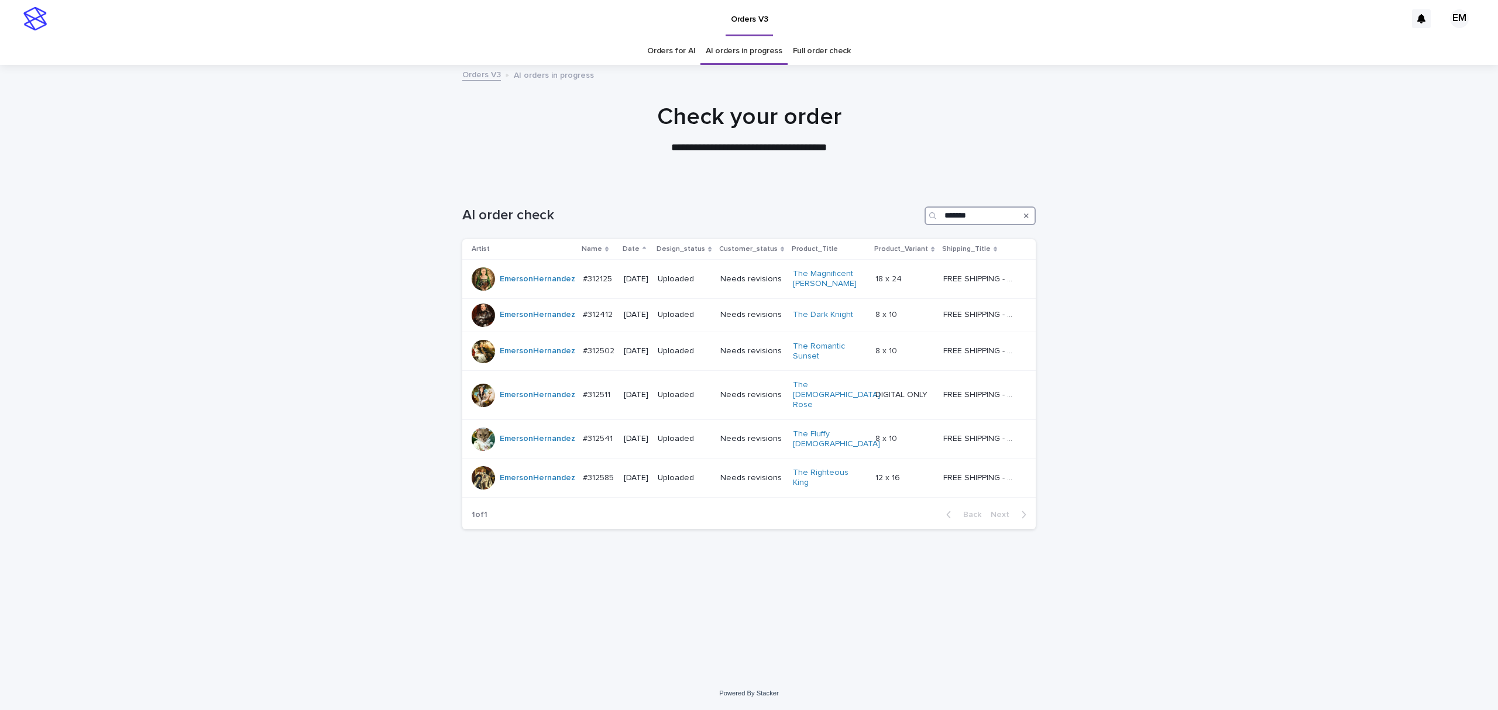
click at [982, 214] on input "*******" at bounding box center [980, 216] width 111 height 19
type input "**********"
click at [1026, 216] on icon "Search" at bounding box center [1026, 216] width 5 height 5
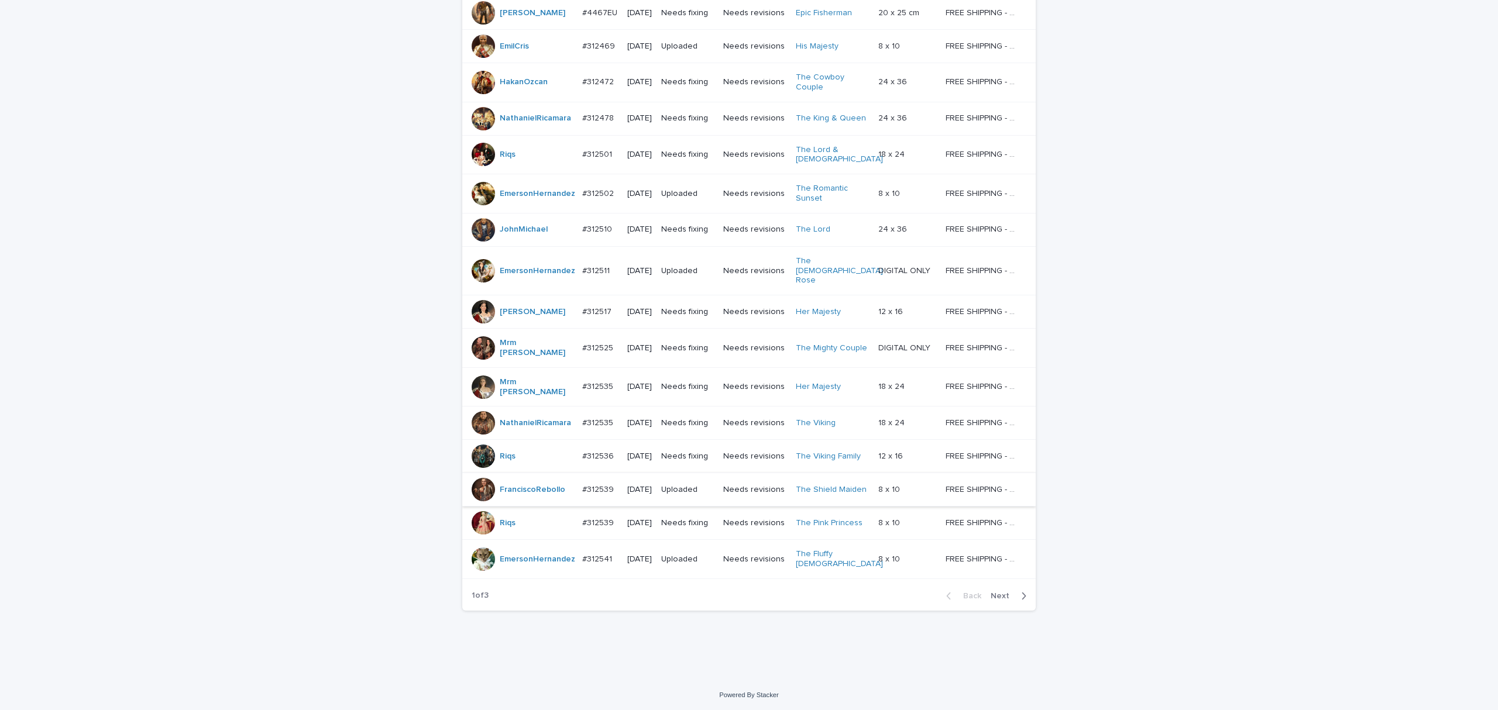
scroll to position [778, 0]
click at [994, 592] on span "Next" at bounding box center [1004, 594] width 26 height 8
click at [993, 592] on span "Next" at bounding box center [1004, 594] width 26 height 8
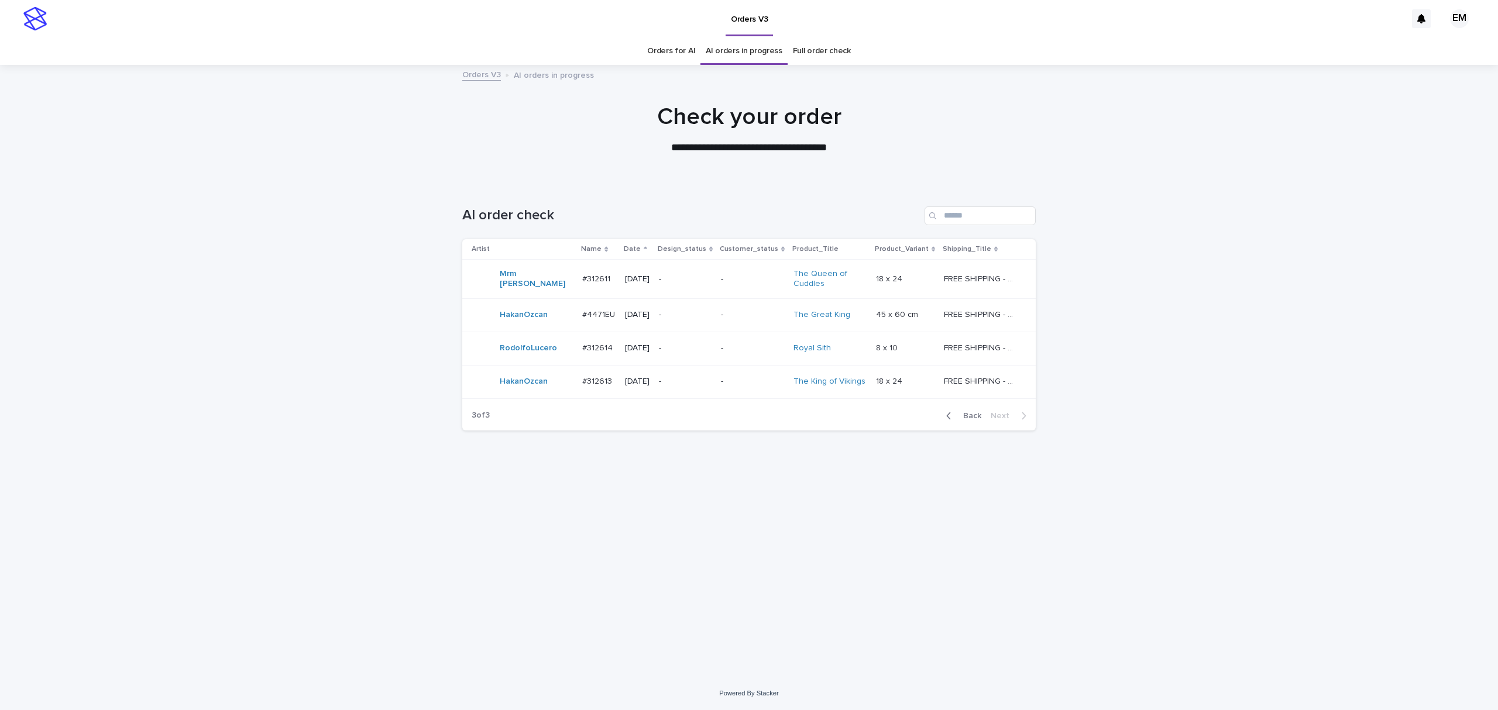
click at [965, 414] on span "Back" at bounding box center [968, 416] width 25 height 8
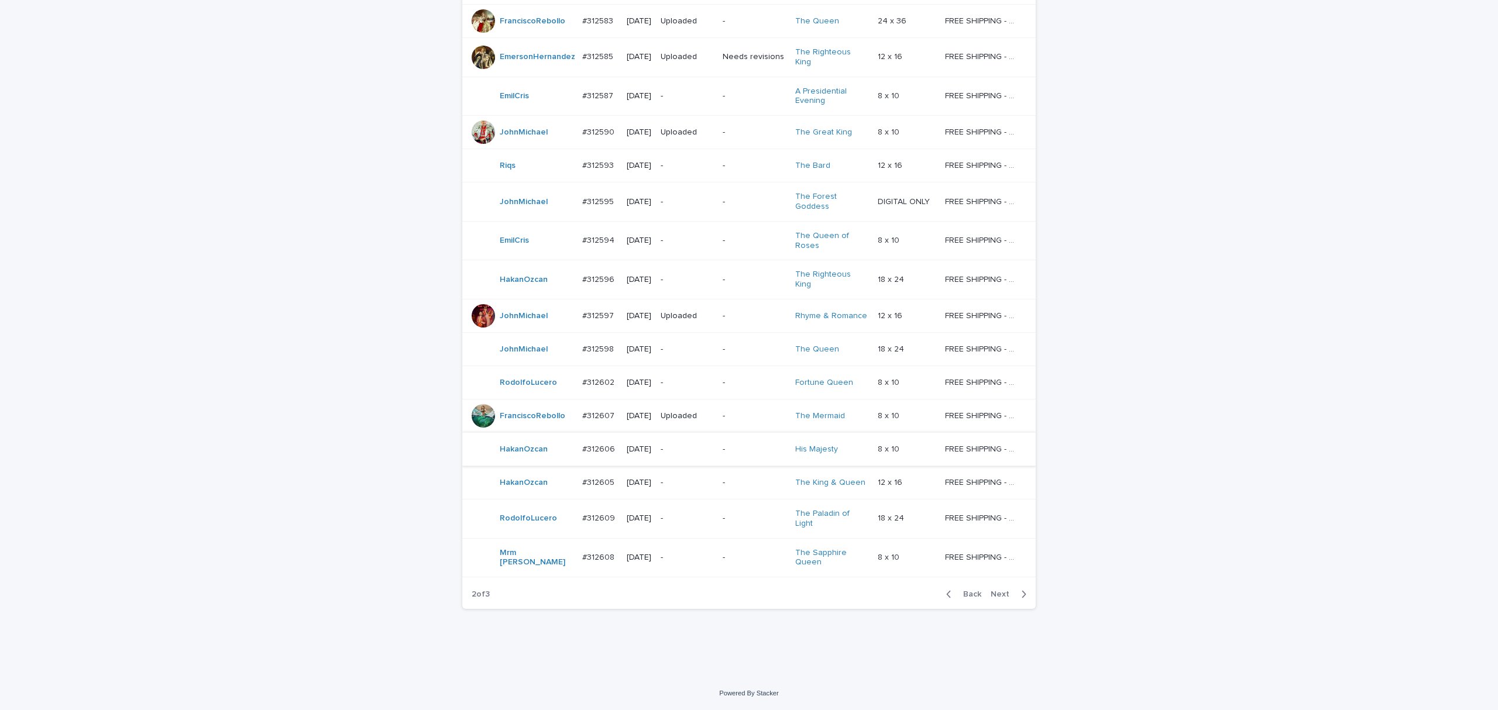
scroll to position [857, 0]
click at [970, 592] on span "Back" at bounding box center [968, 594] width 25 height 8
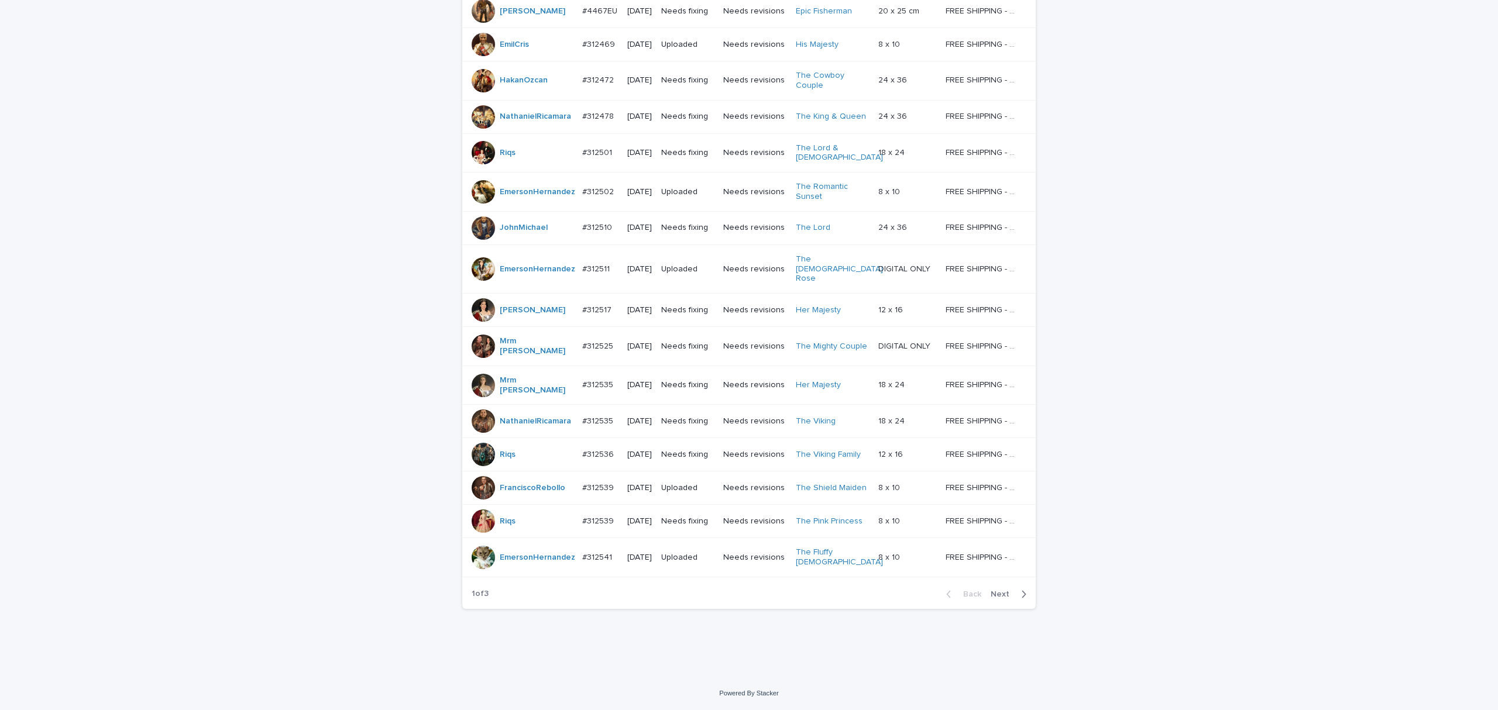
scroll to position [778, 0]
click at [997, 592] on span "Next" at bounding box center [1004, 594] width 26 height 8
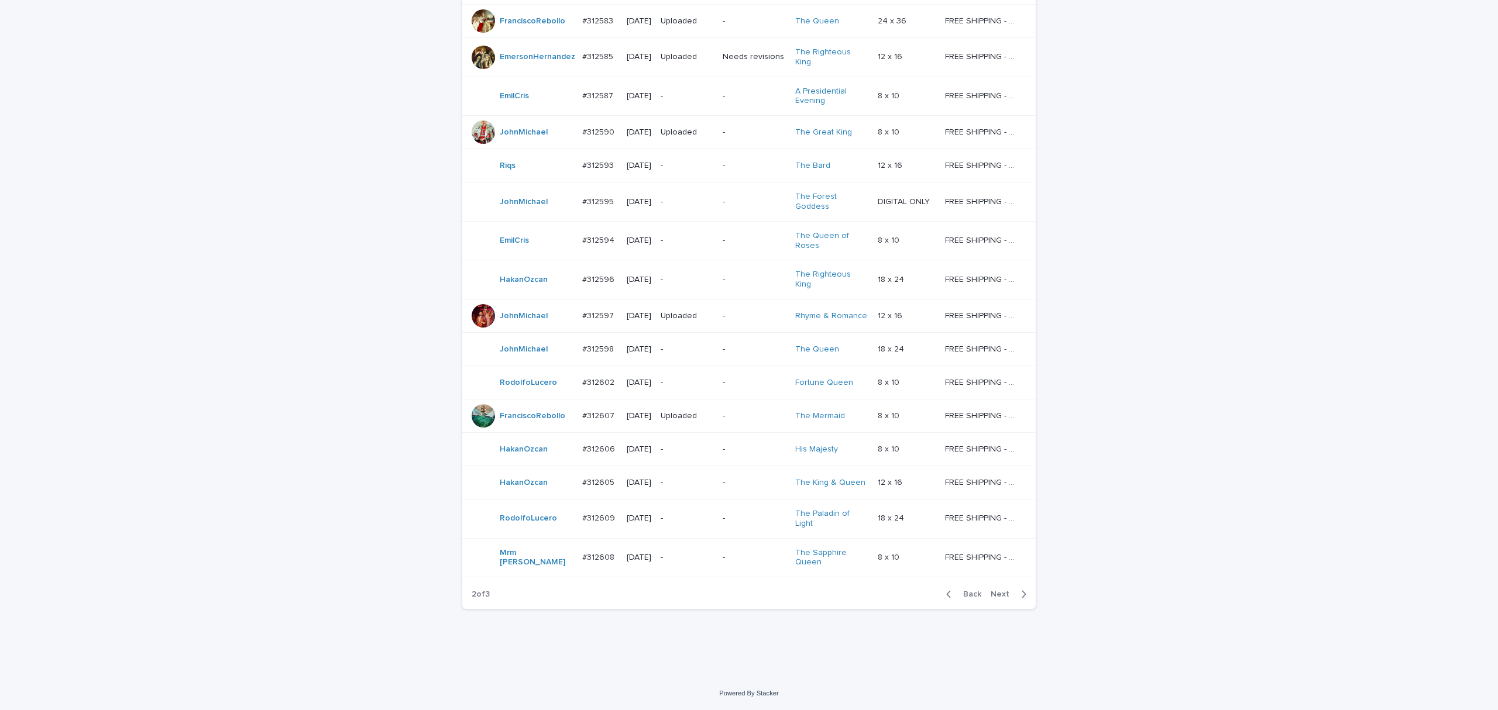
scroll to position [817, 0]
click at [997, 592] on span "Next" at bounding box center [1004, 594] width 26 height 8
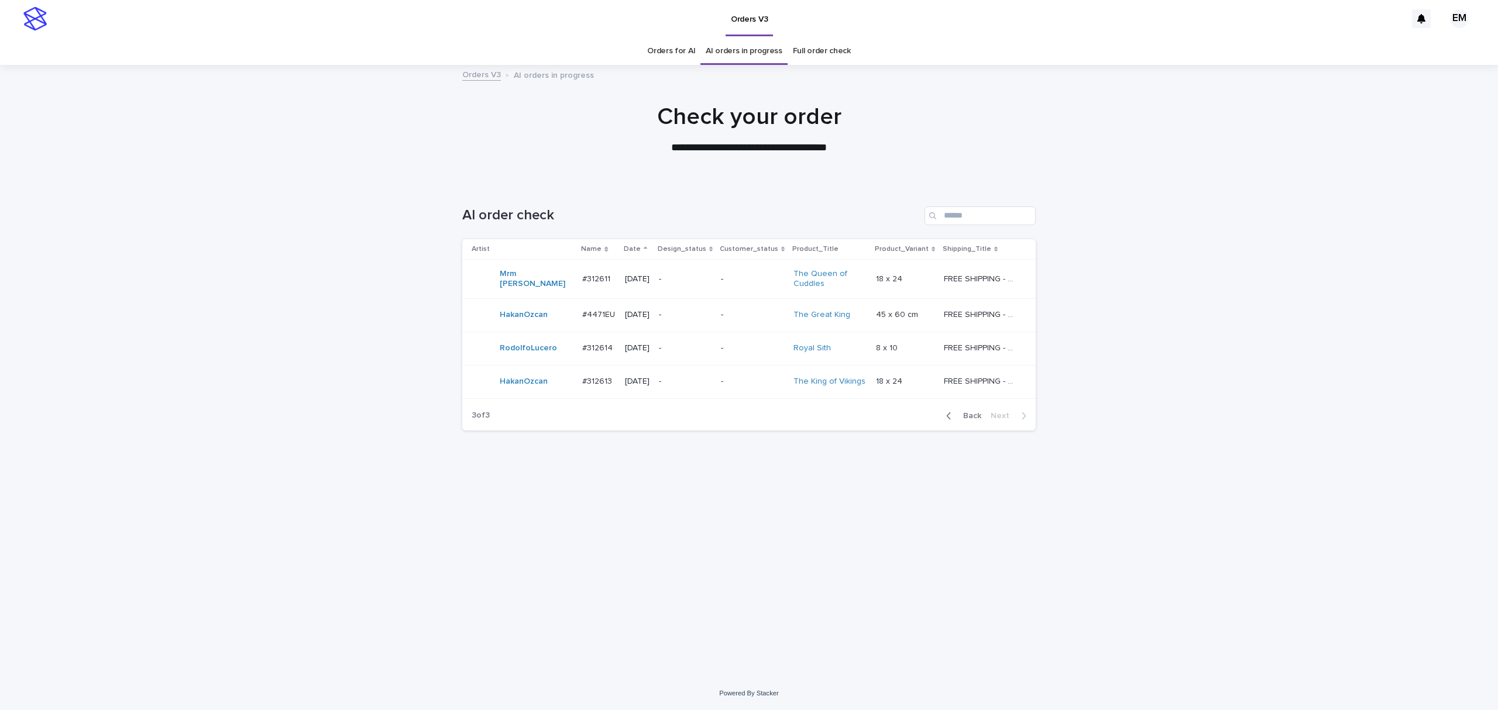
click at [977, 413] on span "Back" at bounding box center [968, 416] width 25 height 8
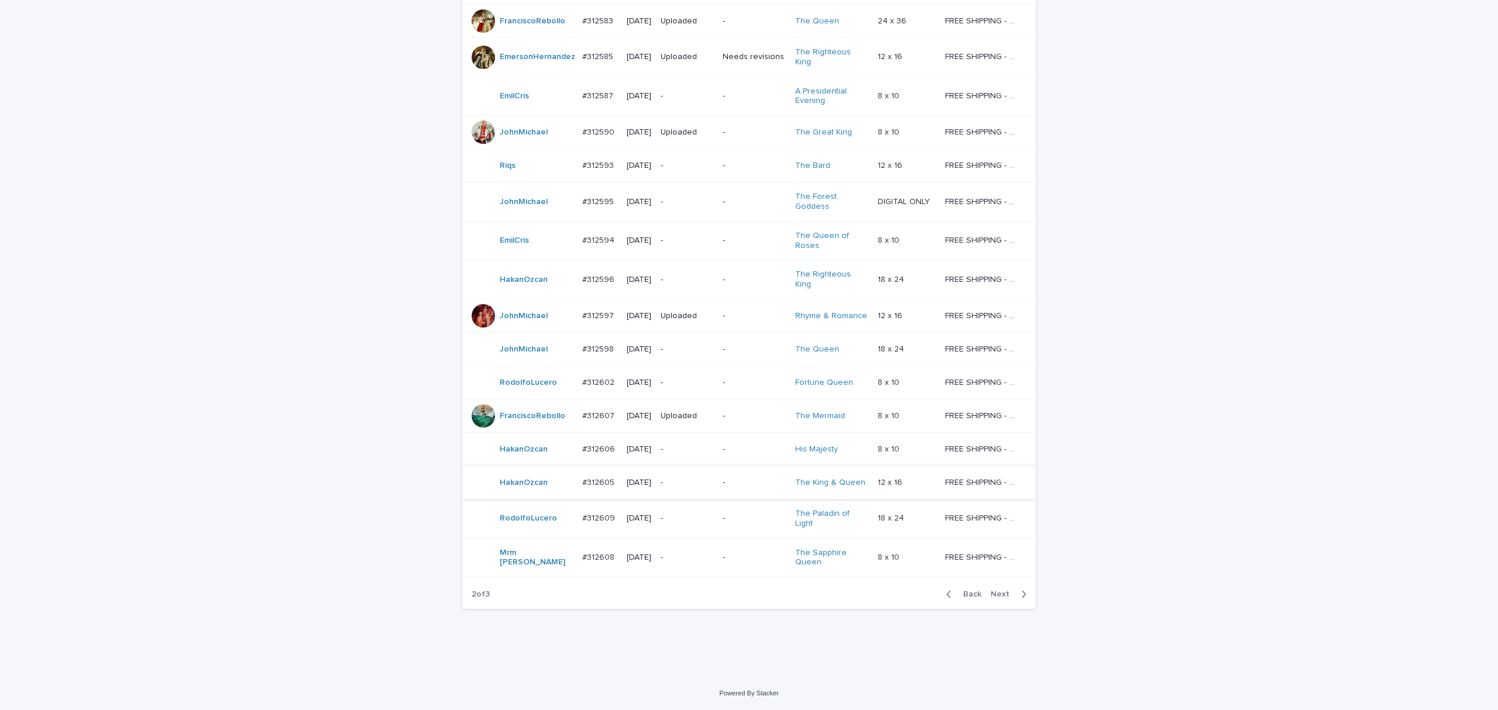
scroll to position [832, 0]
click at [993, 592] on span "Next" at bounding box center [1004, 594] width 26 height 8
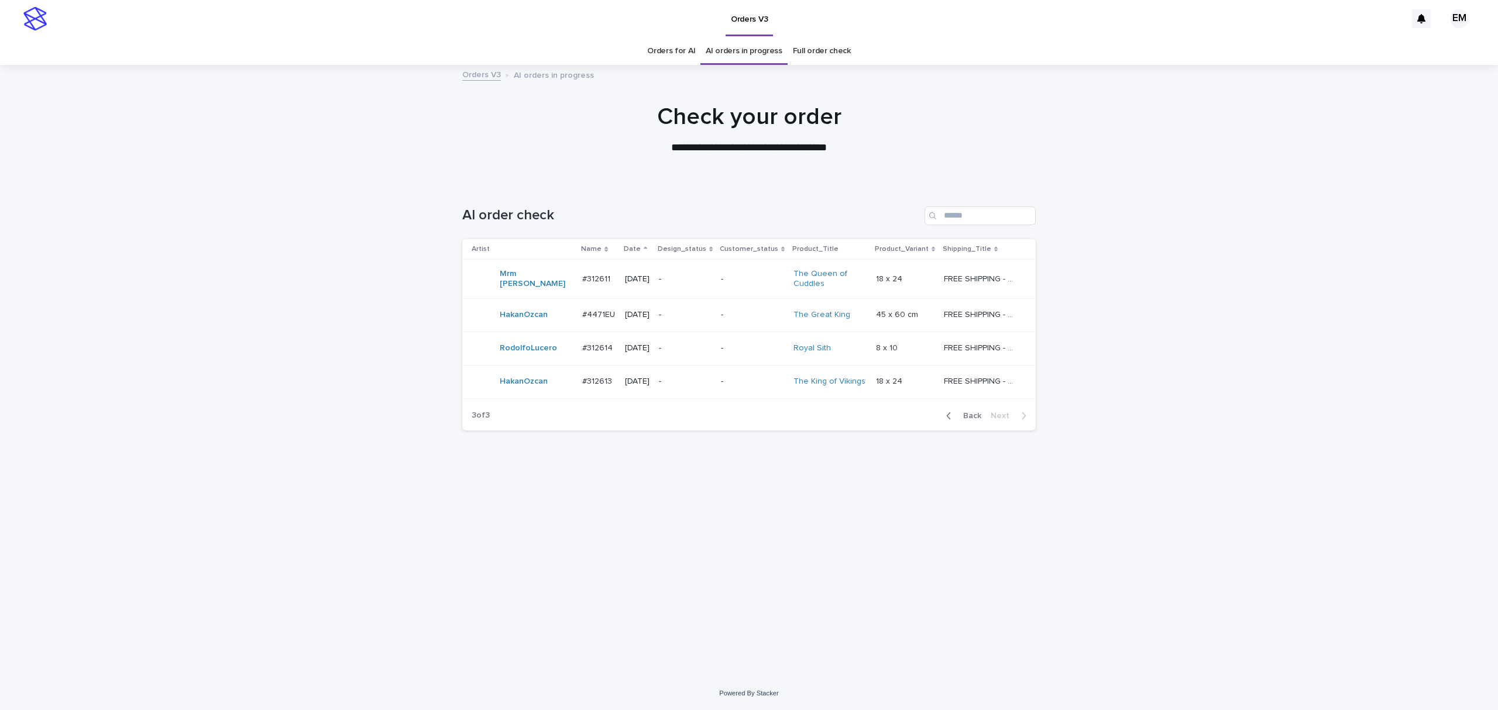
click at [740, 281] on p "-" at bounding box center [752, 279] width 63 height 10
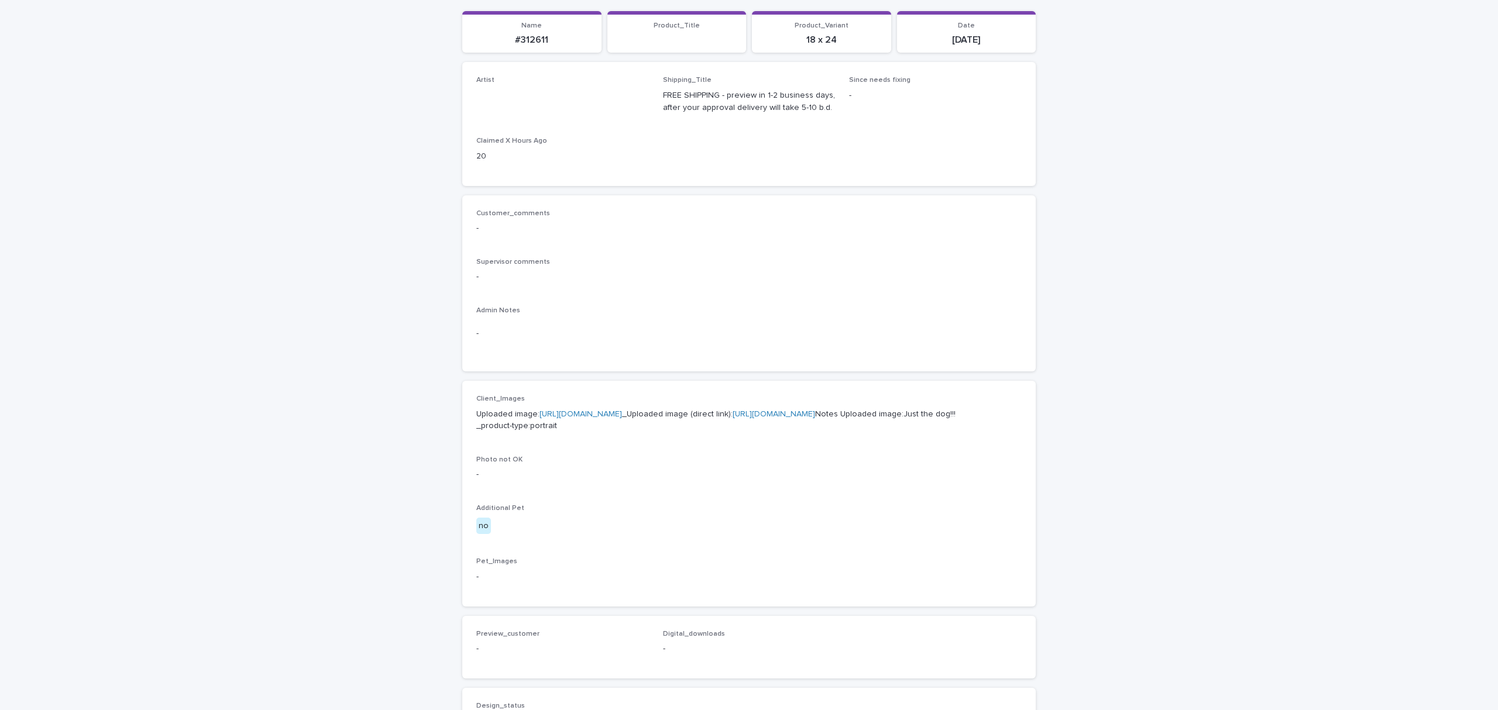
scroll to position [156, 0]
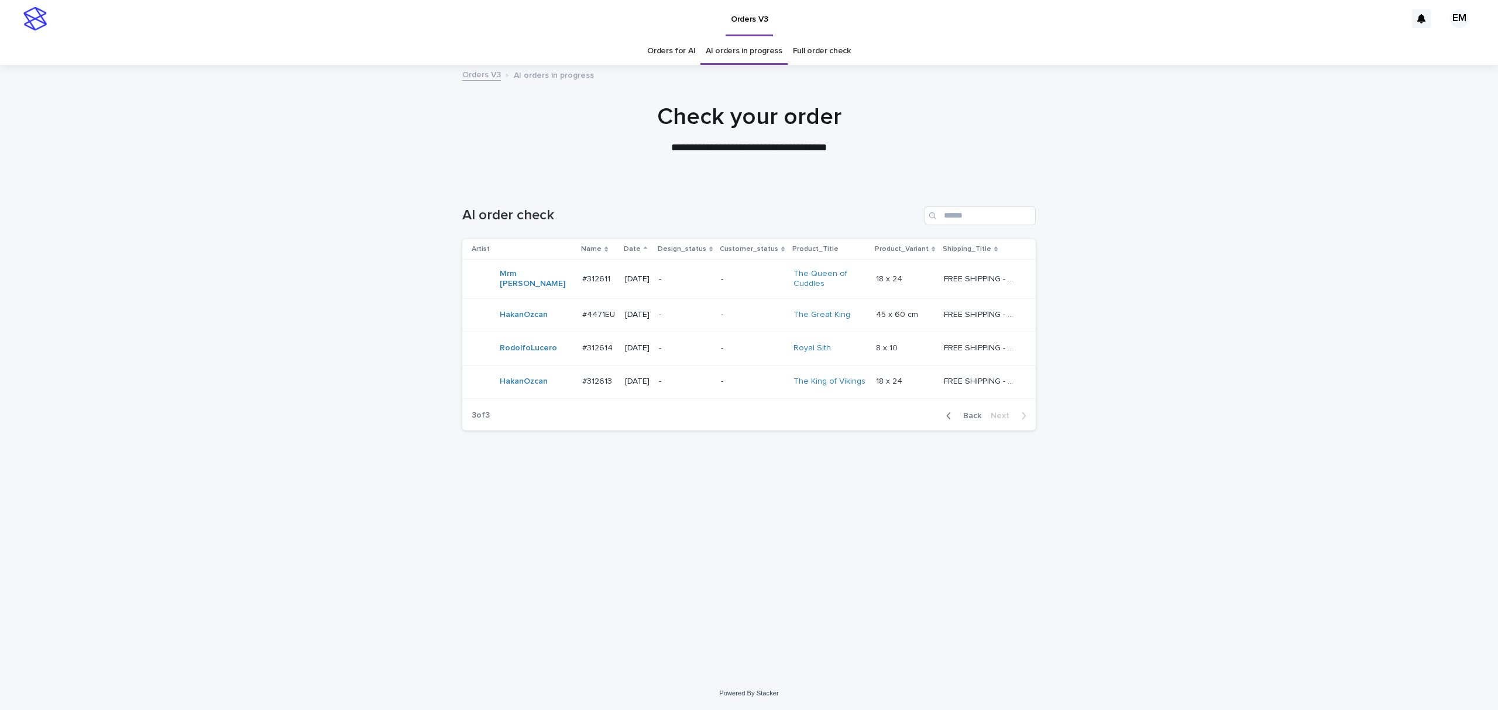
click at [730, 282] on p "-" at bounding box center [752, 279] width 63 height 10
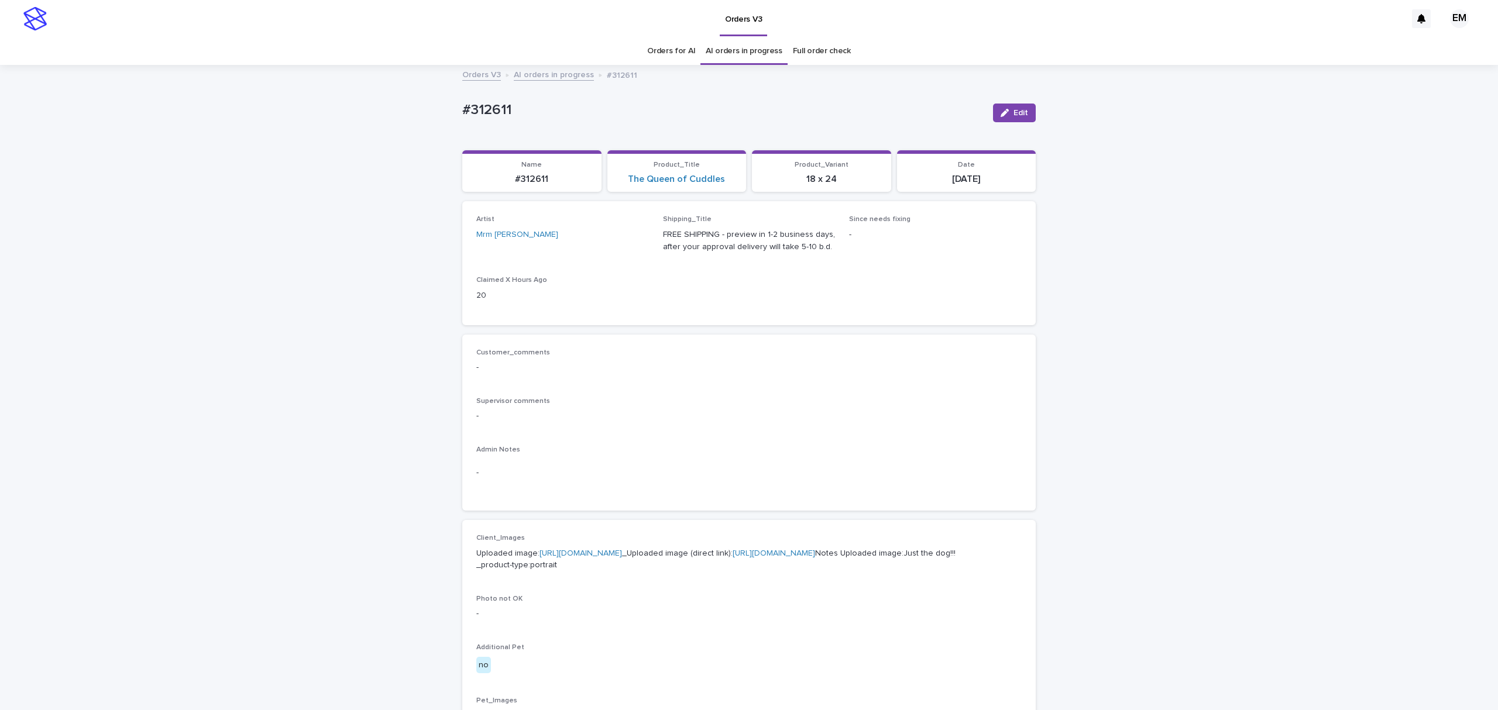
scroll to position [37, 0]
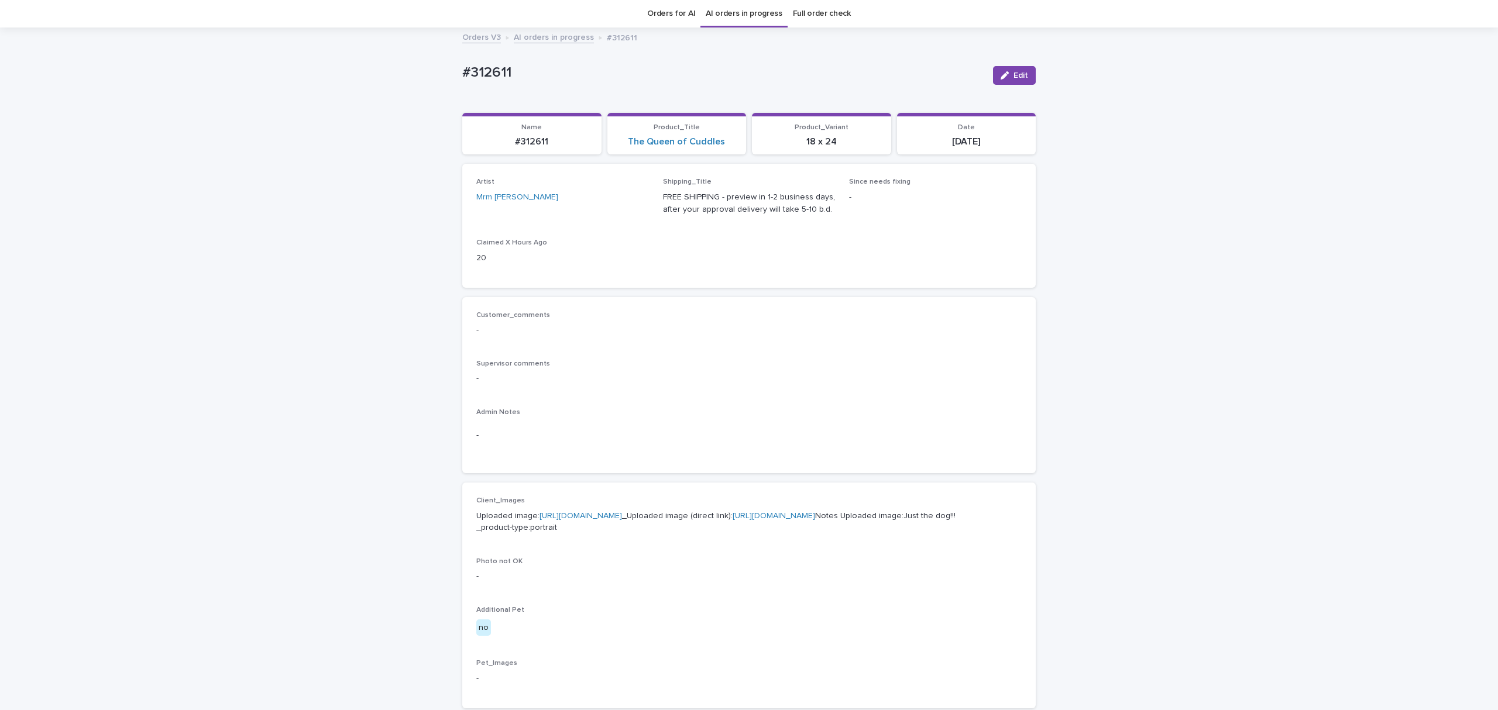
click at [611, 520] on link "[URL][DOMAIN_NAME]" at bounding box center [581, 516] width 83 height 8
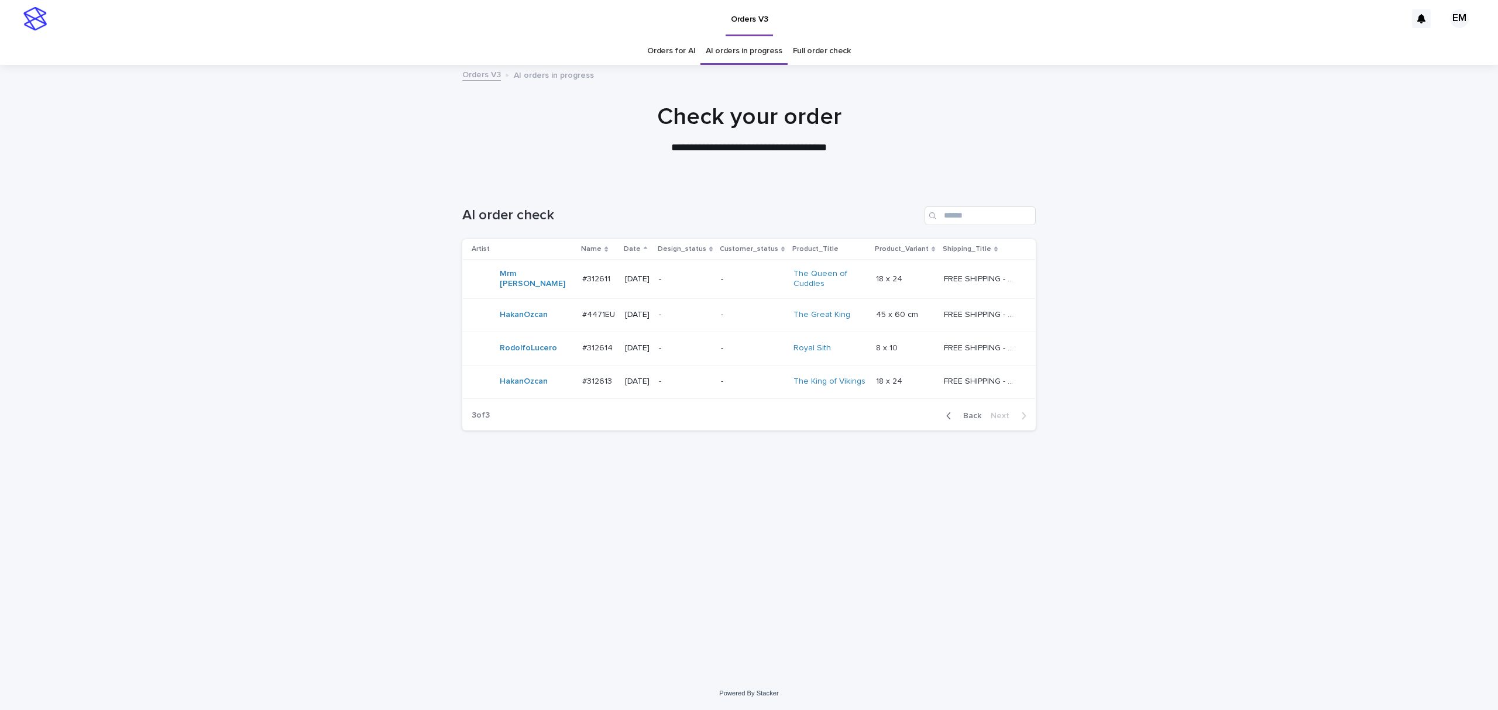
click at [969, 420] on span "Back" at bounding box center [968, 416] width 25 height 8
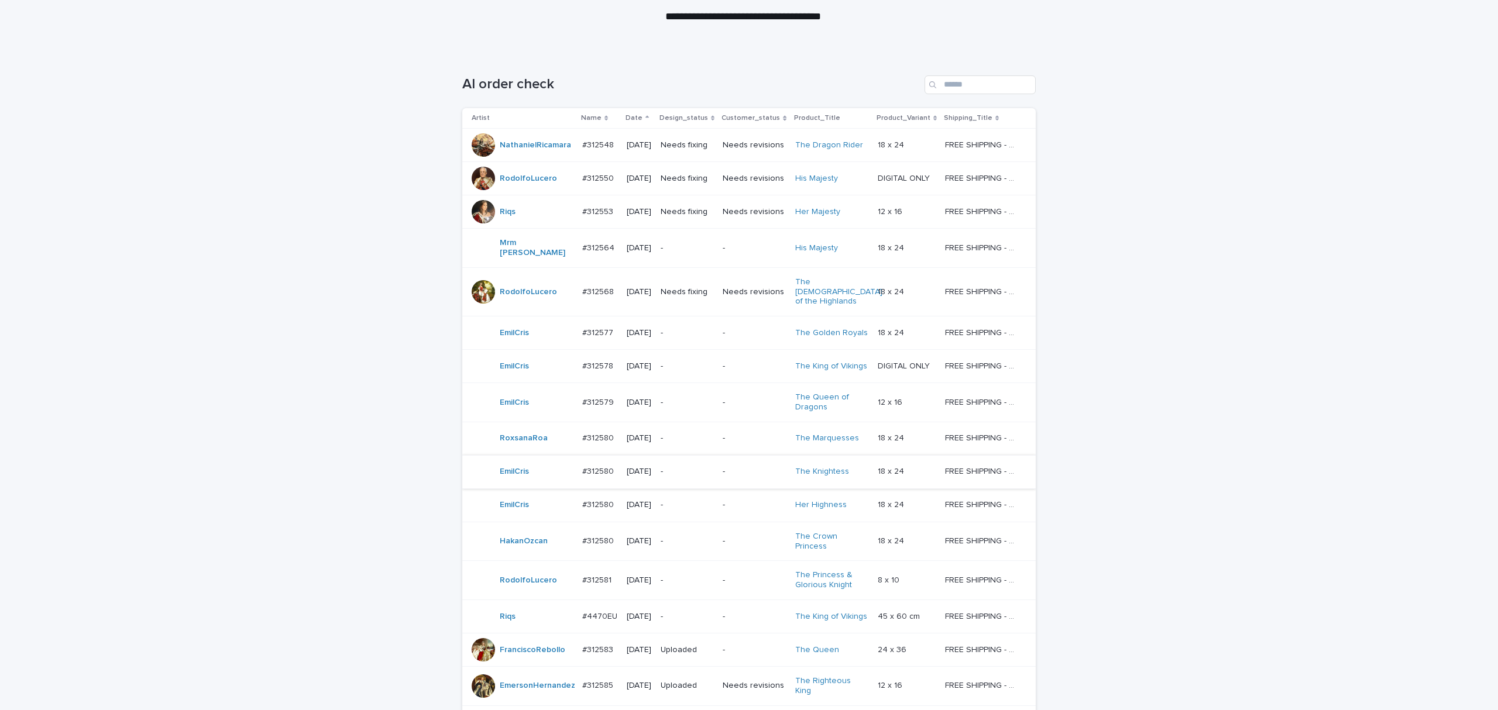
scroll to position [312, 0]
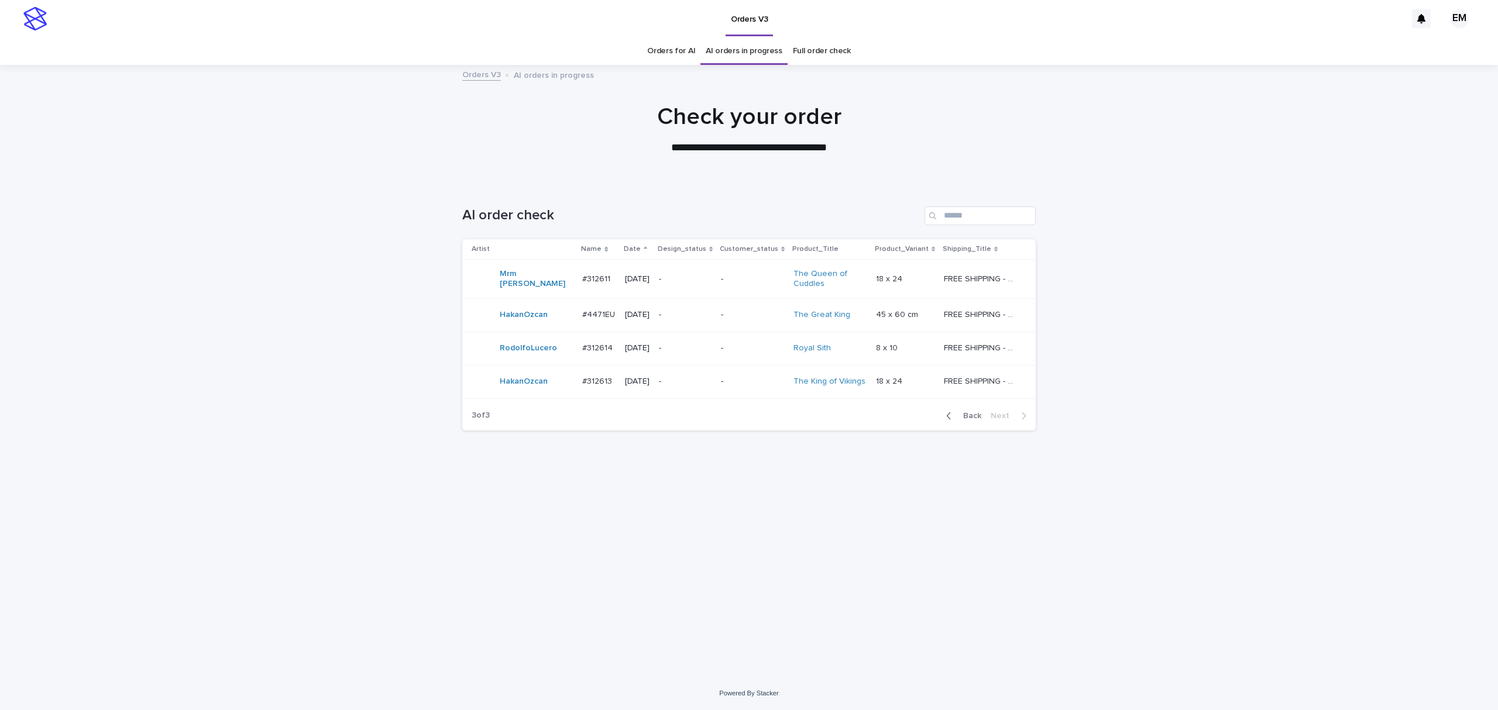
click at [961, 417] on span "Back" at bounding box center [968, 416] width 25 height 8
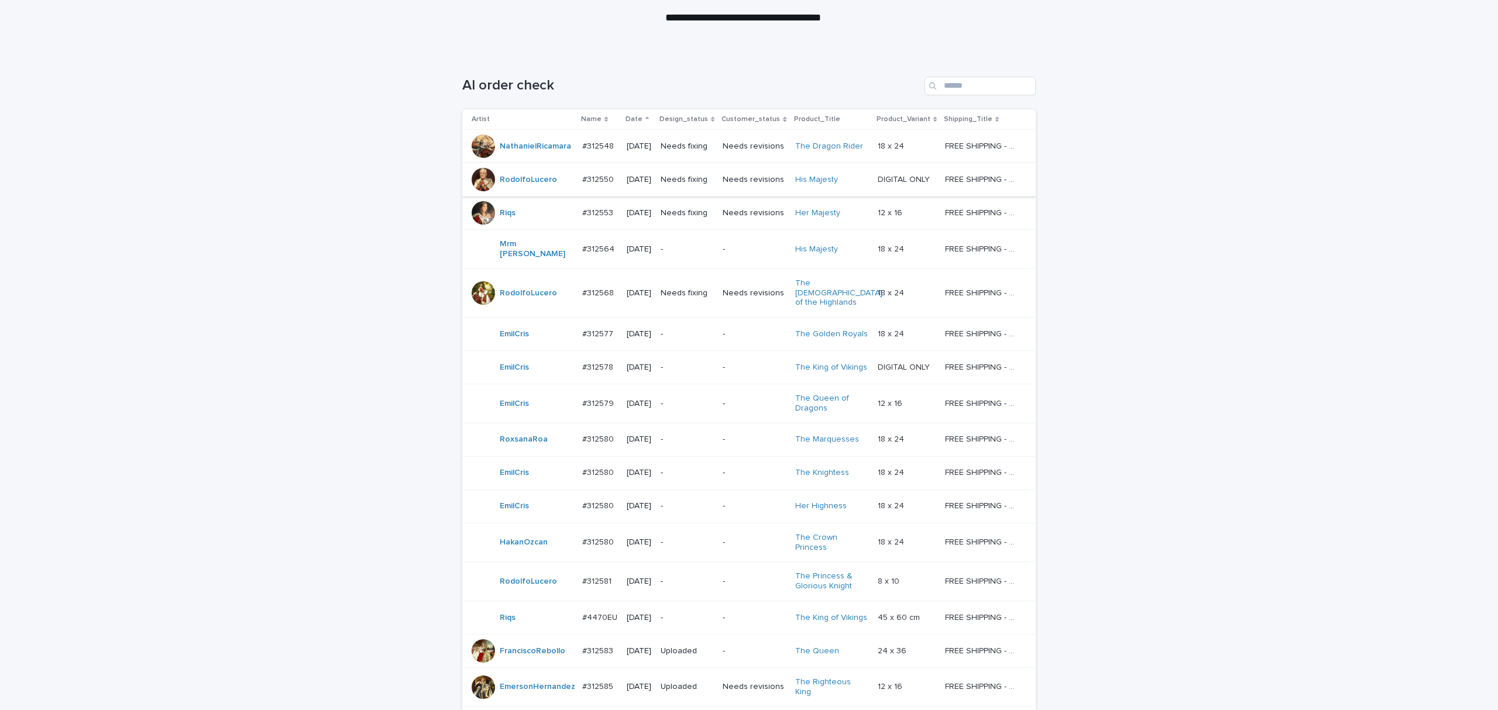
scroll to position [129, 0]
click at [988, 87] on input "Search" at bounding box center [980, 87] width 111 height 19
paste input "**********"
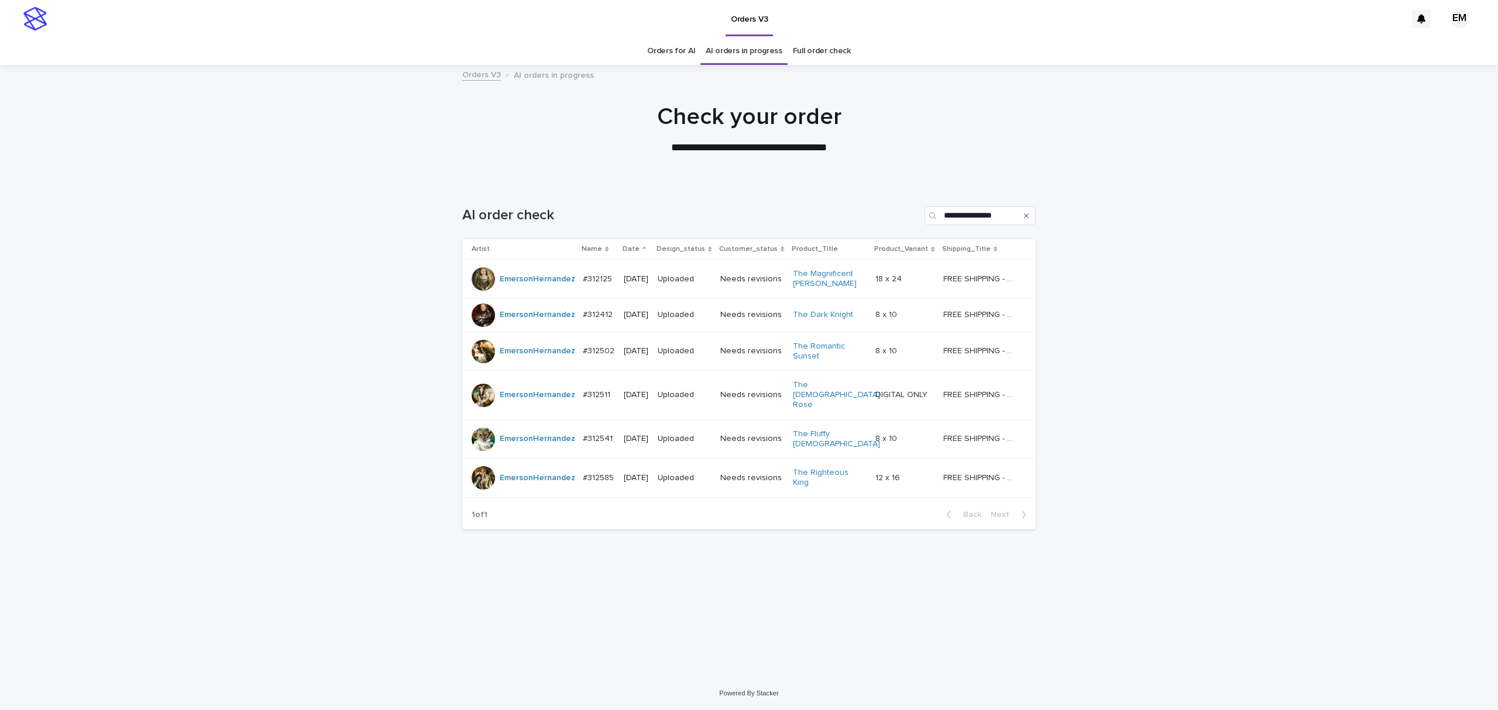
click at [1161, 220] on div "**********" at bounding box center [749, 430] width 1498 height 494
click at [983, 209] on input "**********" at bounding box center [980, 216] width 111 height 19
paste input "*"
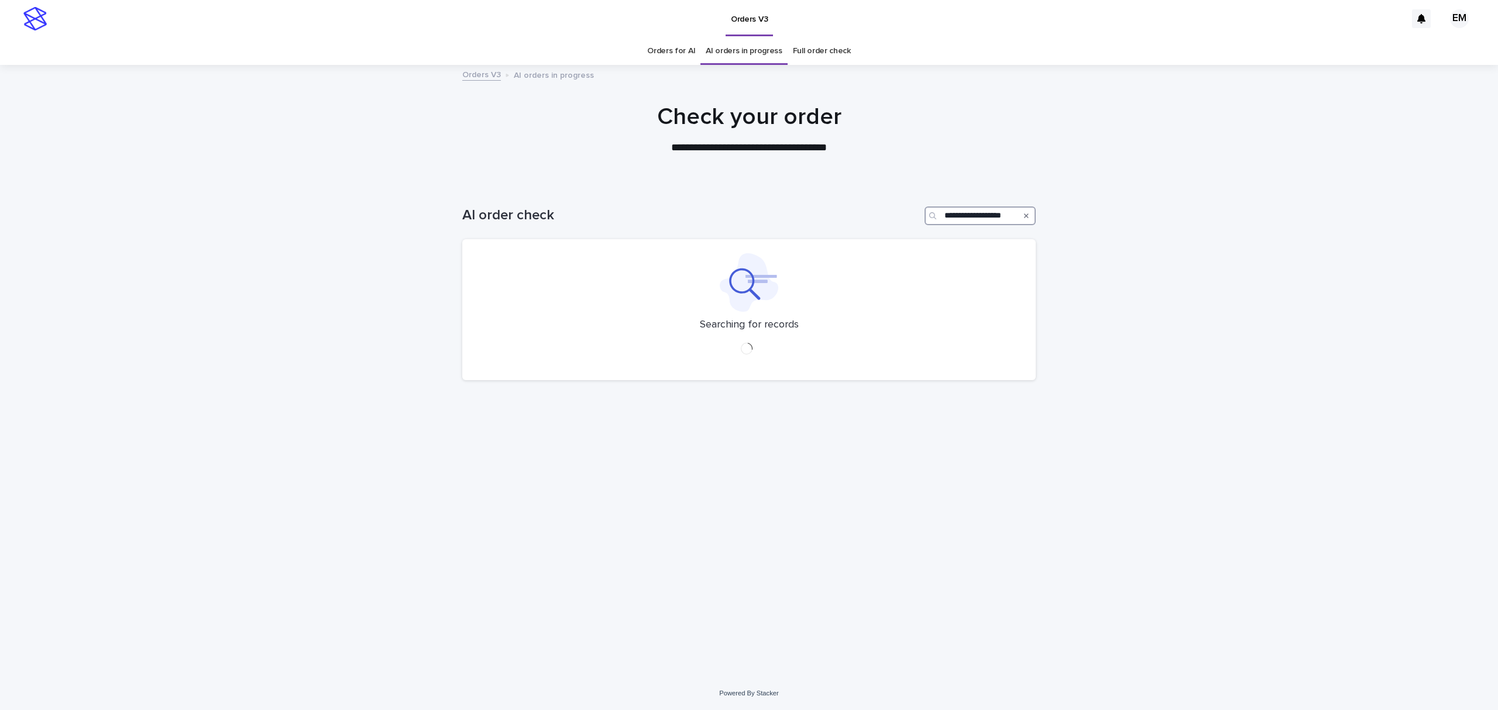
type input "*"
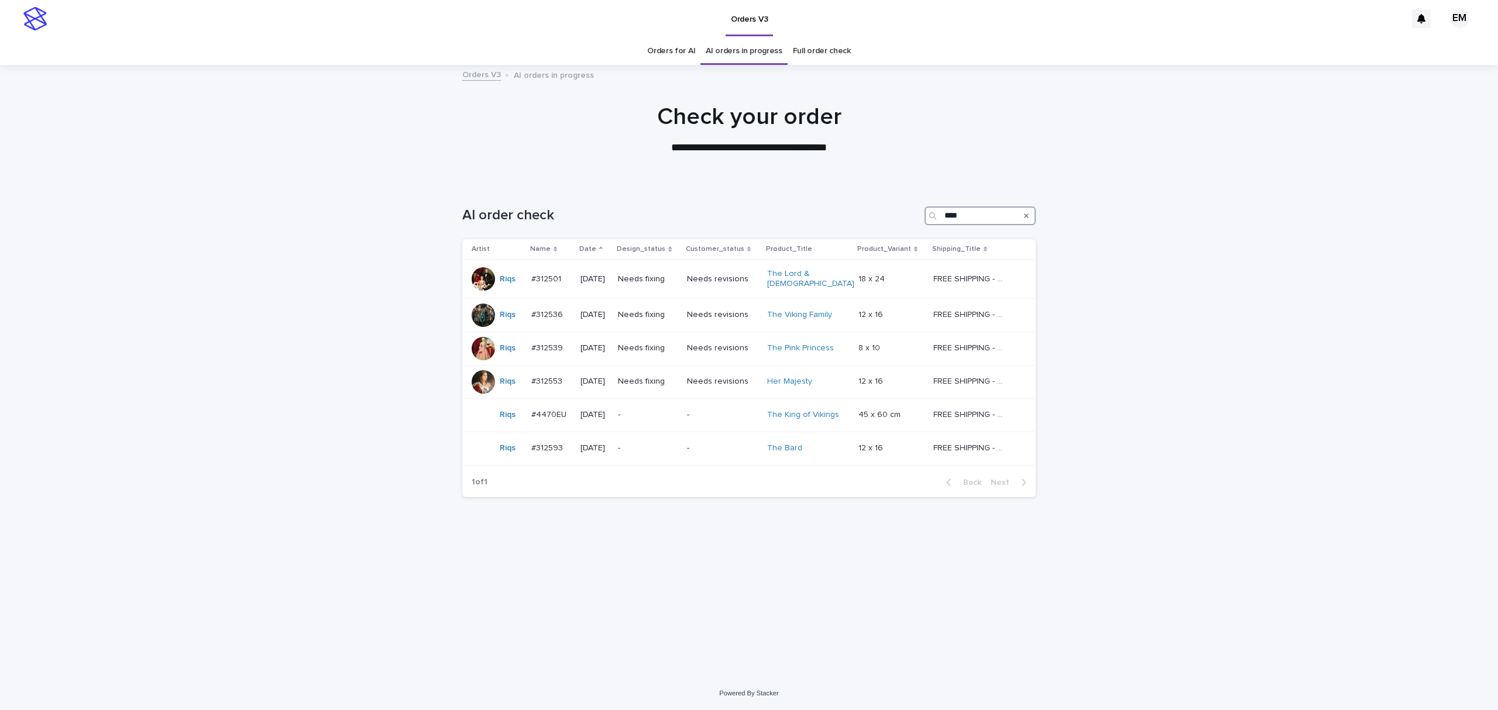
type input "**********"
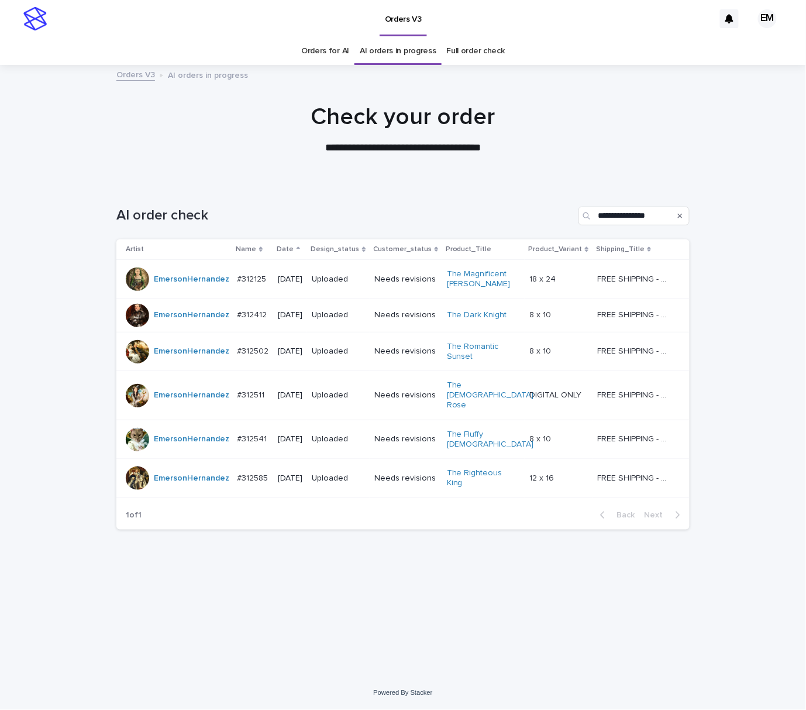
drag, startPoint x: 582, startPoint y: 94, endPoint x: 562, endPoint y: 83, distance: 22.5
click at [581, 92] on div at bounding box center [403, 124] width 806 height 117
click at [623, 214] on input "**********" at bounding box center [634, 216] width 111 height 19
